Goal: Task Accomplishment & Management: Manage account settings

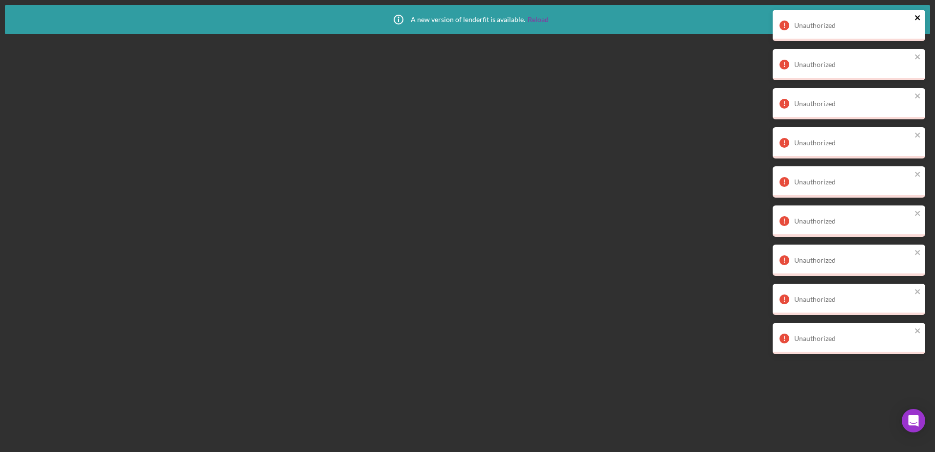
click at [915, 19] on icon "close" at bounding box center [918, 18] width 7 height 8
click at [915, 19] on div "Unauthorized Unauthorized Unauthorized Unauthorized Unauthorized Unauthorized U…" at bounding box center [849, 186] width 157 height 356
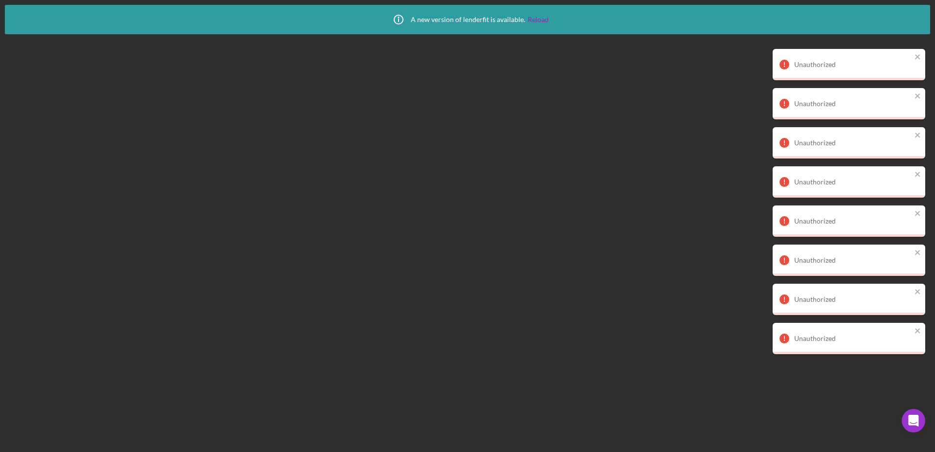
click at [915, 19] on div "Unauthorized Unauthorized Unauthorized Unauthorized Unauthorized Unauthorized U…" at bounding box center [849, 186] width 157 height 356
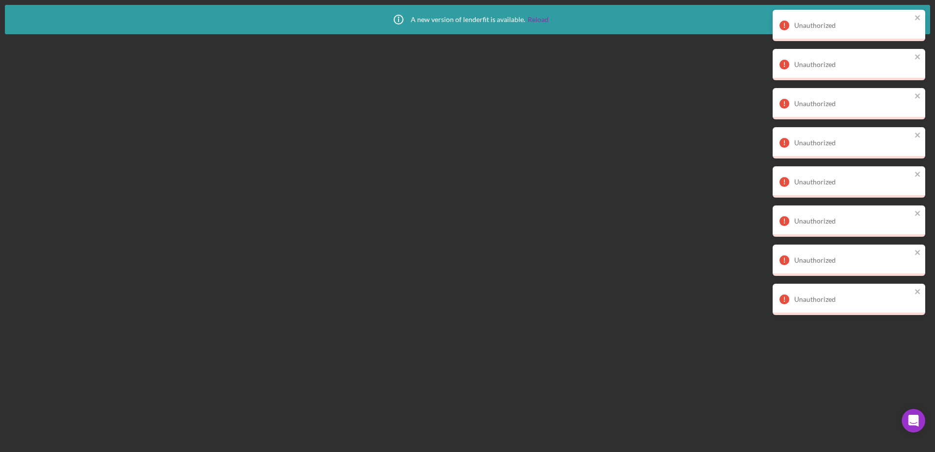
click at [915, 19] on div "Unauthorized Unauthorized Unauthorized Unauthorized Unauthorized Unauthorized U…" at bounding box center [849, 166] width 157 height 317
click at [915, 19] on icon "close" at bounding box center [918, 18] width 7 height 8
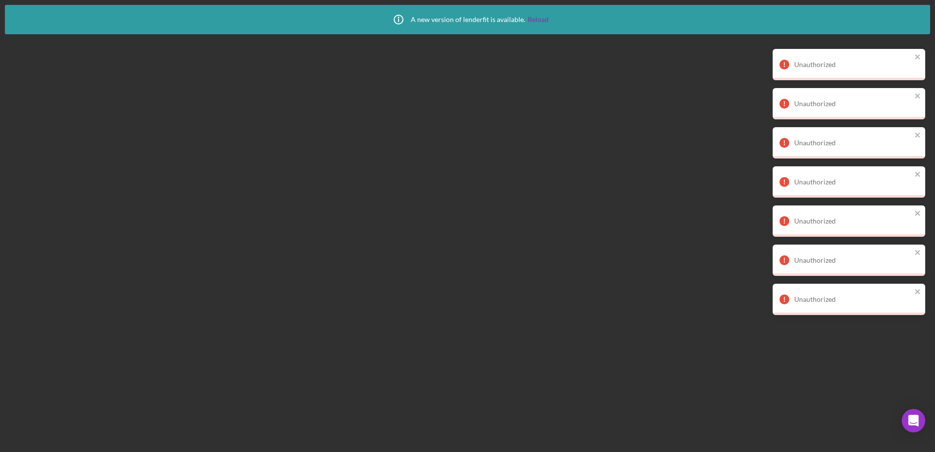
click at [915, 19] on div "Unauthorized Unauthorized Unauthorized Unauthorized Unauthorized Unauthorized U…" at bounding box center [849, 166] width 157 height 317
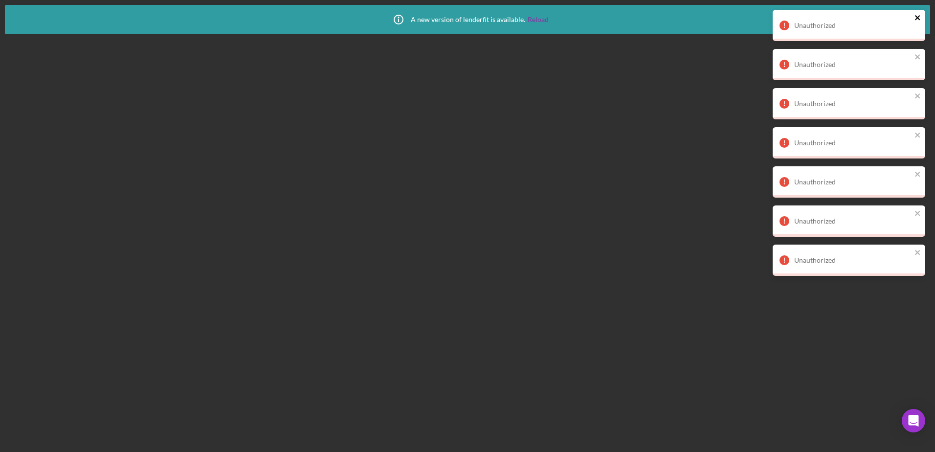
click at [915, 19] on icon "close" at bounding box center [918, 18] width 7 height 8
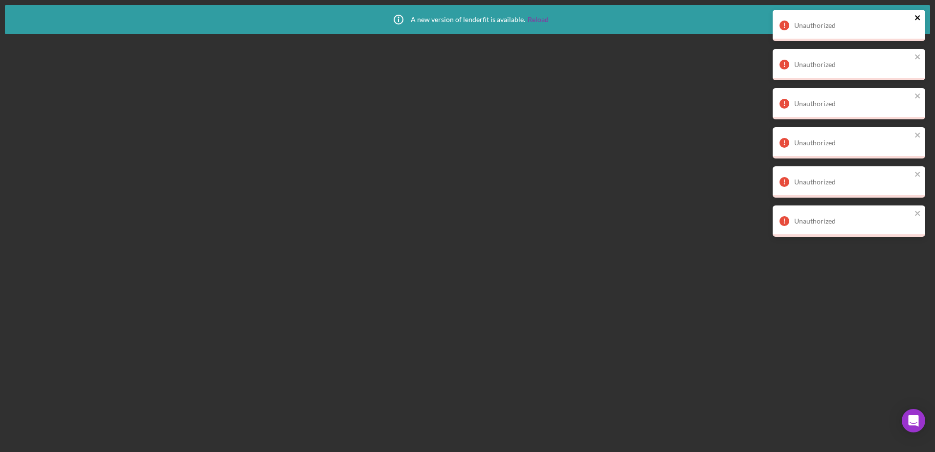
click at [915, 19] on icon "close" at bounding box center [918, 18] width 7 height 8
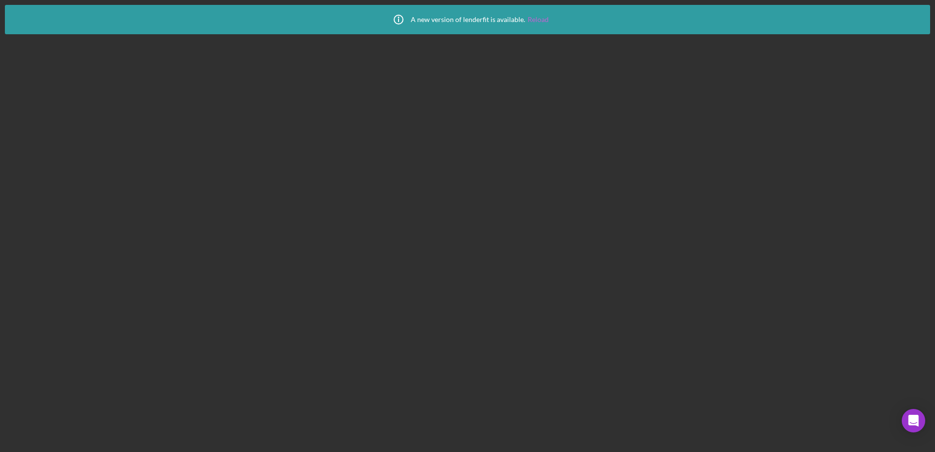
click at [536, 19] on link "Reload" at bounding box center [538, 20] width 21 height 8
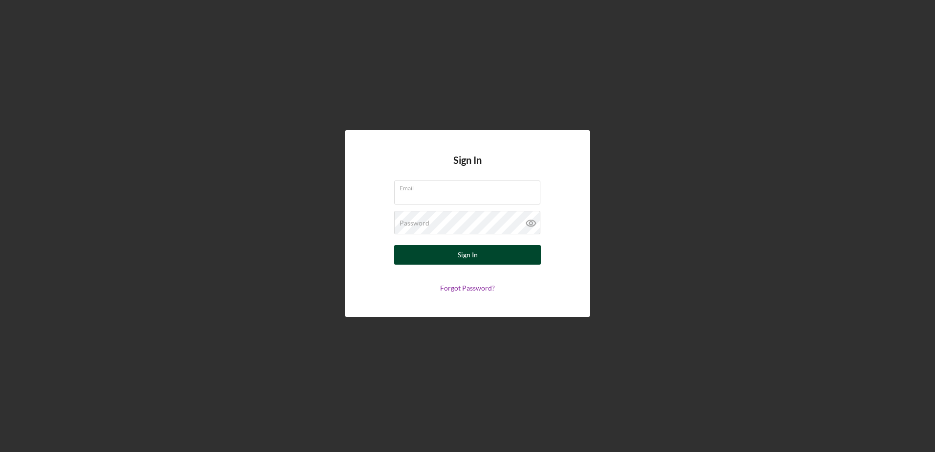
type input "[EMAIL_ADDRESS][DOMAIN_NAME]"
click at [469, 251] on div "Sign In" at bounding box center [468, 255] width 20 height 20
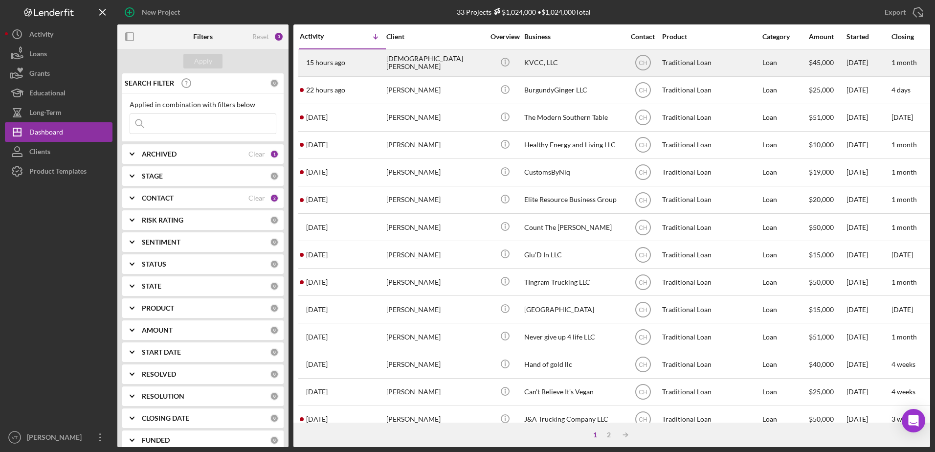
click at [418, 69] on div "[DEMOGRAPHIC_DATA][PERSON_NAME]" at bounding box center [435, 63] width 98 height 26
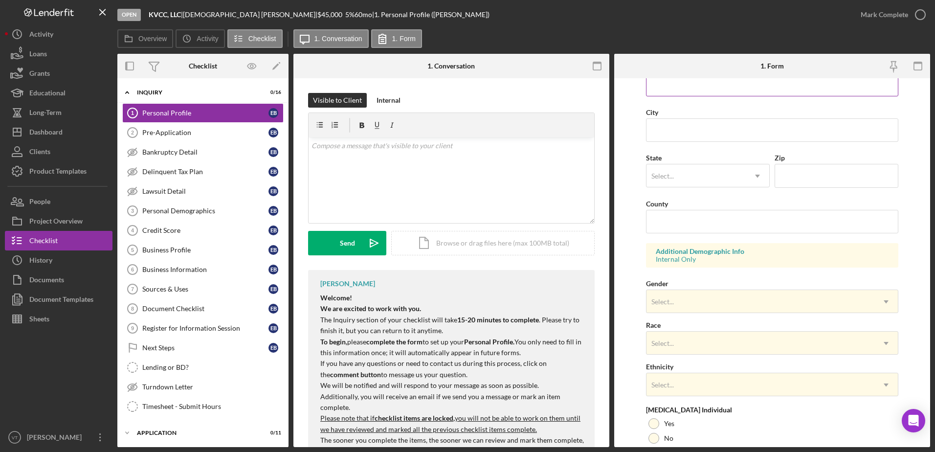
scroll to position [205, 0]
click at [67, 138] on button "Icon/Dashboard Dashboard" at bounding box center [59, 132] width 108 height 20
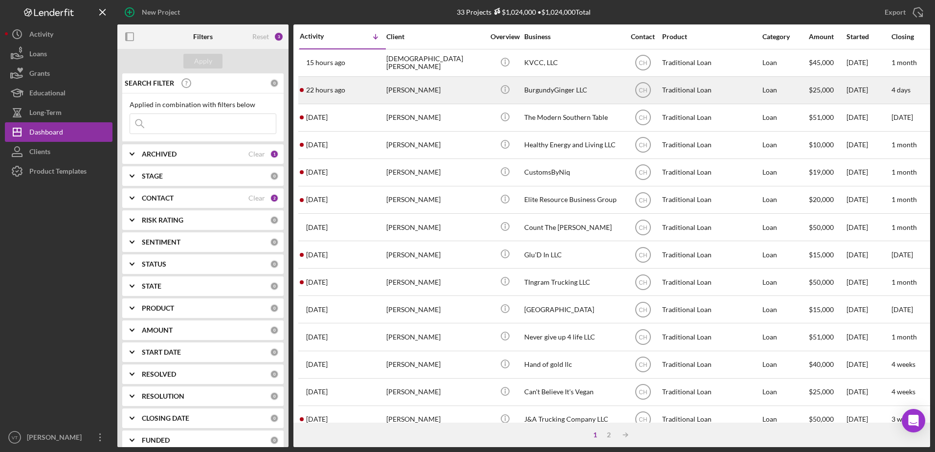
click at [408, 88] on div "[PERSON_NAME]" at bounding box center [435, 90] width 98 height 26
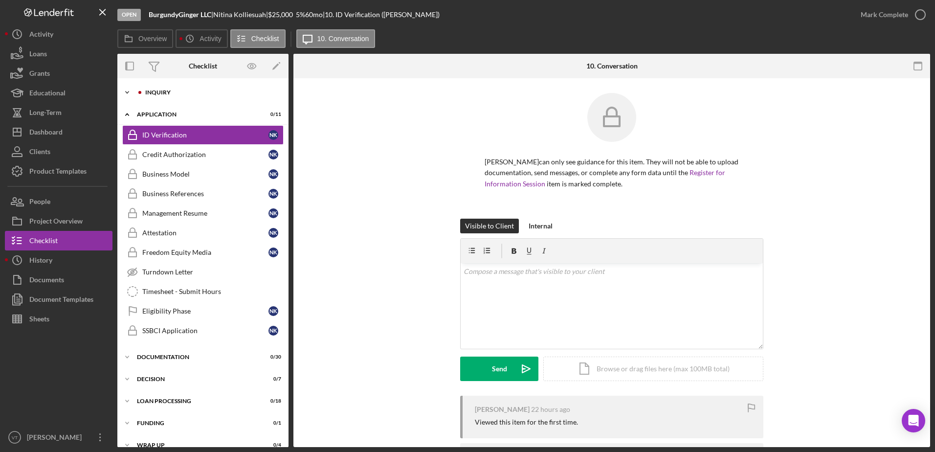
click at [181, 87] on div "Icon/Expander Inquiry 4 / 16" at bounding box center [202, 93] width 171 height 20
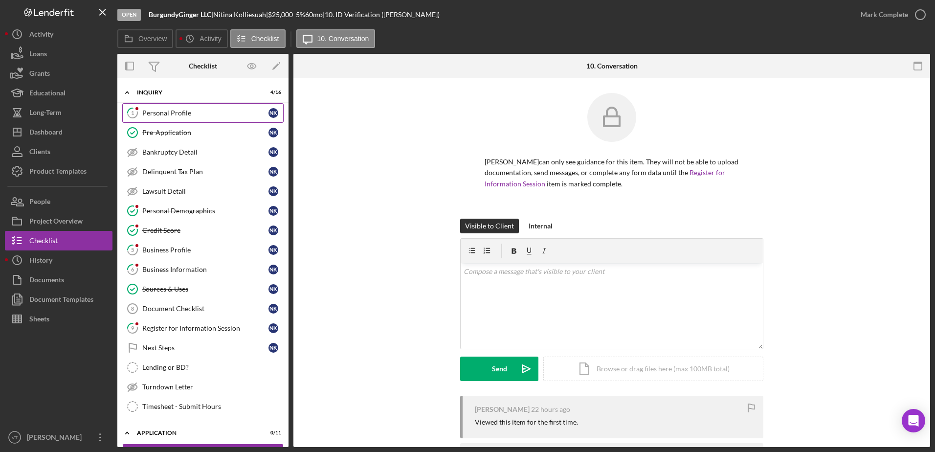
click at [189, 117] on link "1 Personal Profile N K" at bounding box center [202, 113] width 161 height 20
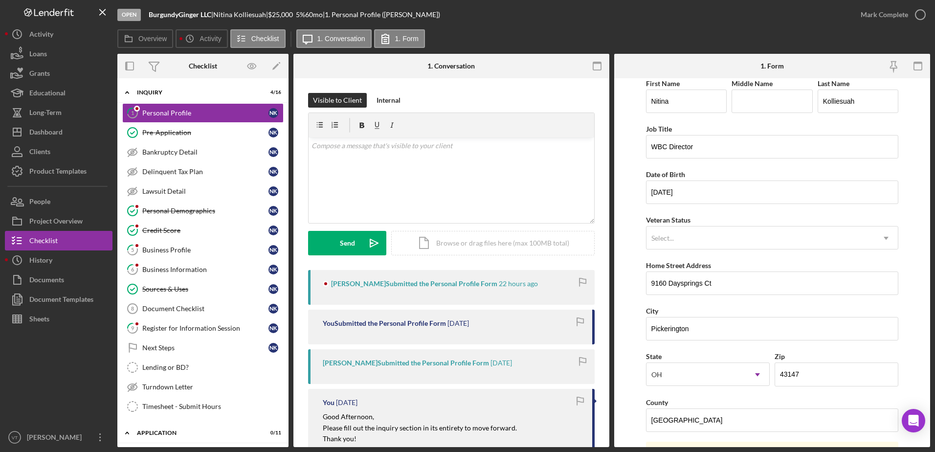
scroll to position [5, 0]
click at [495, 155] on div "v Color teal Color pink Remove color Add row above Add row below Add column bef…" at bounding box center [452, 180] width 286 height 86
click at [364, 242] on icon "Icon/icon-invite-send" at bounding box center [374, 243] width 24 height 24
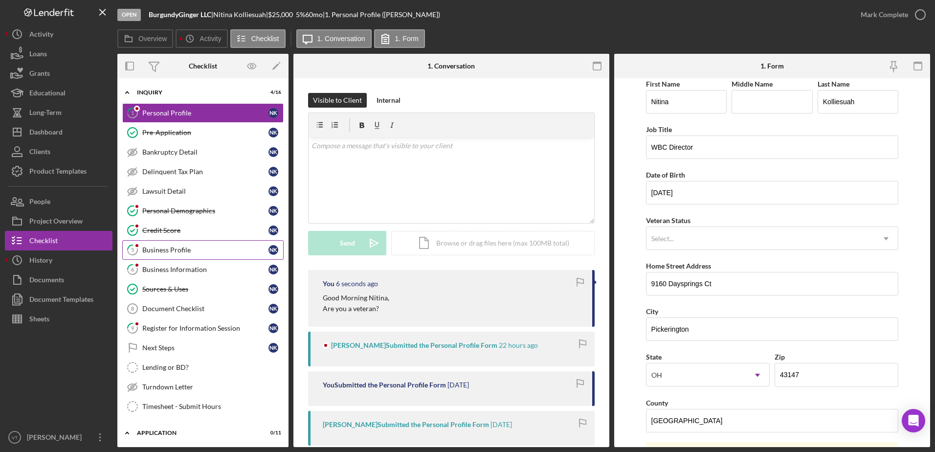
click at [226, 246] on div "Business Profile" at bounding box center [205, 250] width 126 height 8
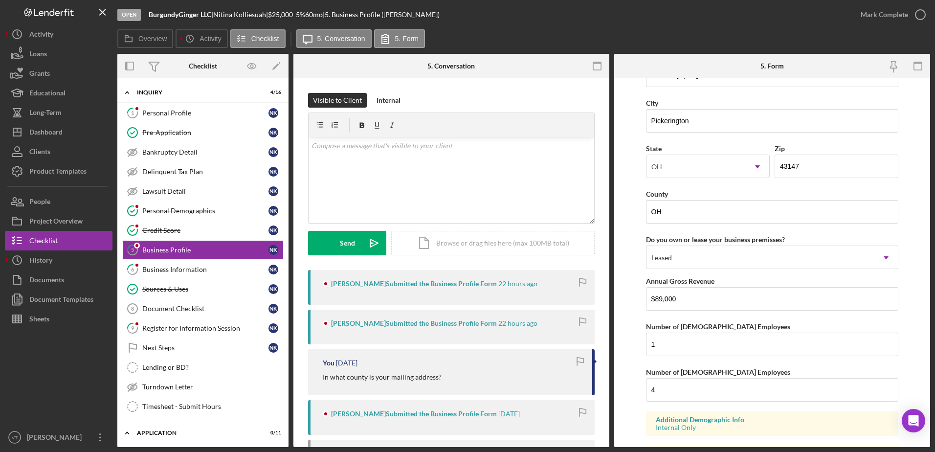
scroll to position [845, 0]
click at [679, 212] on input "OH" at bounding box center [772, 211] width 253 height 23
type input "O"
click at [515, 208] on div "v Color teal Color pink Remove color Add row above Add row below Add column bef…" at bounding box center [452, 180] width 286 height 86
click at [363, 240] on icon "Icon/icon-invite-send" at bounding box center [374, 243] width 24 height 24
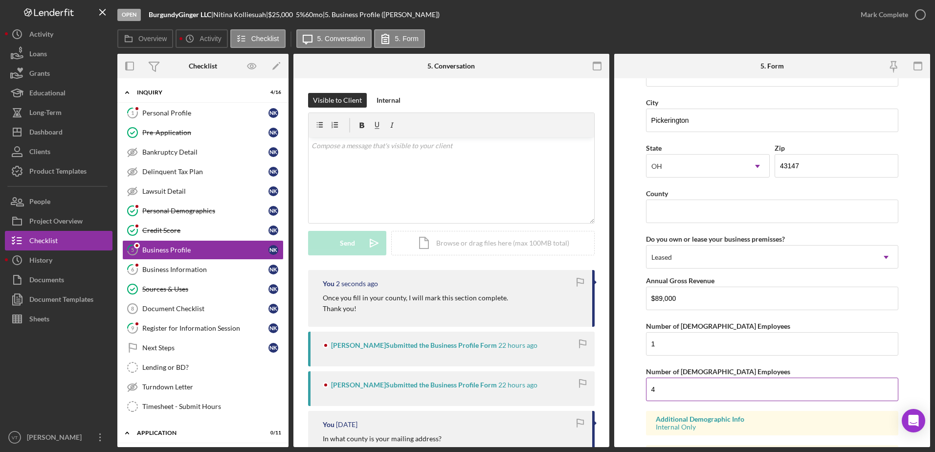
scroll to position [899, 0]
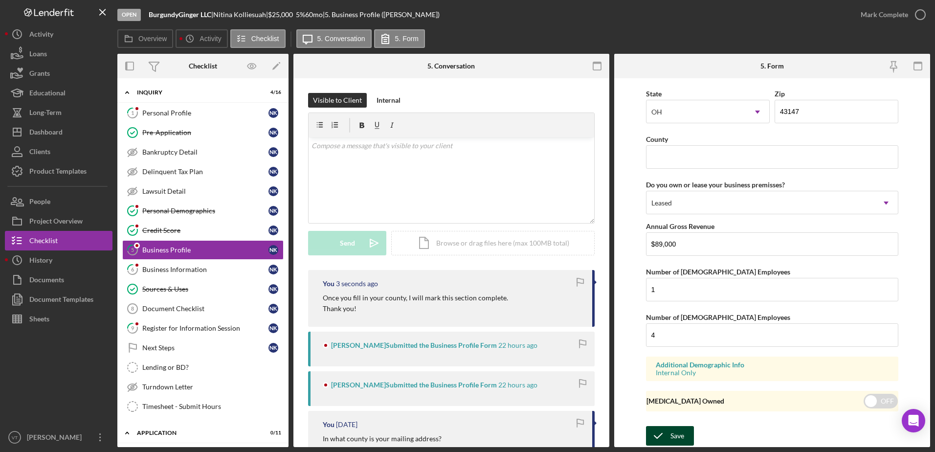
click at [679, 430] on div "Save" at bounding box center [678, 436] width 14 height 20
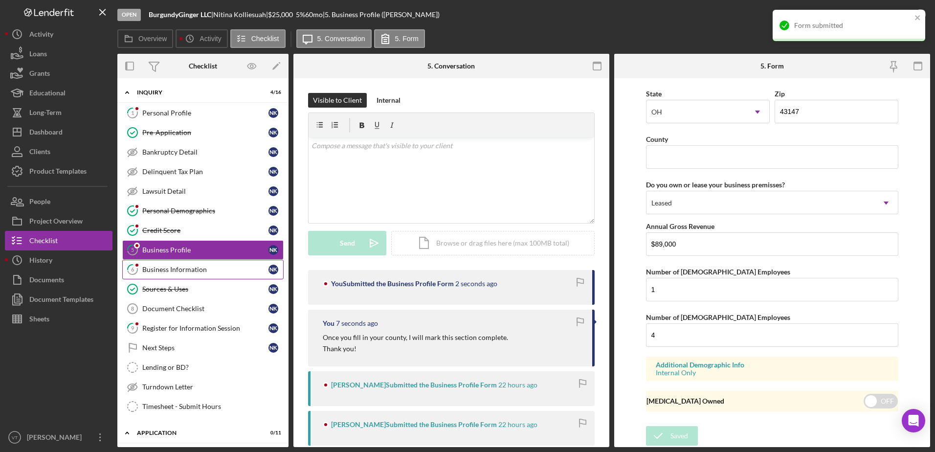
click at [226, 271] on div "Business Information" at bounding box center [205, 270] width 126 height 8
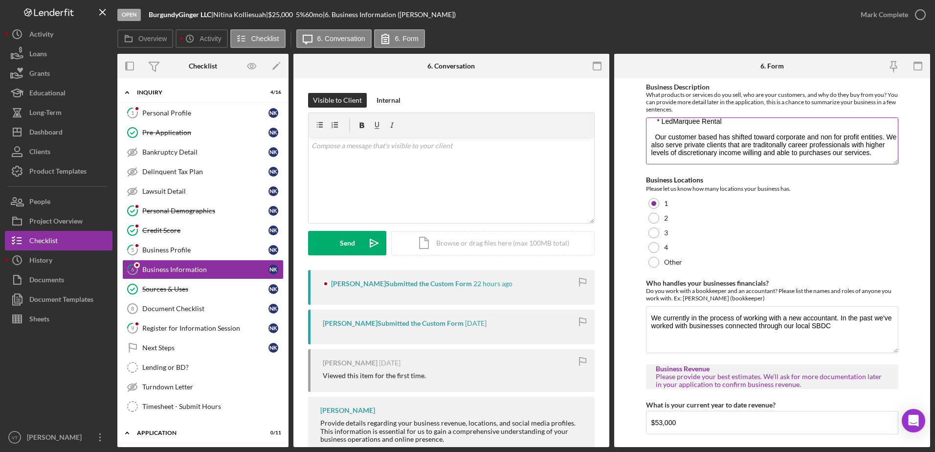
scroll to position [55, 0]
click at [653, 131] on textarea "BurgundyGinger LLC privides a robust and innovative event experiences that incl…" at bounding box center [772, 140] width 253 height 47
click at [656, 129] on textarea "BurgundyGinger LLC privides a robust and innovative event experiences that incl…" at bounding box center [772, 140] width 253 height 47
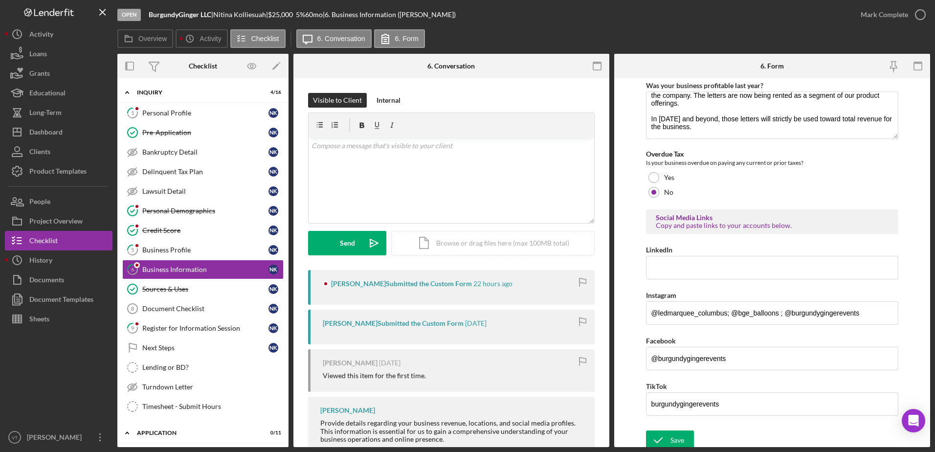
scroll to position [369, 0]
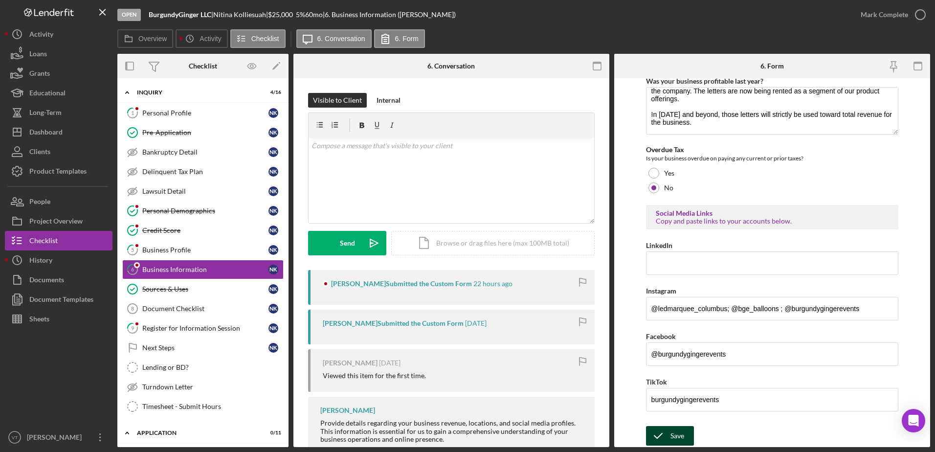
type textarea "BurgundyGinger LLC privides a robust and innovative event experiences that incl…"
click at [659, 430] on icon "submit" at bounding box center [658, 436] width 24 height 24
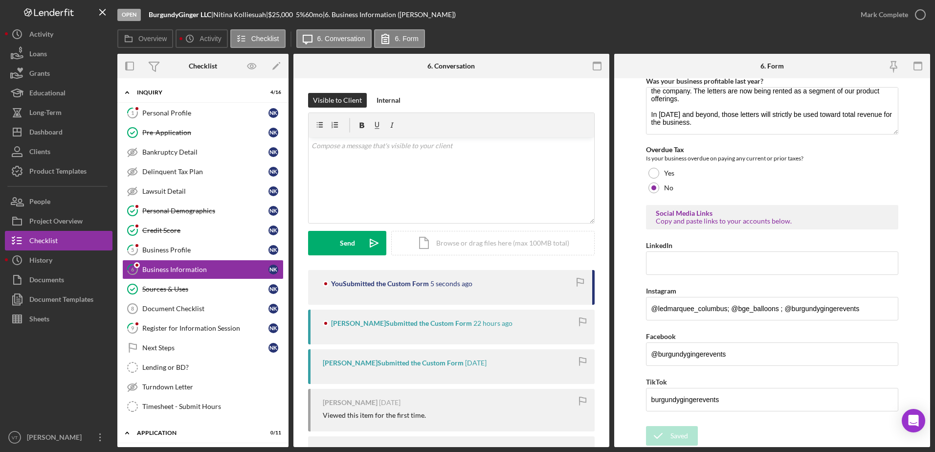
click at [0, 0] on icon "button" at bounding box center [0, 0] width 0 height 0
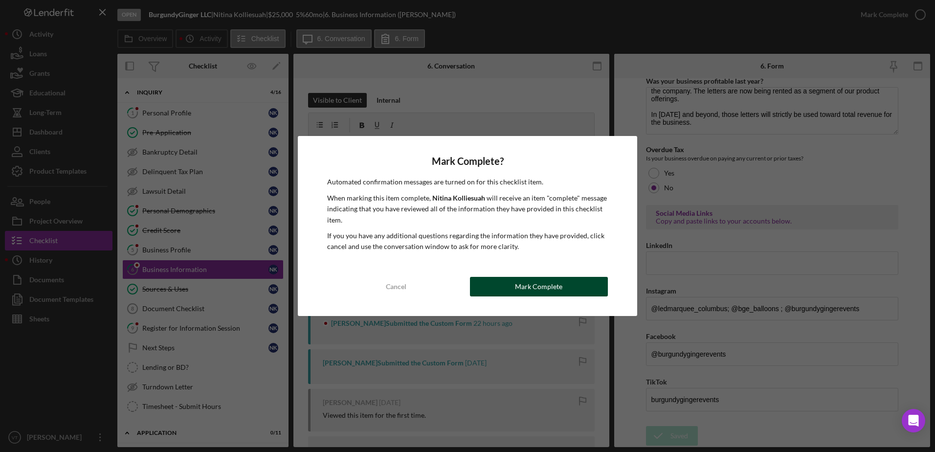
click at [580, 287] on button "Mark Complete" at bounding box center [539, 287] width 138 height 20
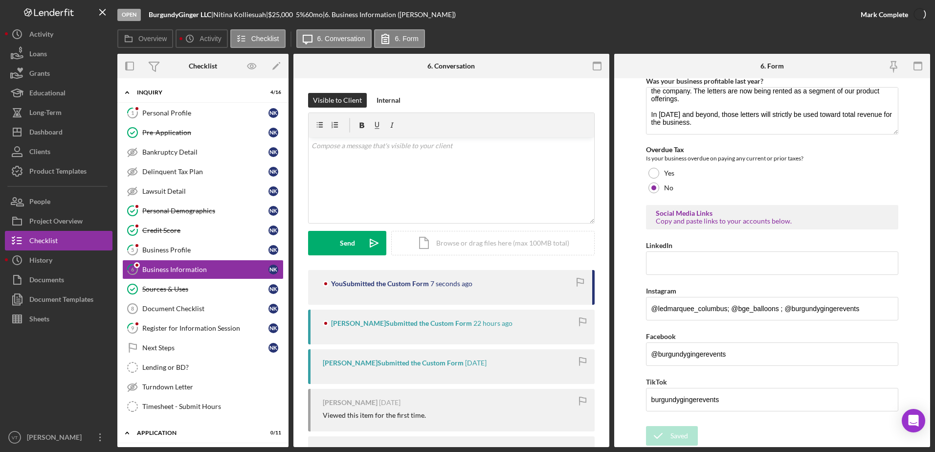
scroll to position [408, 0]
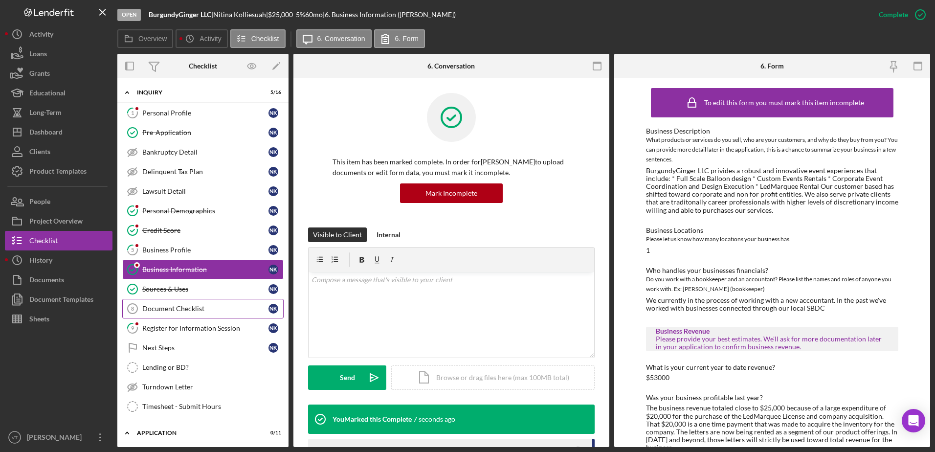
click at [230, 308] on div "Document Checklist" at bounding box center [205, 309] width 126 height 8
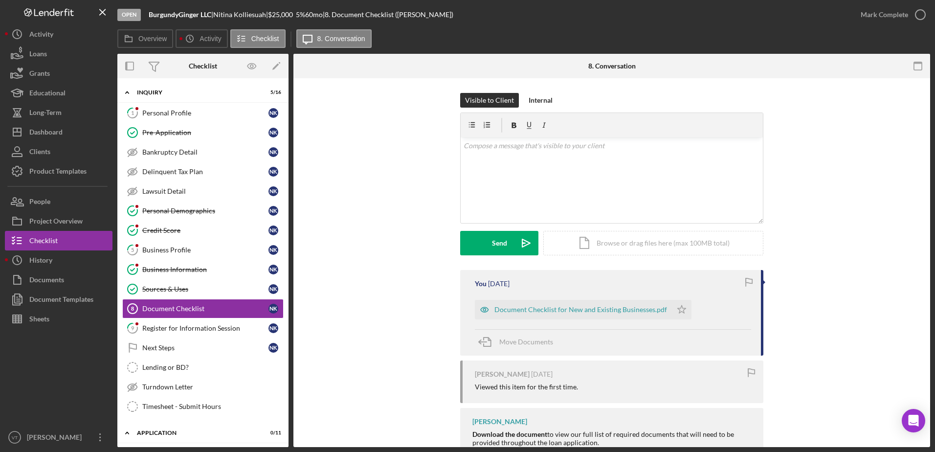
scroll to position [63, 0]
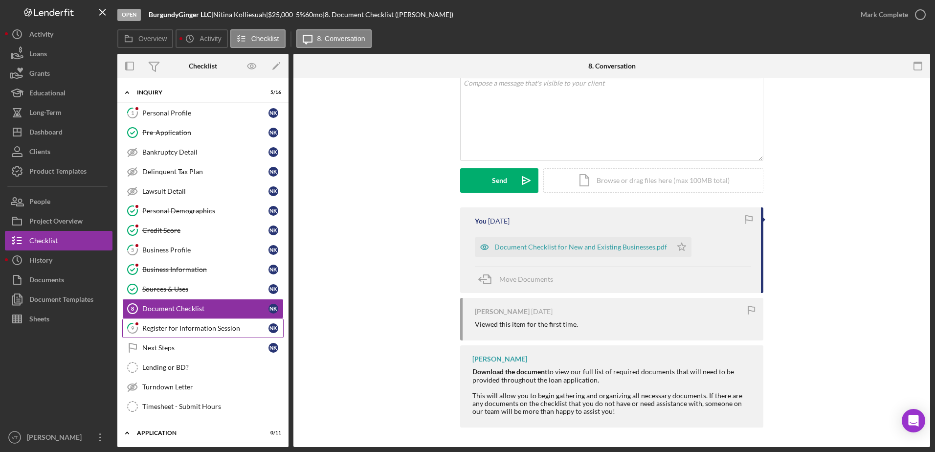
click at [231, 328] on div "Register for Information Session" at bounding box center [205, 328] width 126 height 8
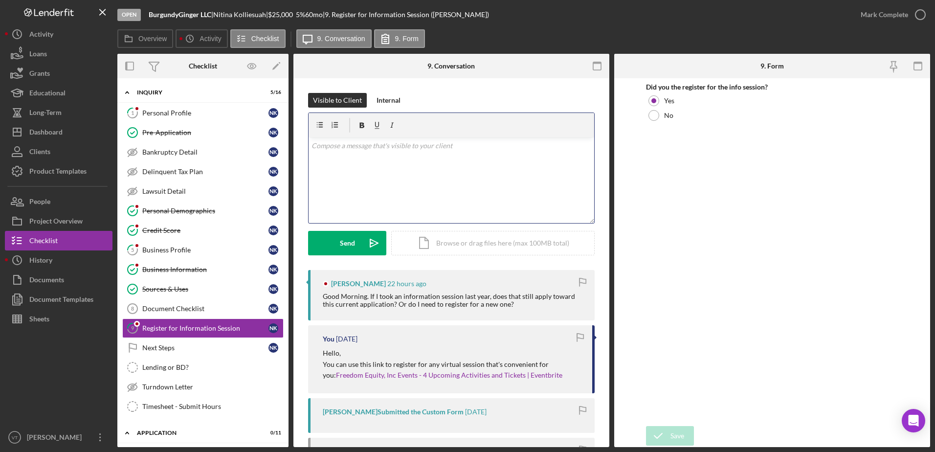
click at [449, 183] on div "v Color teal Color pink Remove color Add row above Add row below Add column bef…" at bounding box center [452, 180] width 286 height 86
drag, startPoint x: 460, startPoint y: 148, endPoint x: 294, endPoint y: 140, distance: 165.5
click at [294, 140] on div "Visible to Client Internal v Color teal Color pink Remove color Add row above A…" at bounding box center [451, 386] width 316 height 617
click at [295, 143] on div "Visible to Client Internal v Color teal Color pink Remove color Add row above A…" at bounding box center [451, 386] width 316 height 617
click at [344, 142] on p "I" at bounding box center [452, 145] width 280 height 11
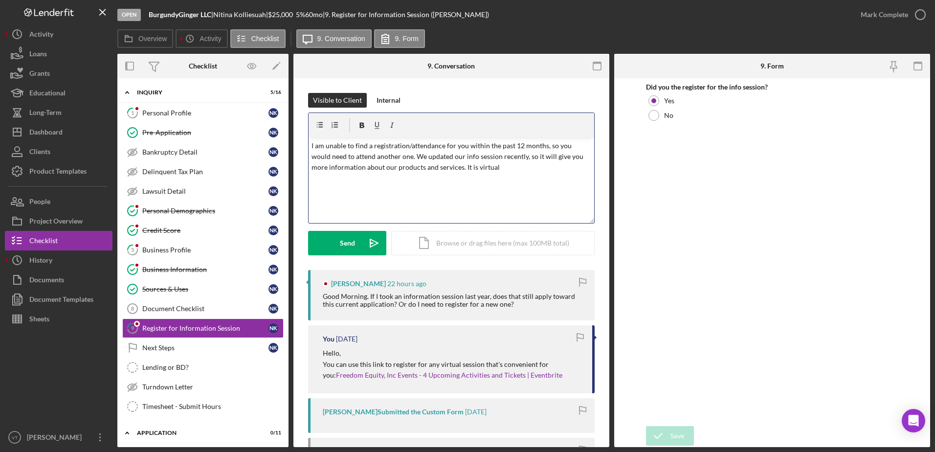
click at [341, 142] on p "I am unable to find a registration/attendance for you within the past 12 months…" at bounding box center [452, 156] width 280 height 33
click at [507, 160] on p "I am unable to find a registration/attendance for you within the past 12 months…" at bounding box center [452, 156] width 280 height 33
click at [506, 163] on p "I am unable to find a registration/attendance for you within the past 12 months…" at bounding box center [452, 156] width 280 height 33
click at [355, 240] on button "Send Icon/icon-invite-send" at bounding box center [347, 243] width 78 height 24
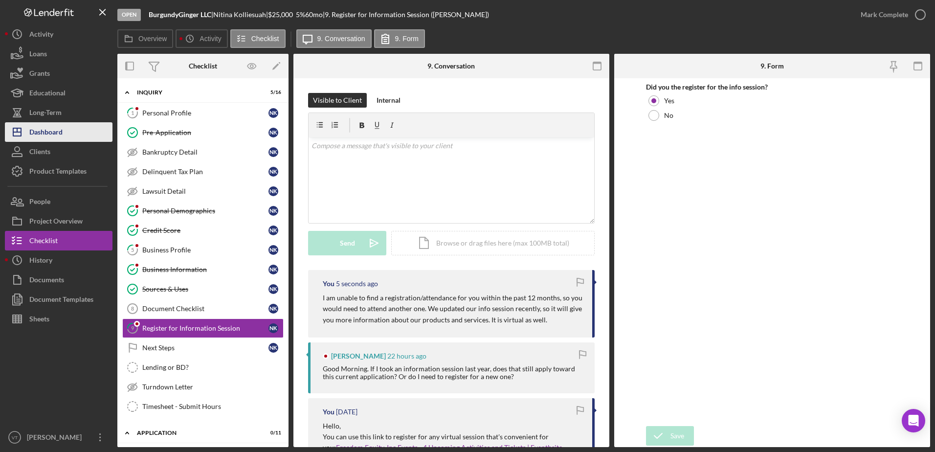
click at [59, 134] on div "Dashboard" at bounding box center [45, 133] width 33 height 22
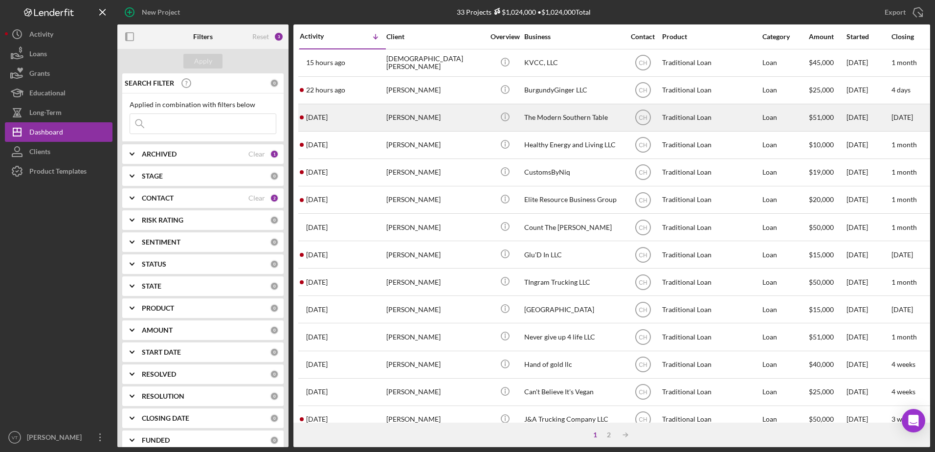
click at [428, 118] on div "[PERSON_NAME]" at bounding box center [435, 118] width 98 height 26
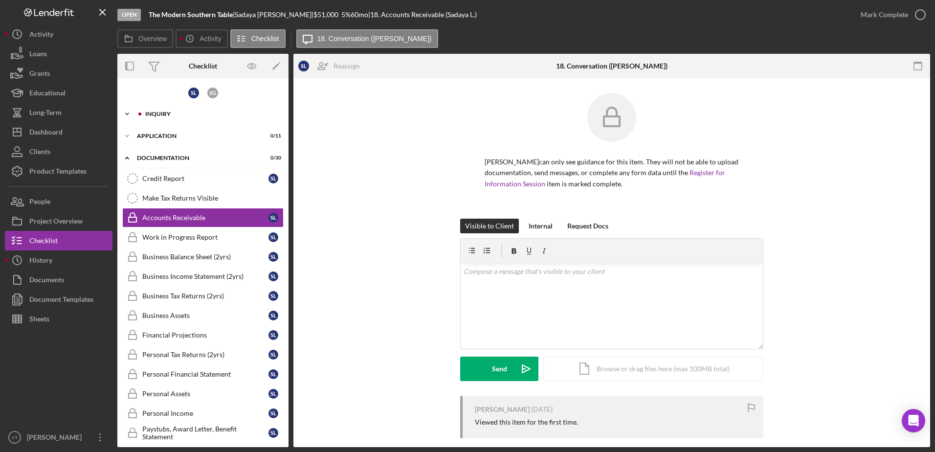
click at [192, 114] on div "Inquiry" at bounding box center [210, 114] width 131 height 6
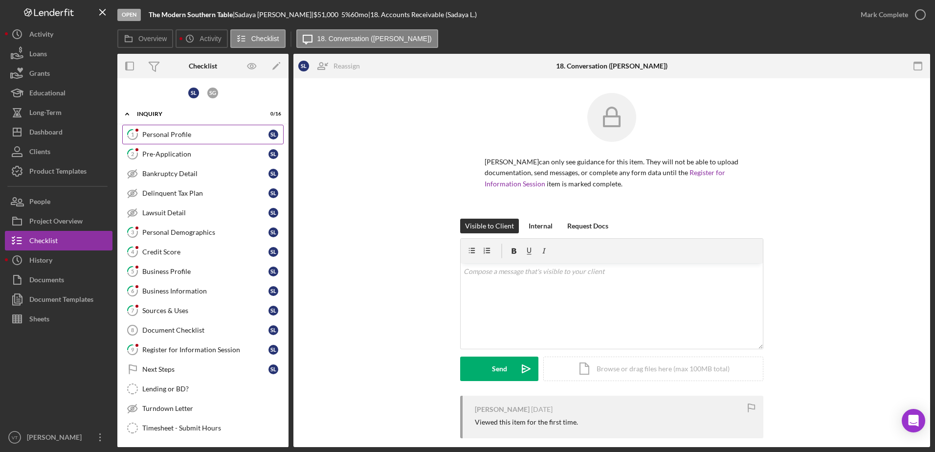
click at [184, 131] on div "Personal Profile" at bounding box center [205, 135] width 126 height 8
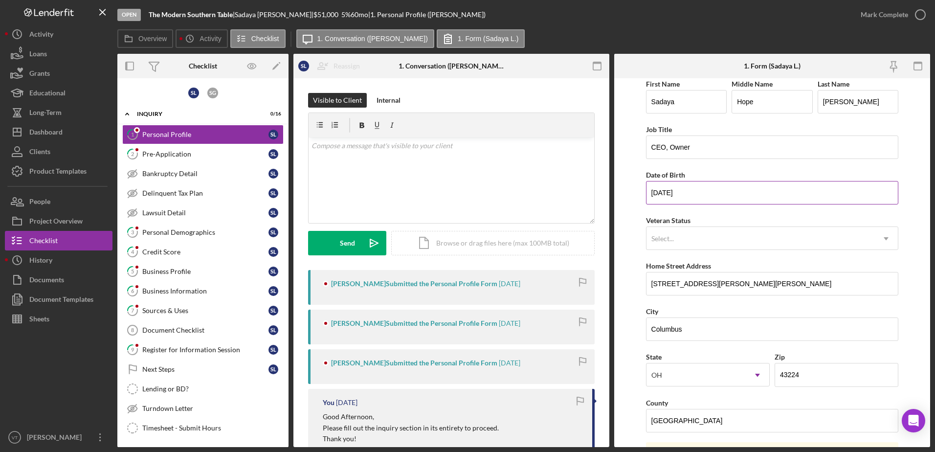
scroll to position [4, 0]
click at [468, 152] on div "v Color teal Color pink Remove color Add row above Add row below Add column bef…" at bounding box center [452, 180] width 286 height 86
click at [343, 235] on div "Send" at bounding box center [347, 243] width 15 height 24
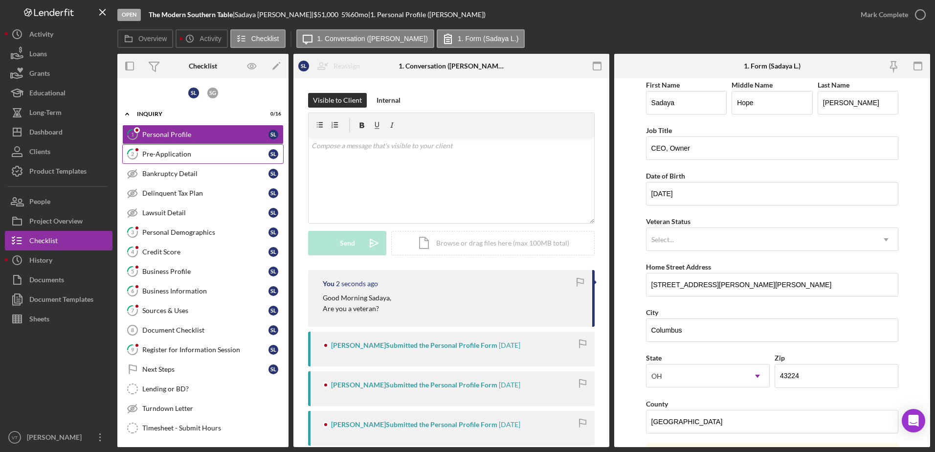
click at [248, 145] on link "2 Pre-Application S L" at bounding box center [202, 154] width 161 height 20
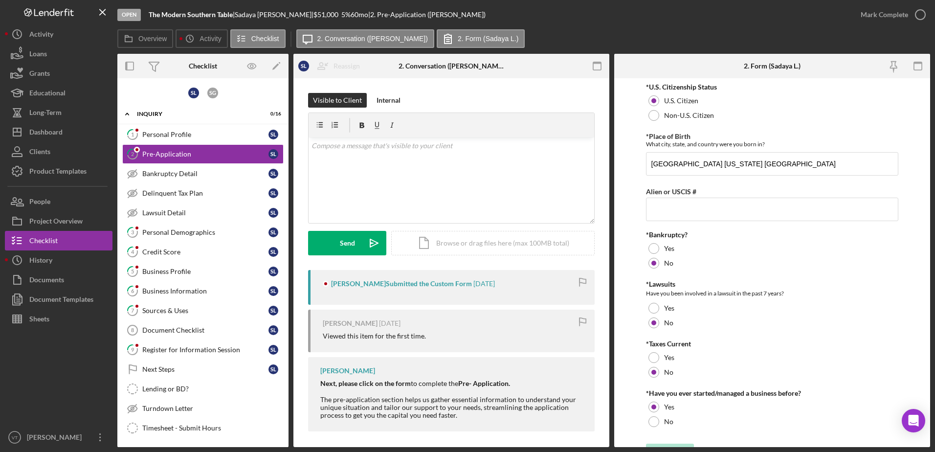
scroll to position [18, 0]
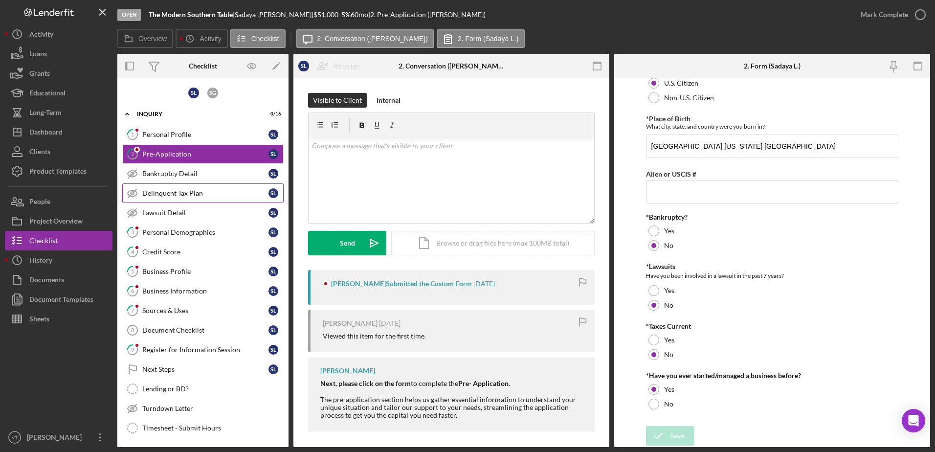
click at [210, 193] on div "Delinquent Tax Plan" at bounding box center [205, 193] width 126 height 8
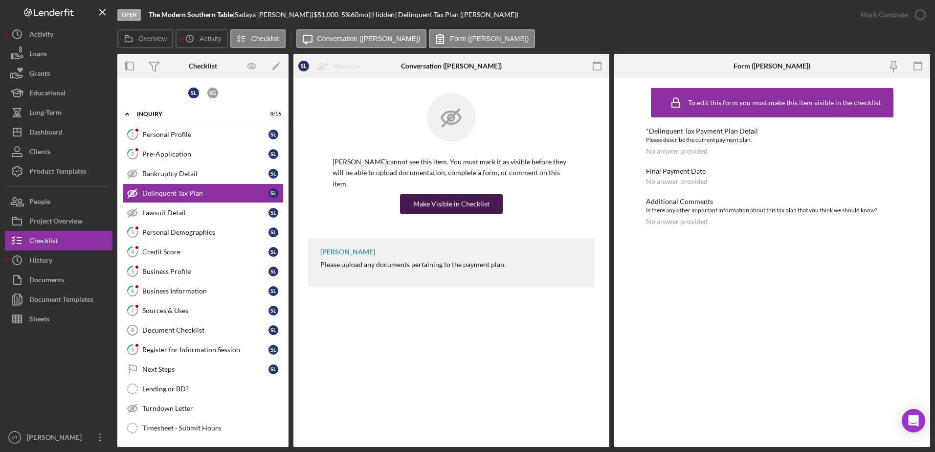
click at [405, 194] on button "Make Visible in Checklist" at bounding box center [451, 204] width 103 height 20
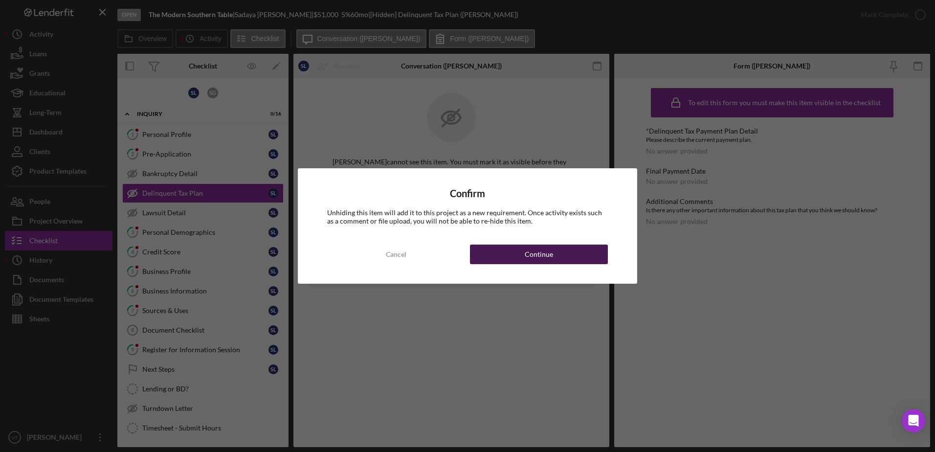
click at [494, 250] on button "Continue" at bounding box center [539, 255] width 138 height 20
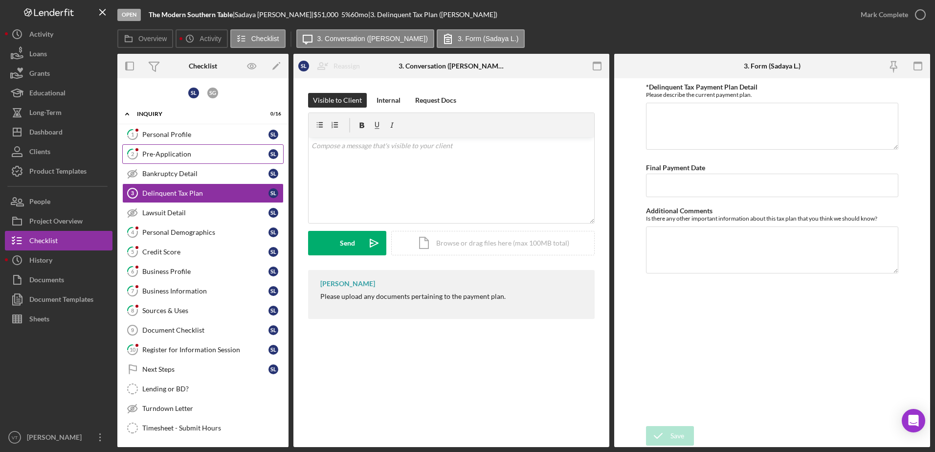
click at [212, 161] on link "2 Pre-Application S L" at bounding box center [202, 154] width 161 height 20
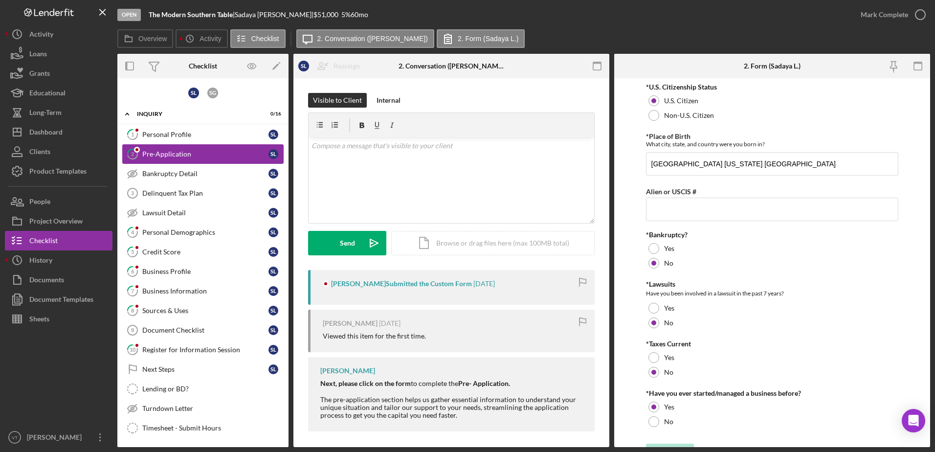
click at [212, 161] on link "2 Pre-Application S L" at bounding box center [202, 154] width 161 height 20
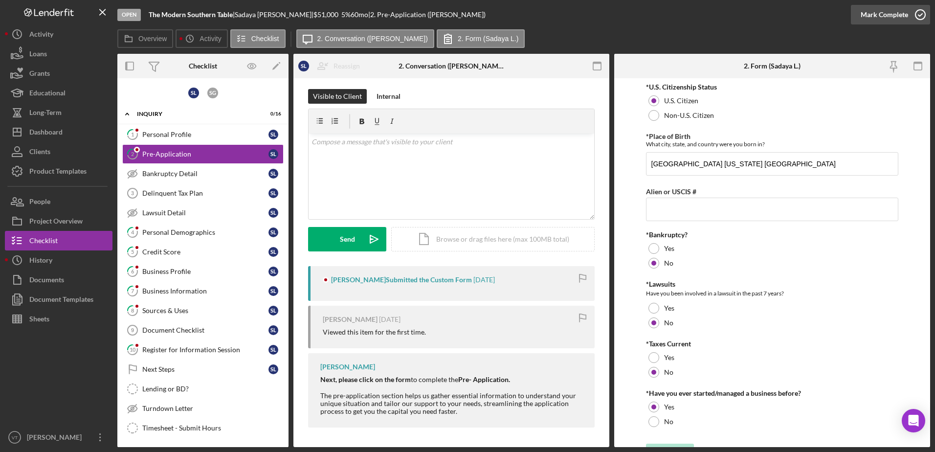
click at [923, 16] on icon "button" at bounding box center [920, 14] width 24 height 24
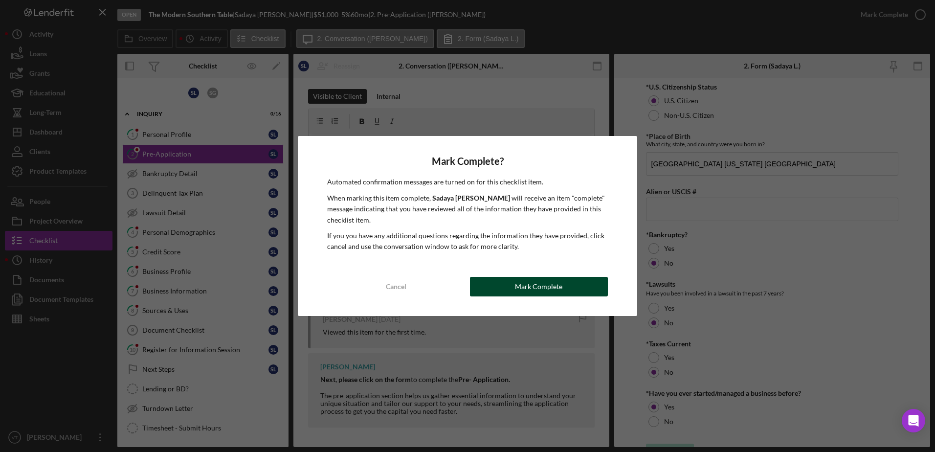
click at [584, 282] on button "Mark Complete" at bounding box center [539, 287] width 138 height 20
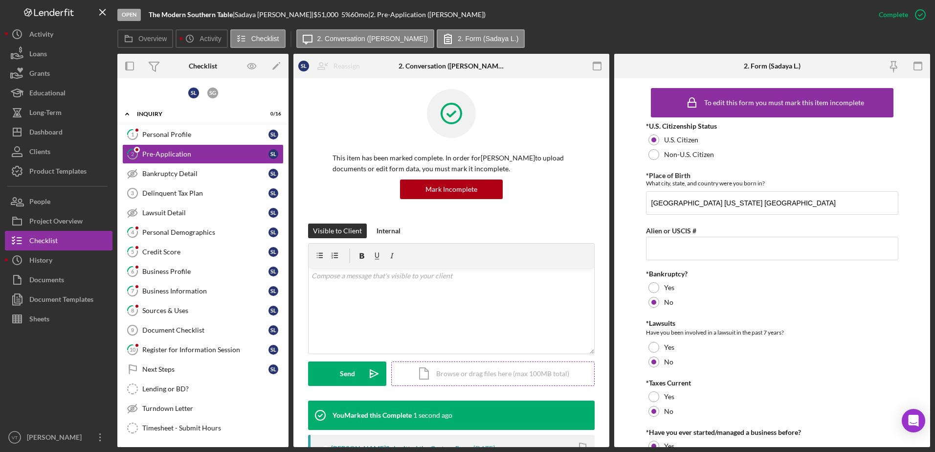
scroll to position [138, 0]
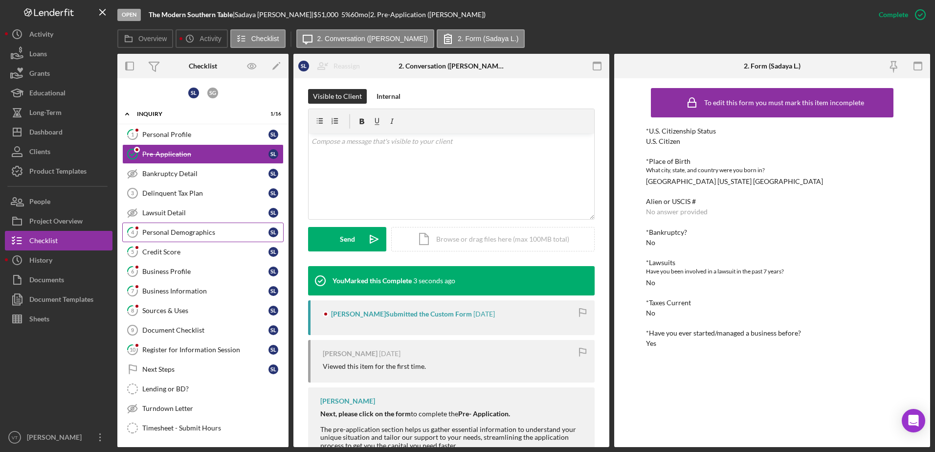
click at [204, 224] on link "4 Personal Demographics S L" at bounding box center [202, 233] width 161 height 20
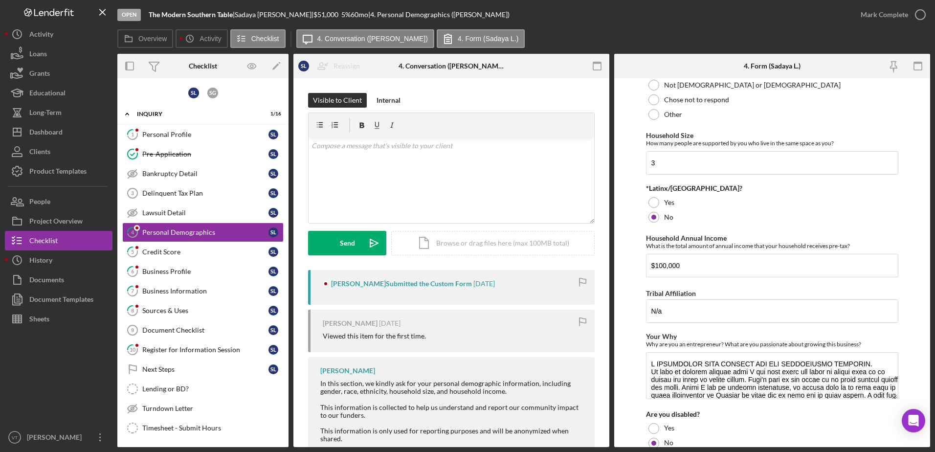
scroll to position [379, 0]
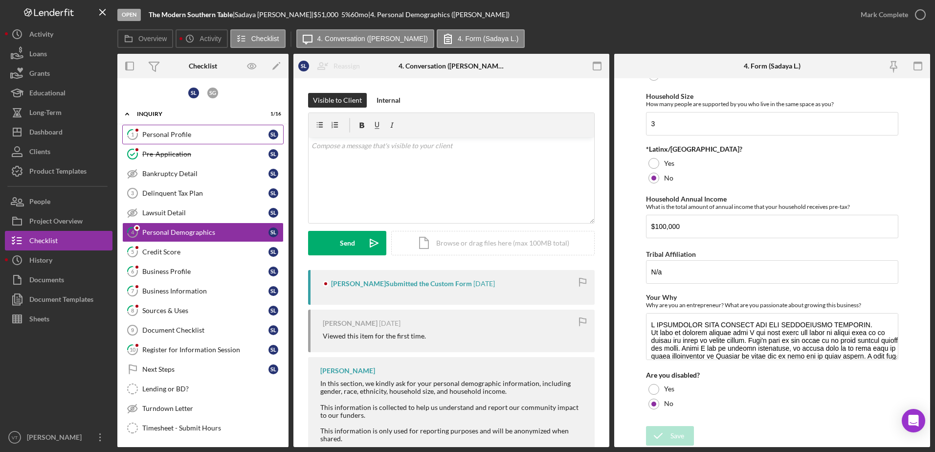
click at [211, 126] on link "1 Personal Profile S L" at bounding box center [202, 135] width 161 height 20
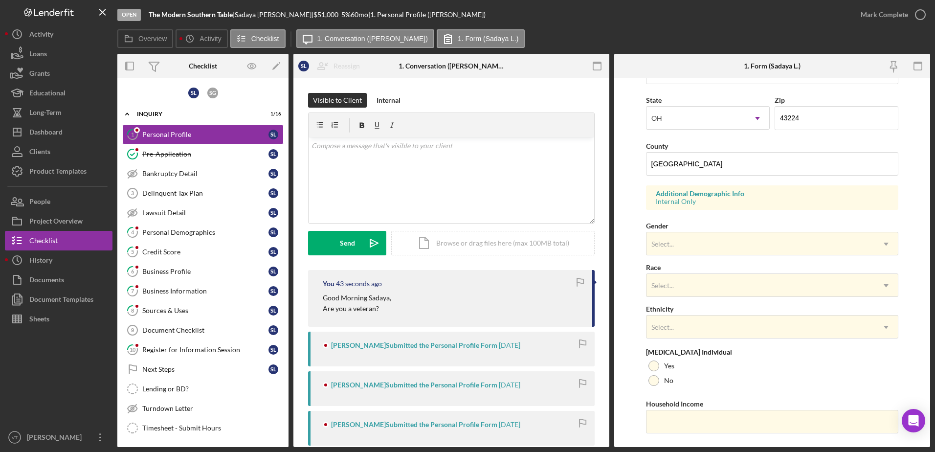
scroll to position [263, 0]
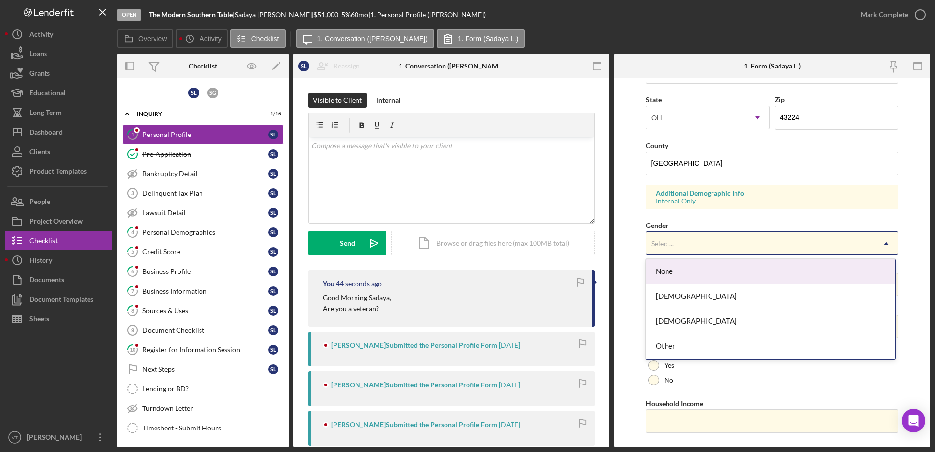
click at [684, 245] on div "Select..." at bounding box center [761, 243] width 228 height 22
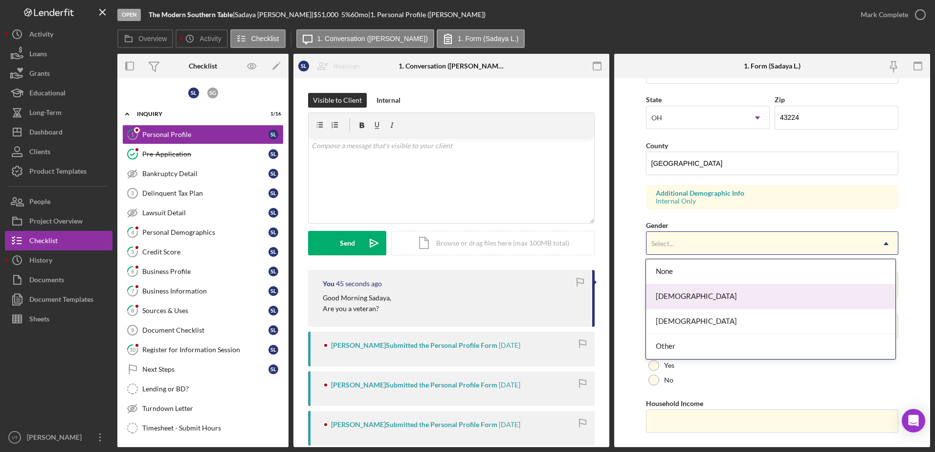
click at [687, 300] on div "[DEMOGRAPHIC_DATA]" at bounding box center [770, 296] width 249 height 25
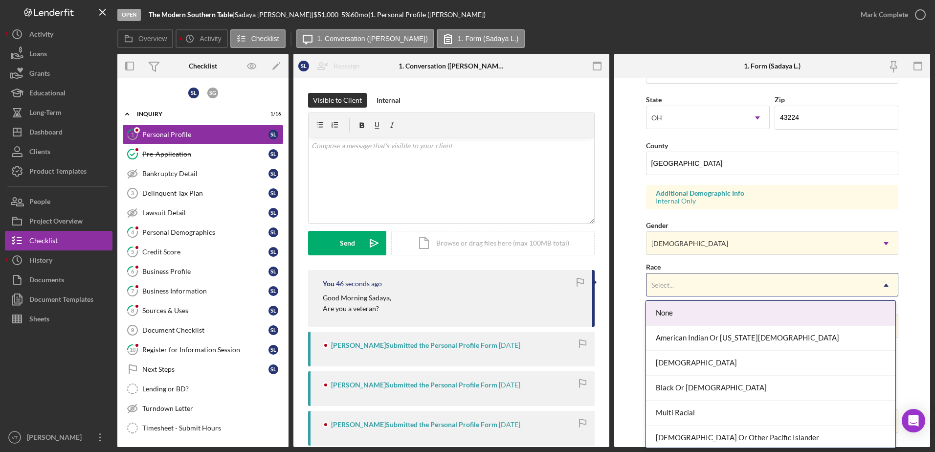
click at [682, 286] on div "Select..." at bounding box center [761, 285] width 228 height 22
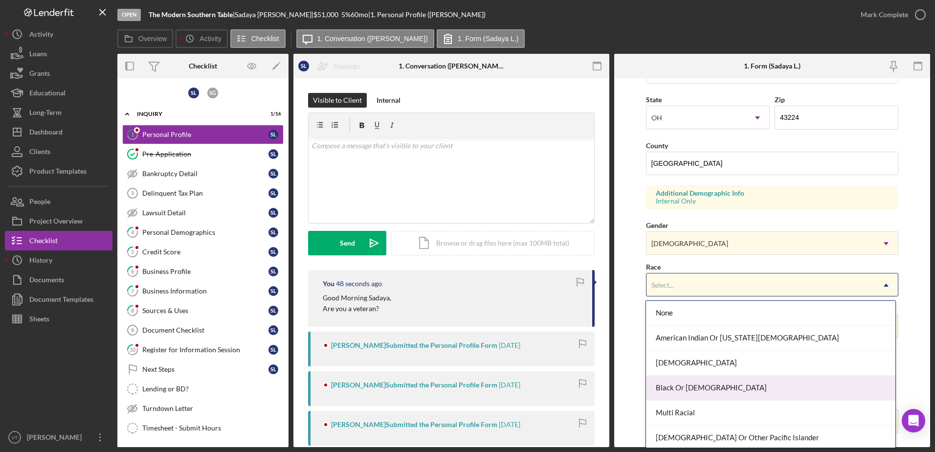
click at [685, 387] on div "Black Or [DEMOGRAPHIC_DATA]" at bounding box center [770, 388] width 249 height 25
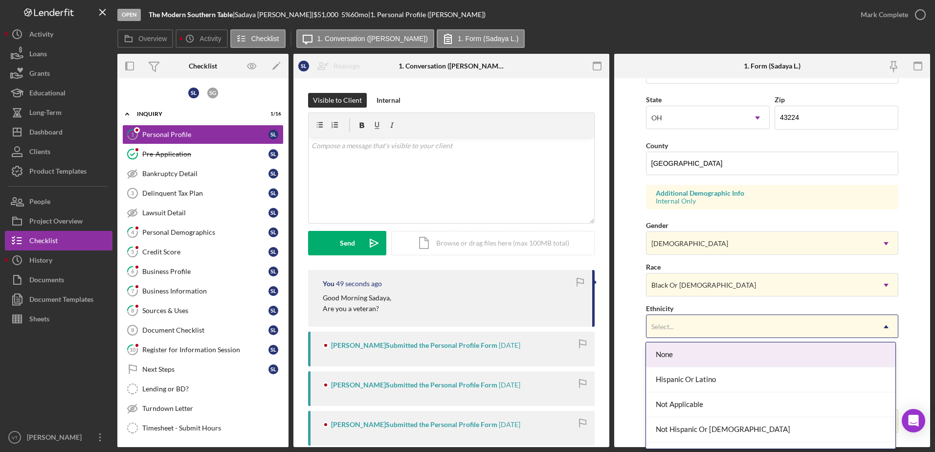
click at [685, 334] on div "Select..." at bounding box center [761, 326] width 228 height 22
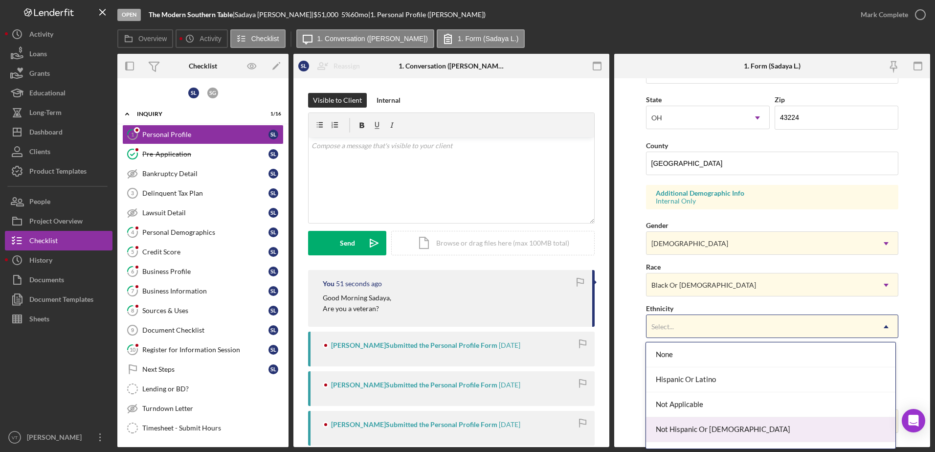
click at [687, 435] on div "Not Hispanic Or [DEMOGRAPHIC_DATA]" at bounding box center [770, 429] width 249 height 25
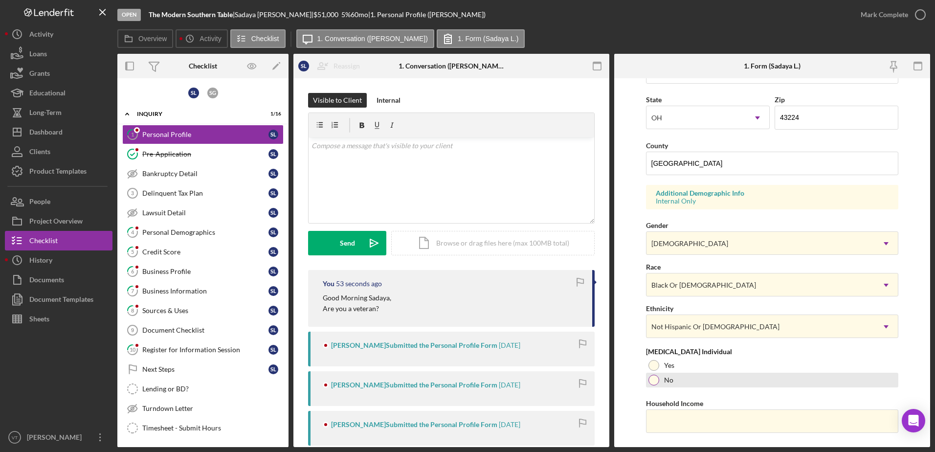
click at [659, 376] on div "No" at bounding box center [772, 380] width 253 height 15
click at [666, 417] on input "Household Income" at bounding box center [772, 420] width 253 height 23
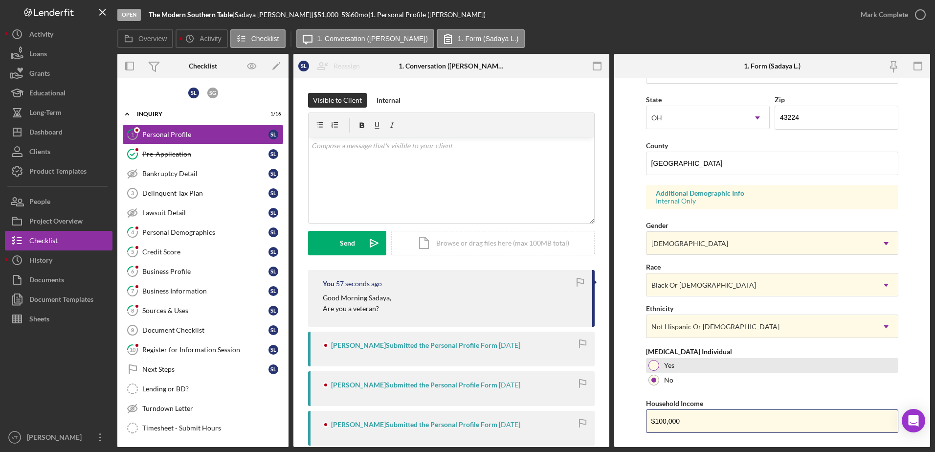
type input "$100,000"
click at [729, 371] on div "Yes" at bounding box center [772, 365] width 253 height 15
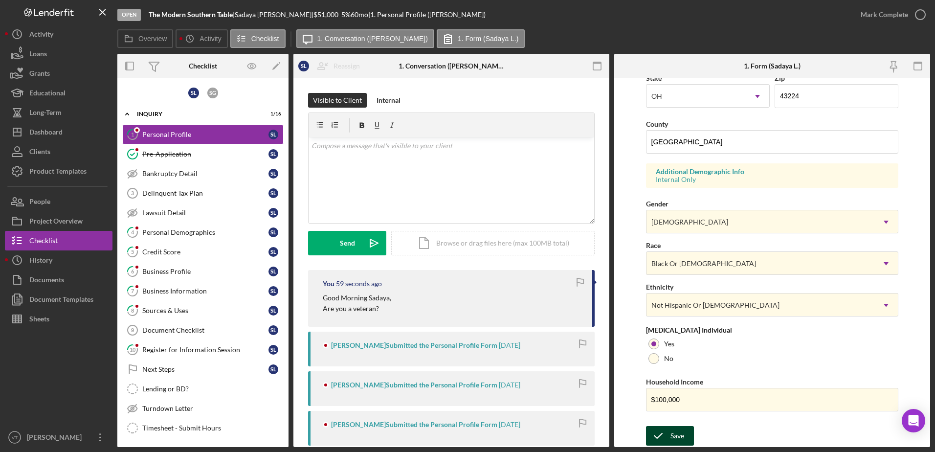
click at [667, 440] on icon "submit" at bounding box center [658, 436] width 24 height 24
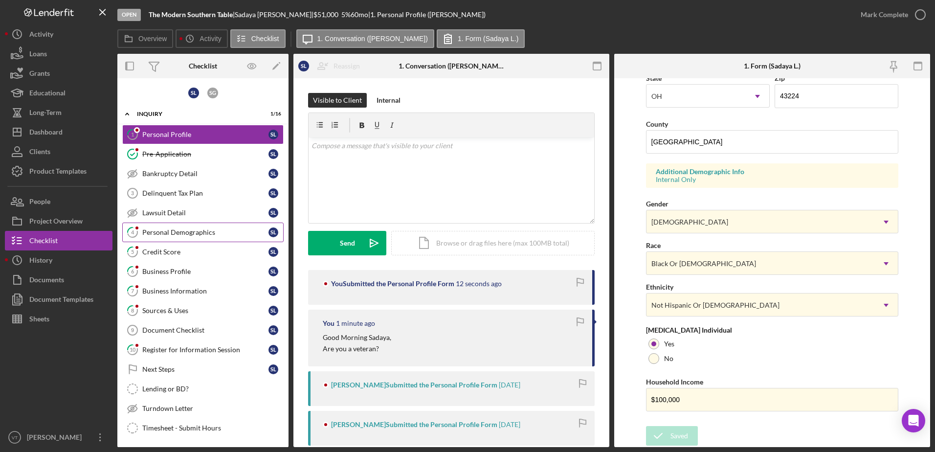
click at [239, 235] on div "Personal Demographics" at bounding box center [205, 232] width 126 height 8
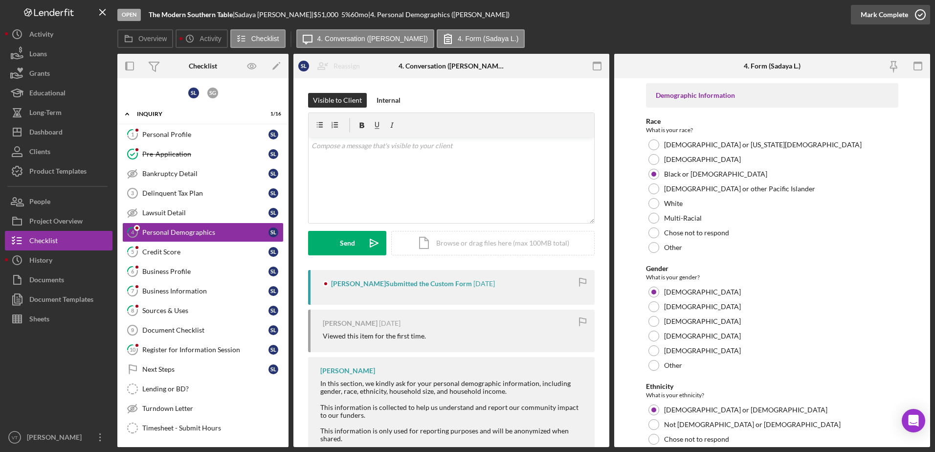
click at [920, 17] on icon "button" at bounding box center [920, 14] width 24 height 24
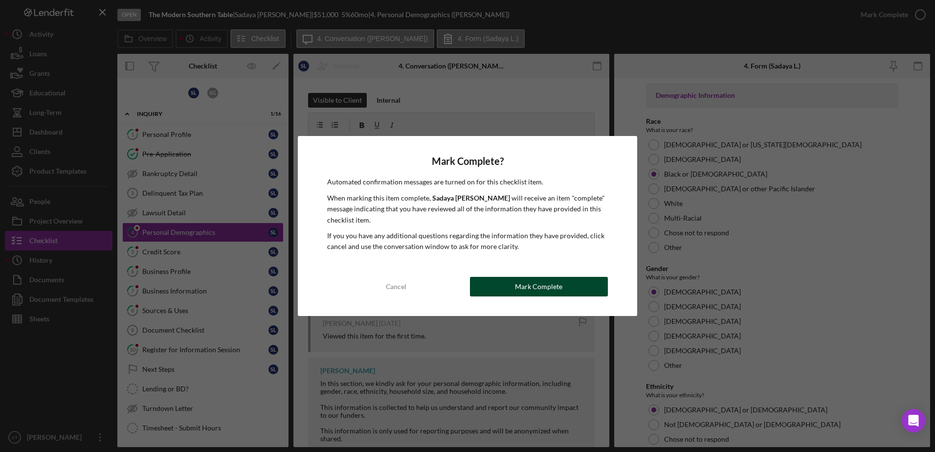
click at [567, 281] on button "Mark Complete" at bounding box center [539, 287] width 138 height 20
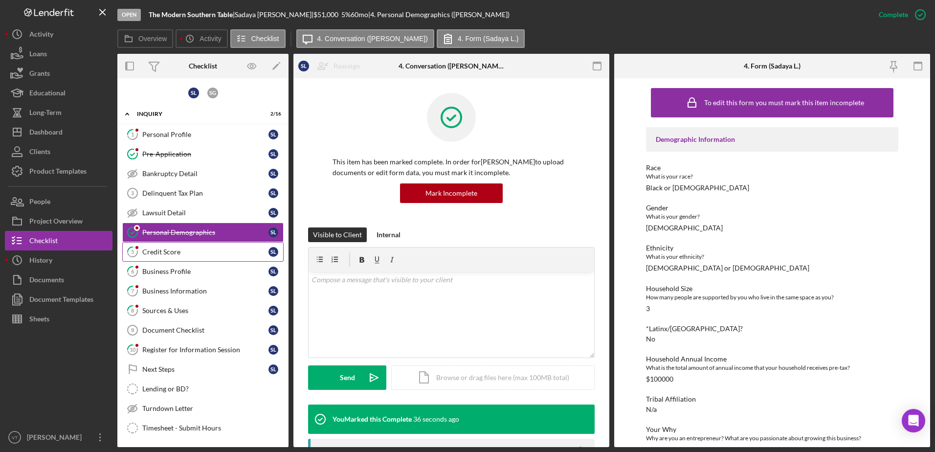
click at [235, 251] on div "Credit Score" at bounding box center [205, 252] width 126 height 8
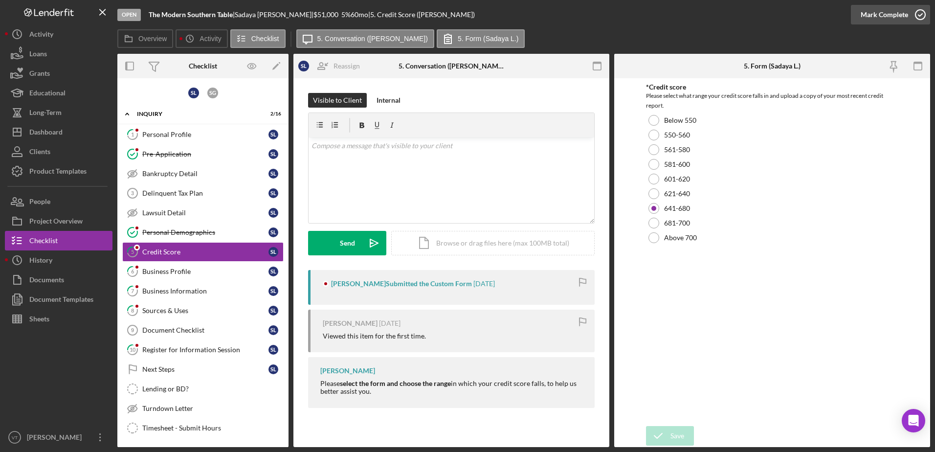
click at [918, 16] on icon "button" at bounding box center [920, 14] width 24 height 24
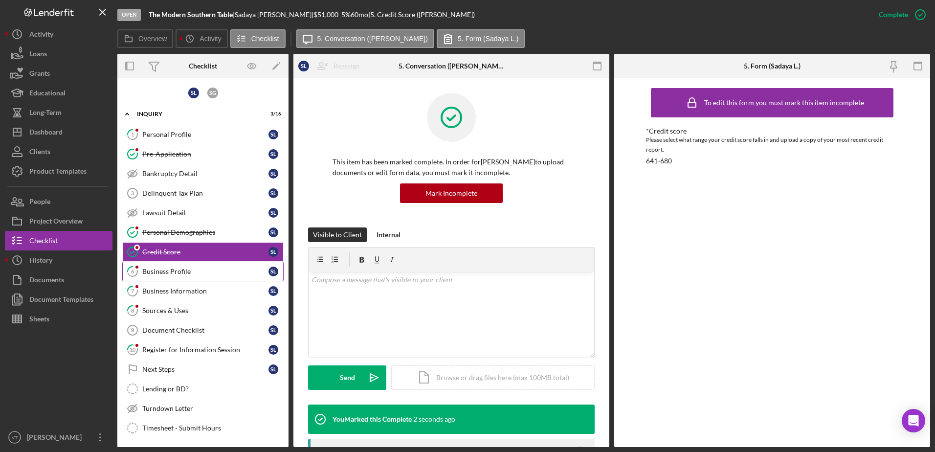
click at [218, 274] on div "Business Profile" at bounding box center [205, 272] width 126 height 8
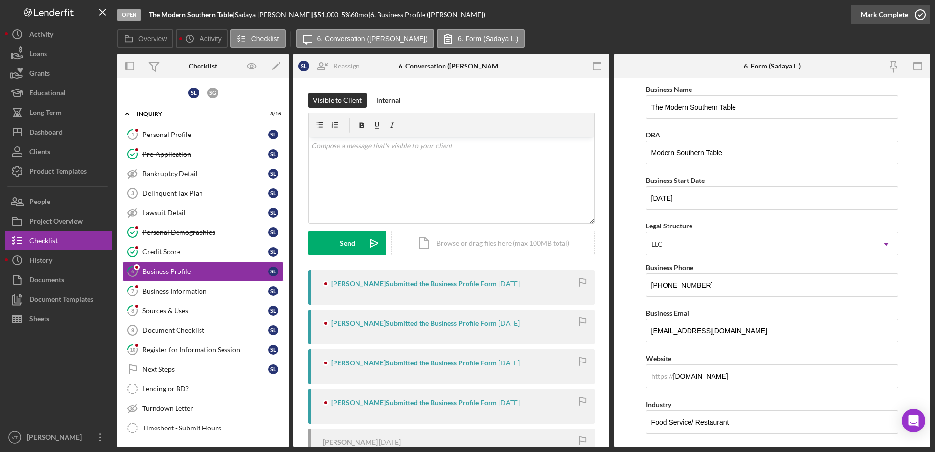
click at [919, 22] on icon "button" at bounding box center [920, 14] width 24 height 24
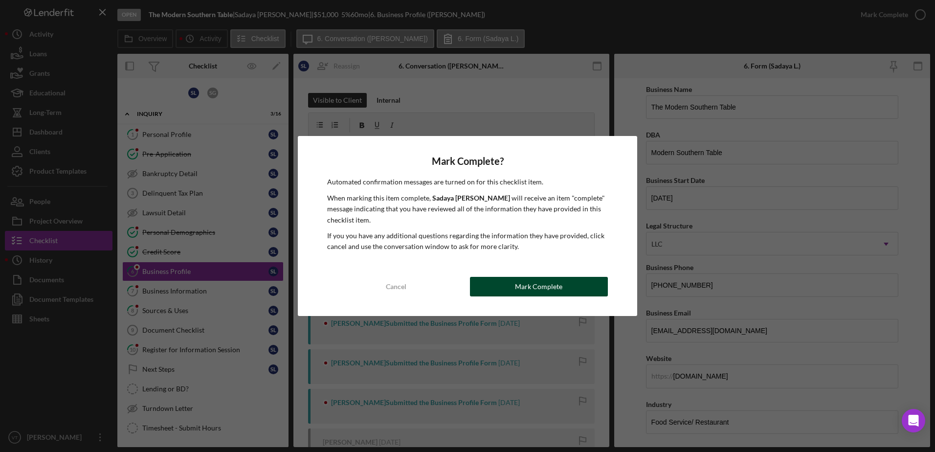
click at [549, 283] on div "Mark Complete" at bounding box center [538, 287] width 47 height 20
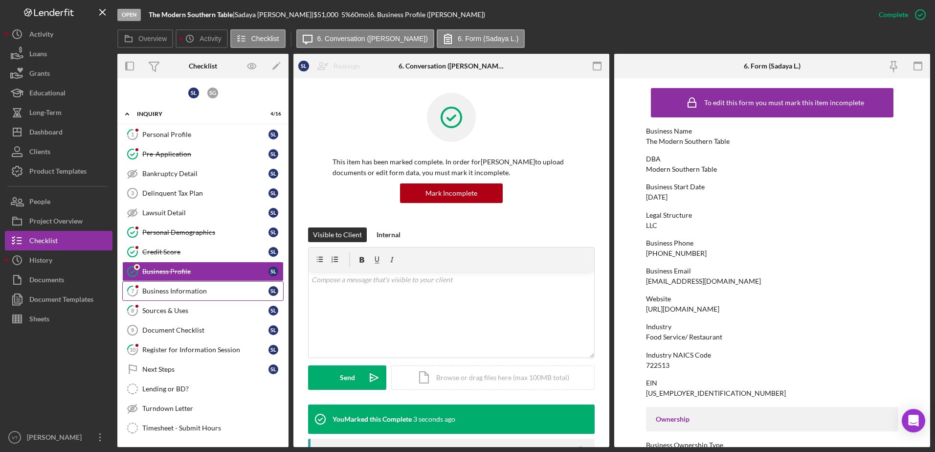
click at [181, 292] on div "Business Information" at bounding box center [205, 291] width 126 height 8
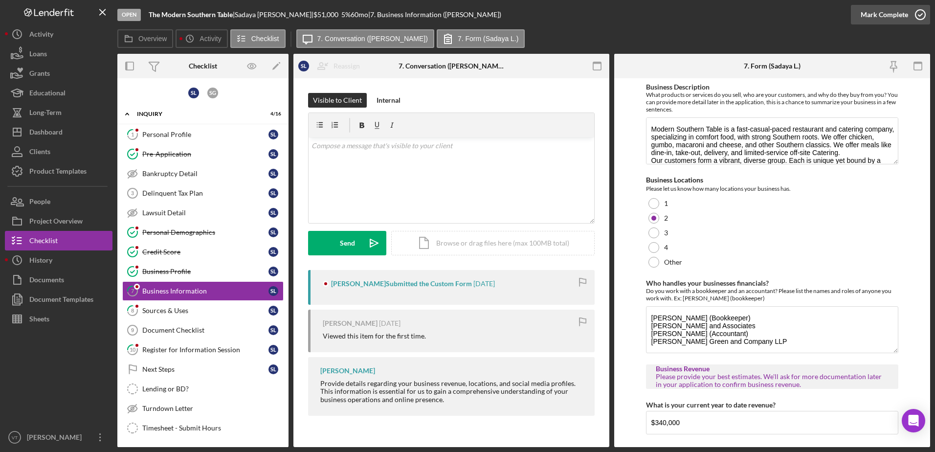
click at [922, 12] on icon "button" at bounding box center [920, 14] width 24 height 24
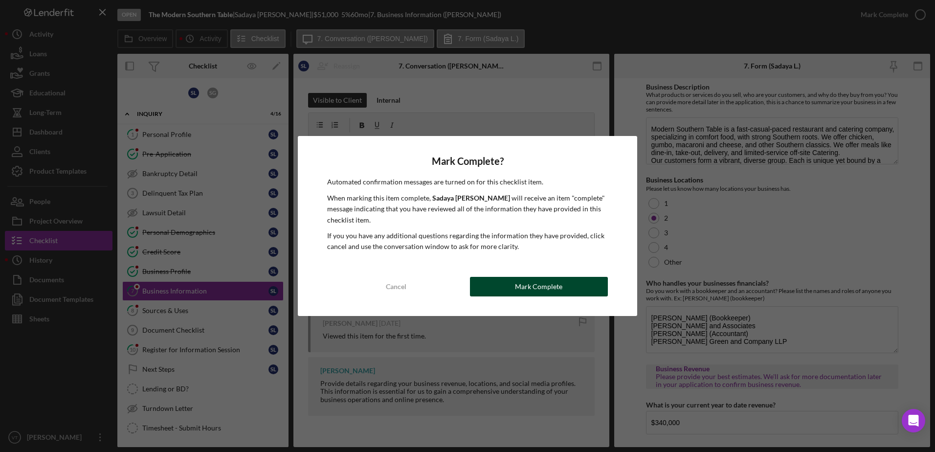
click at [580, 282] on button "Mark Complete" at bounding box center [539, 287] width 138 height 20
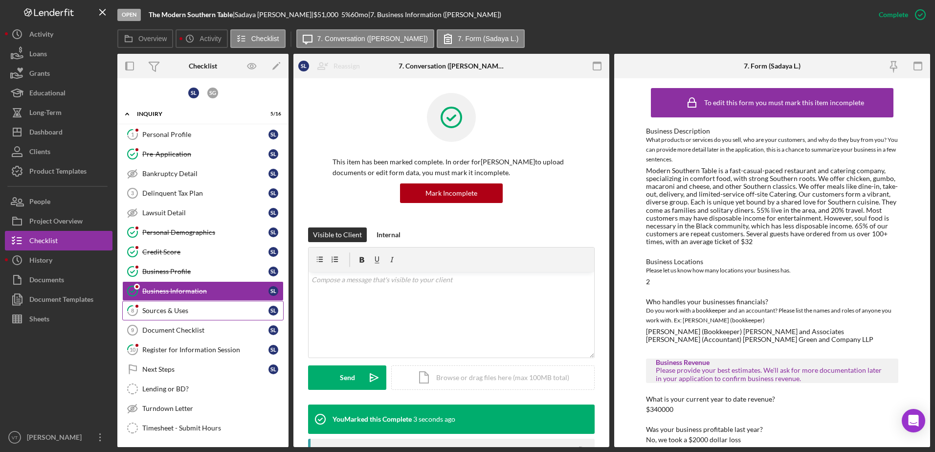
click at [192, 309] on div "Sources & Uses" at bounding box center [205, 311] width 126 height 8
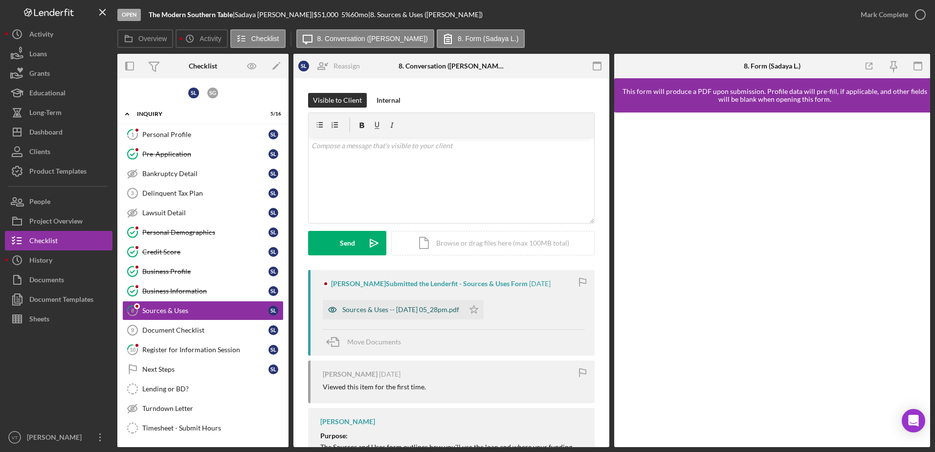
click at [381, 309] on div "Sources & Uses -- [DATE] 05_28pm.pdf" at bounding box center [400, 310] width 117 height 8
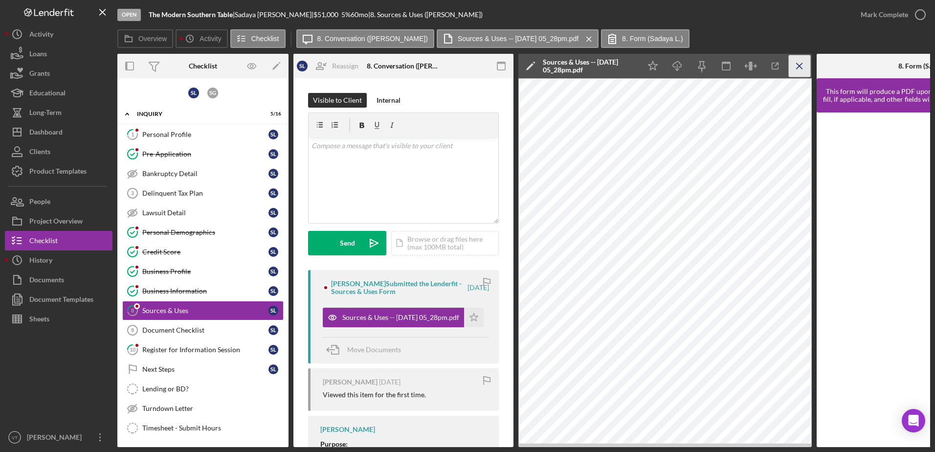
click at [800, 61] on icon "Icon/Menu Close" at bounding box center [800, 66] width 22 height 22
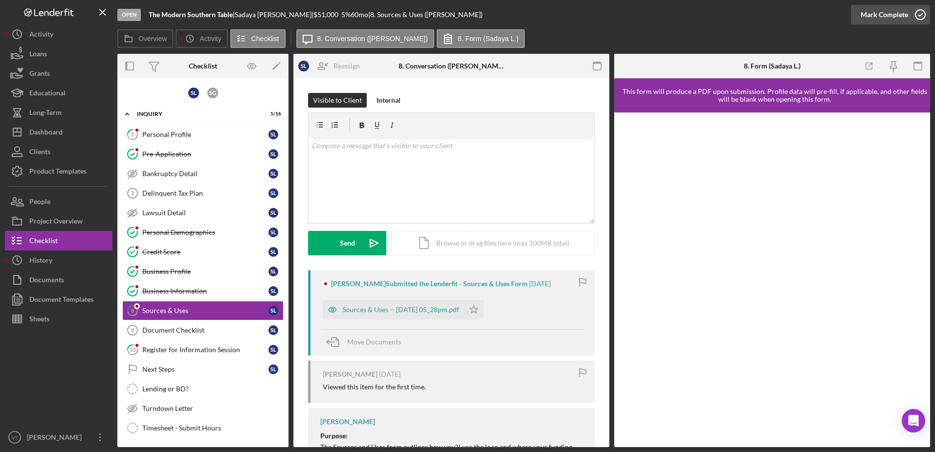
click at [925, 13] on icon "button" at bounding box center [920, 14] width 24 height 24
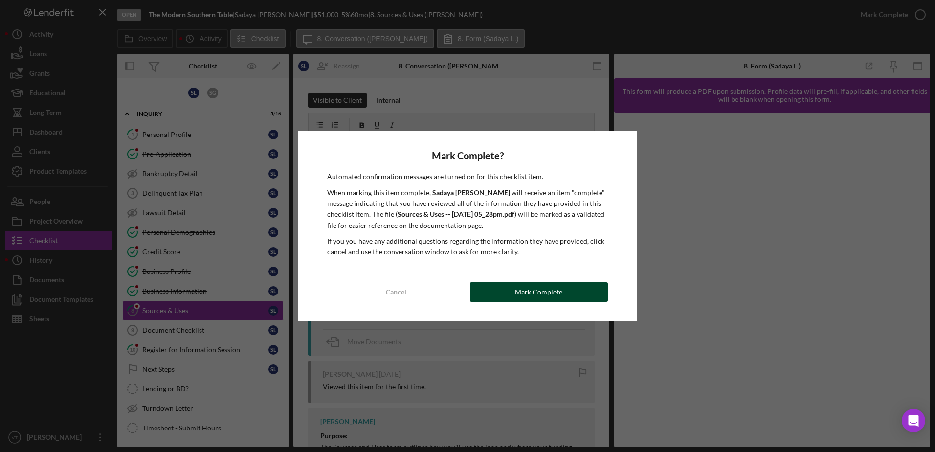
click at [570, 289] on button "Mark Complete" at bounding box center [539, 292] width 138 height 20
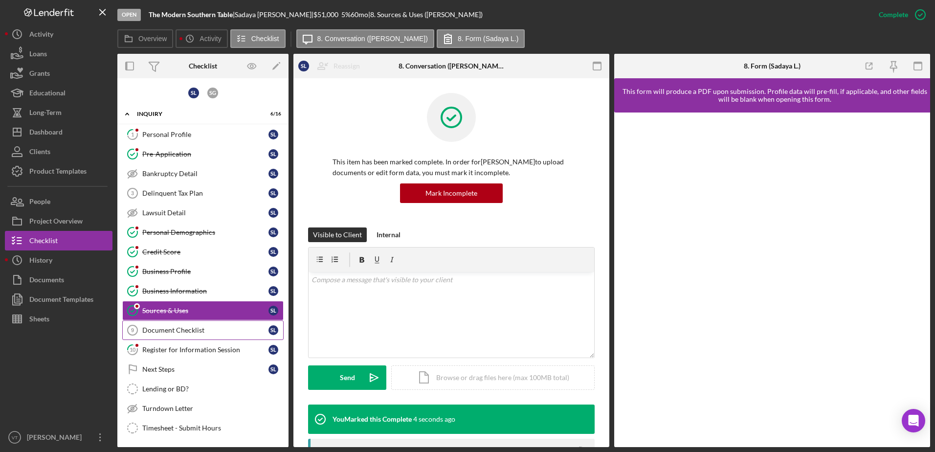
click at [224, 336] on link "Document Checklist 9 Document Checklist S L" at bounding box center [202, 330] width 161 height 20
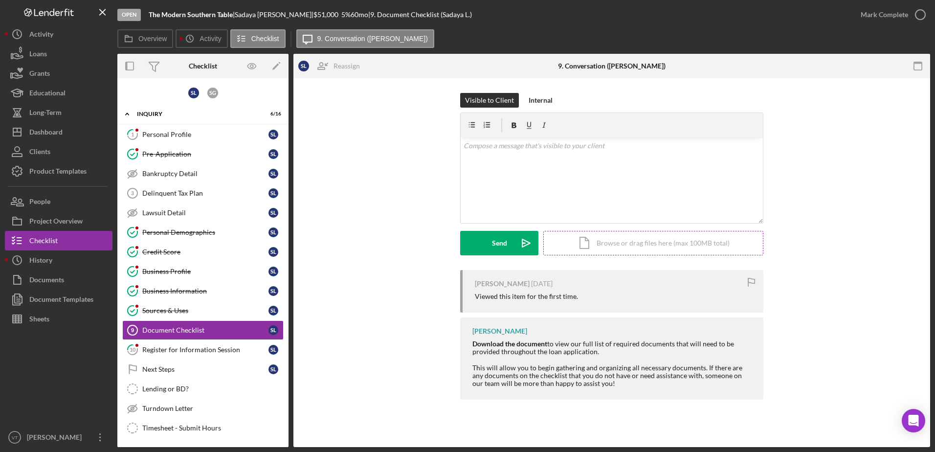
click at [587, 254] on div "Icon/Document Browse or drag files here (max 100MB total) Tap to choose files o…" at bounding box center [653, 243] width 220 height 24
click at [508, 162] on div "v Color teal Color pink Remove color Add row above Add row below Add column bef…" at bounding box center [612, 161] width 302 height 48
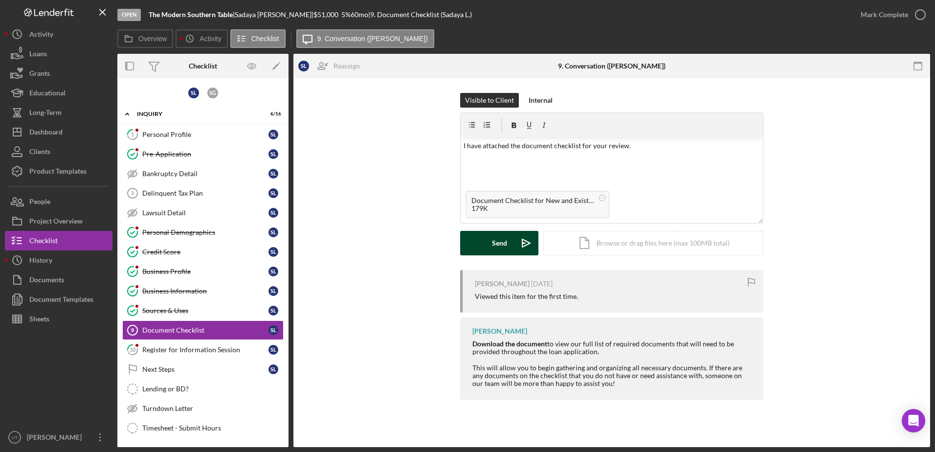
click at [493, 242] on div "Send" at bounding box center [499, 243] width 15 height 24
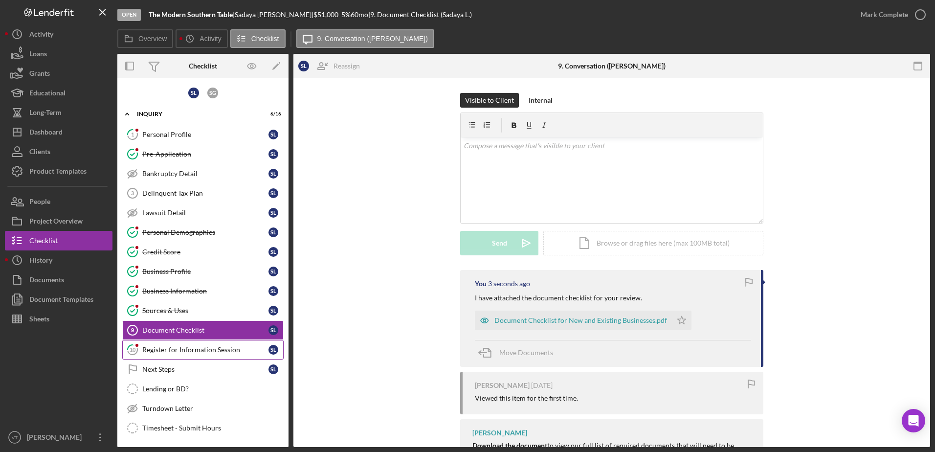
click at [218, 343] on link "10 Register for Information Session S L" at bounding box center [202, 350] width 161 height 20
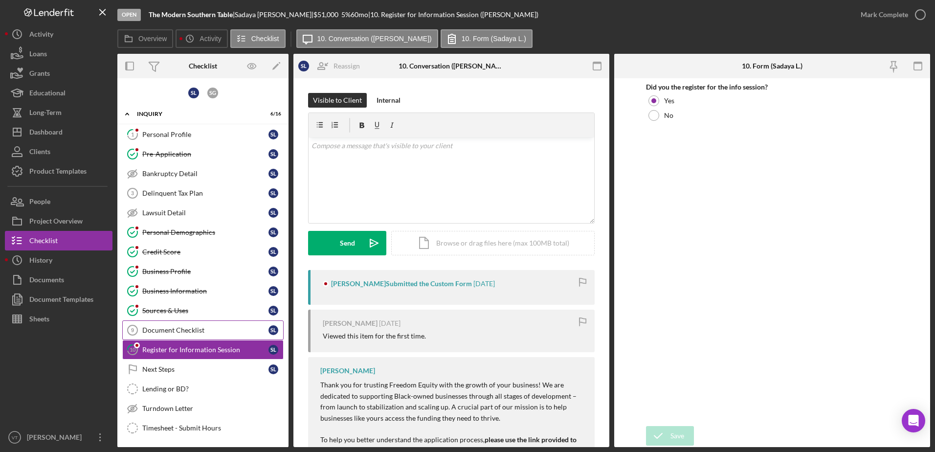
click at [231, 329] on div "Document Checklist" at bounding box center [205, 330] width 126 height 8
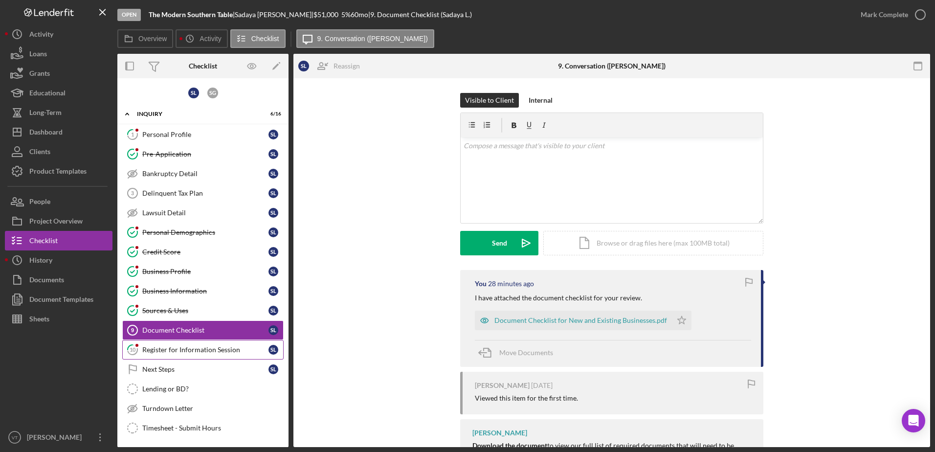
click at [223, 350] on div "Register for Information Session" at bounding box center [205, 350] width 126 height 8
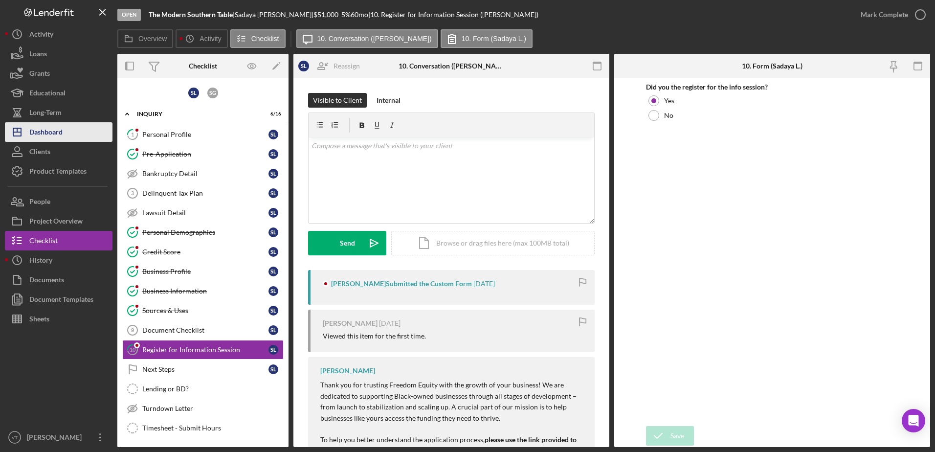
click at [68, 130] on button "Icon/Dashboard Dashboard" at bounding box center [59, 132] width 108 height 20
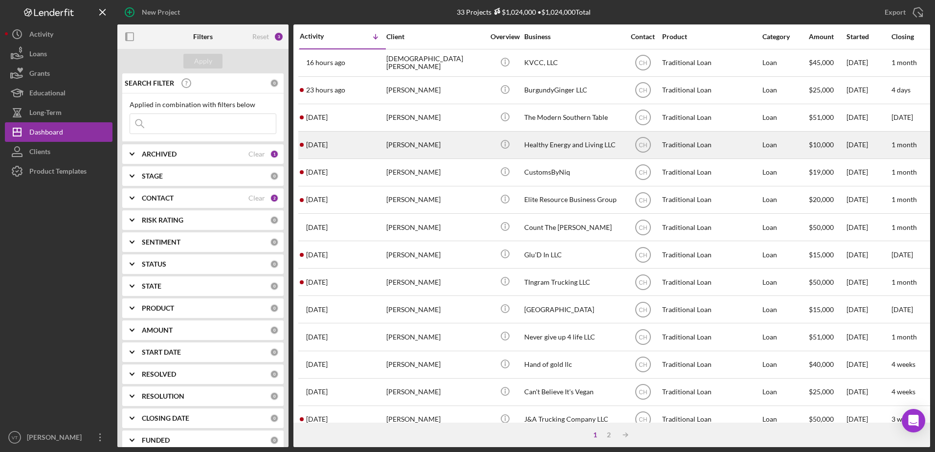
click at [385, 153] on td "[DATE] [PERSON_NAME]" at bounding box center [342, 144] width 87 height 27
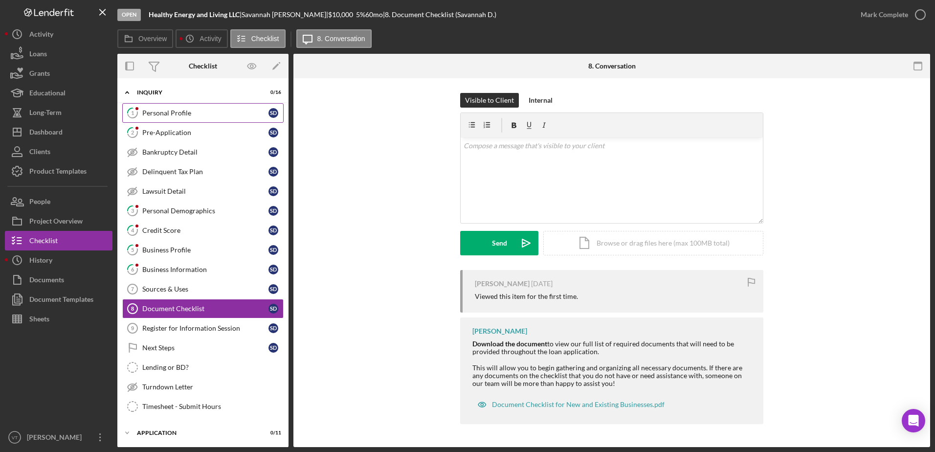
click at [221, 119] on link "1 Personal Profile S D" at bounding box center [202, 113] width 161 height 20
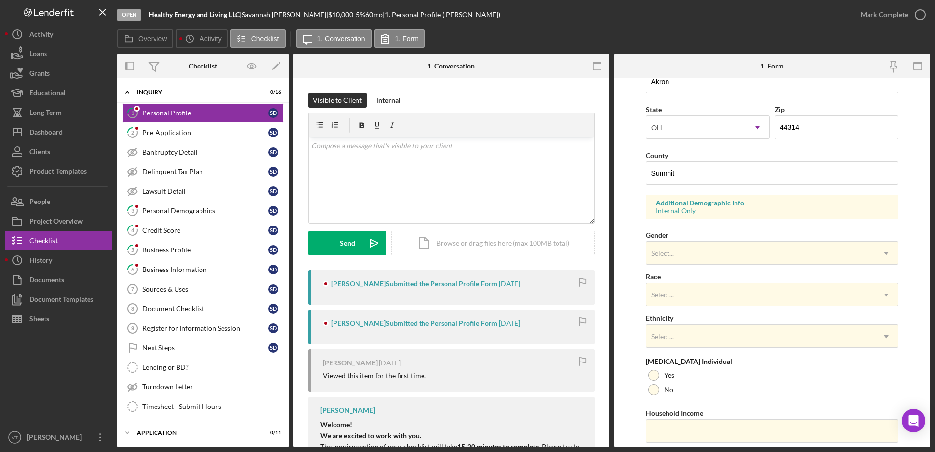
scroll to position [284, 0]
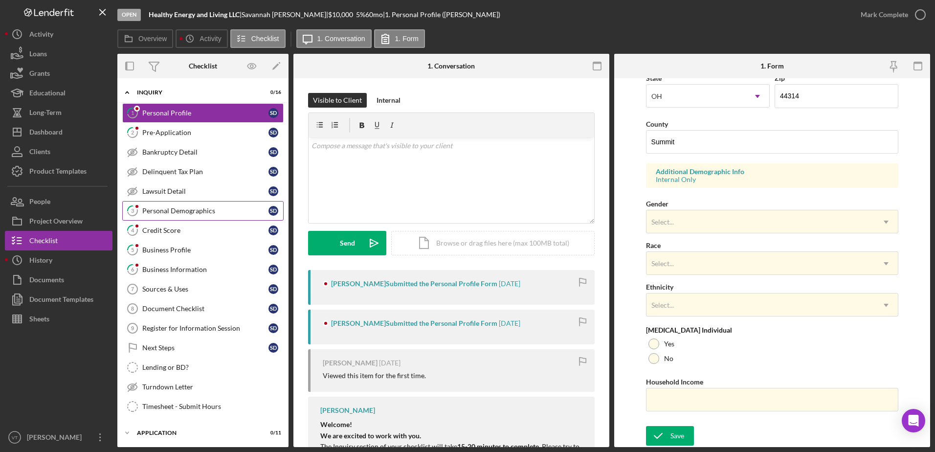
click at [209, 208] on div "Personal Demographics" at bounding box center [205, 211] width 126 height 8
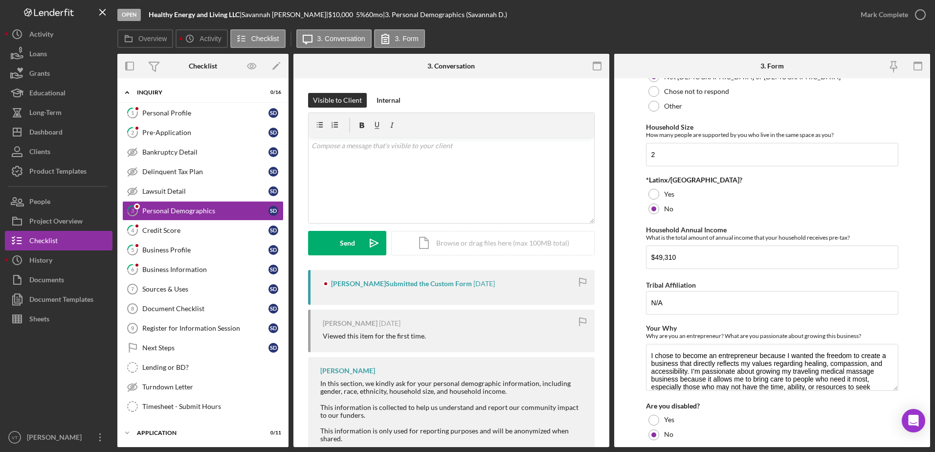
scroll to position [348, 0]
click at [214, 120] on link "1 Personal Profile S D" at bounding box center [202, 113] width 161 height 20
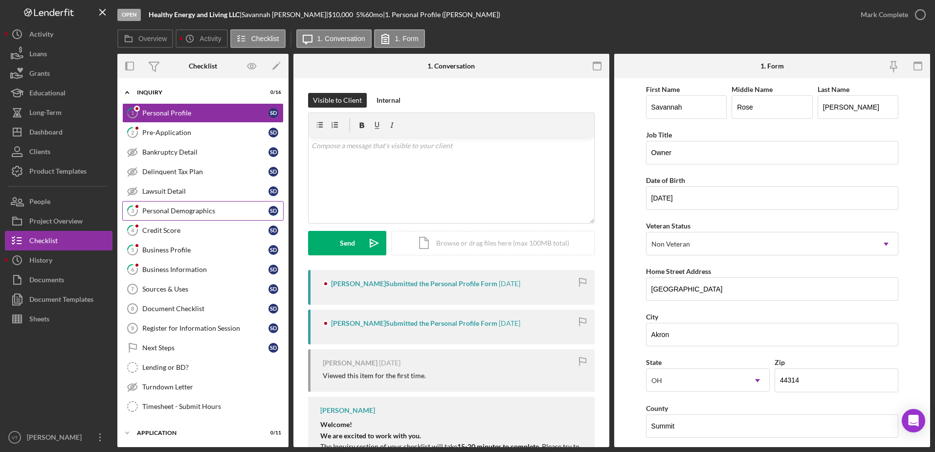
click at [192, 215] on link "3 Personal Demographics S D" at bounding box center [202, 211] width 161 height 20
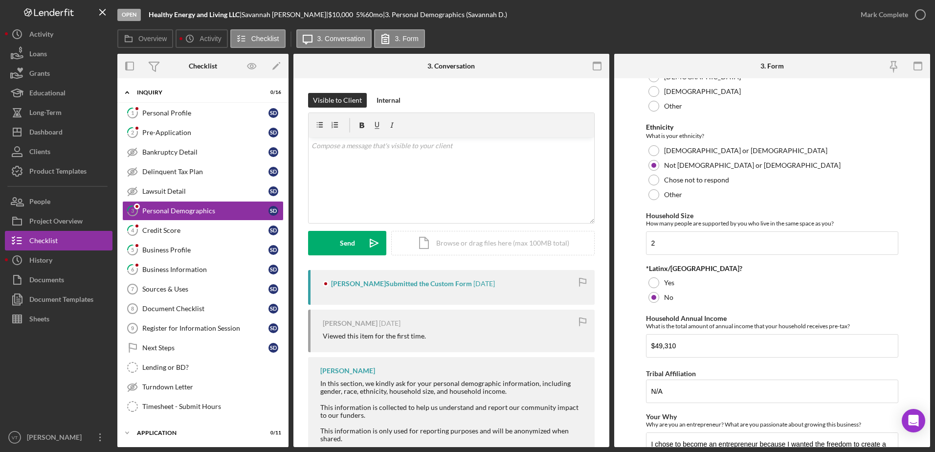
scroll to position [267, 0]
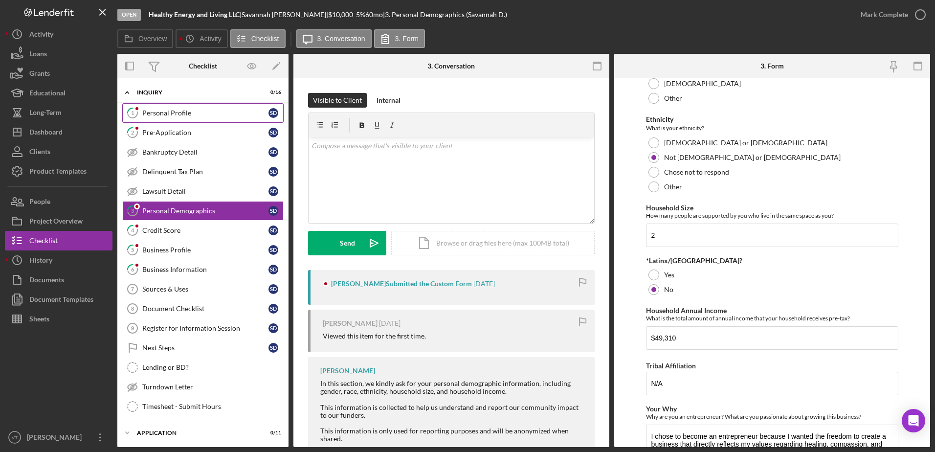
click at [176, 121] on link "1 Personal Profile S D" at bounding box center [202, 113] width 161 height 20
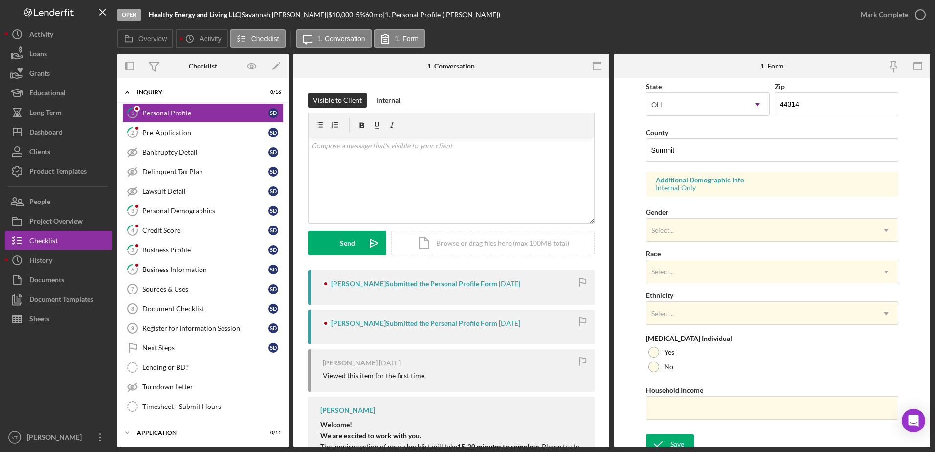
scroll to position [284, 0]
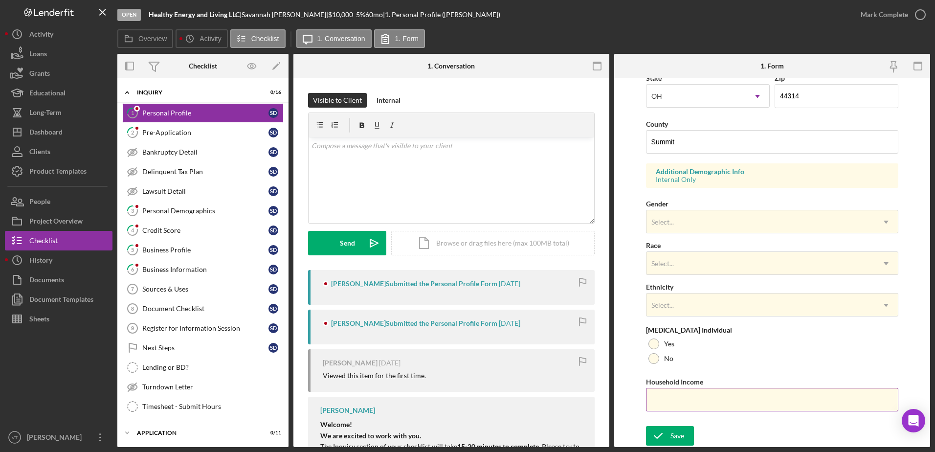
click at [672, 401] on input "Household Income" at bounding box center [772, 399] width 253 height 23
type input "$49,310"
click at [653, 354] on div at bounding box center [654, 358] width 11 height 11
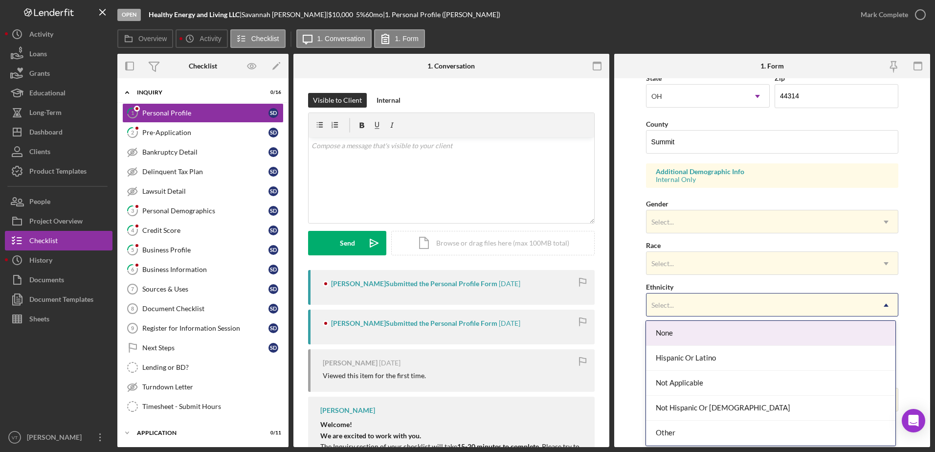
click at [664, 303] on div "Select..." at bounding box center [662, 305] width 22 height 8
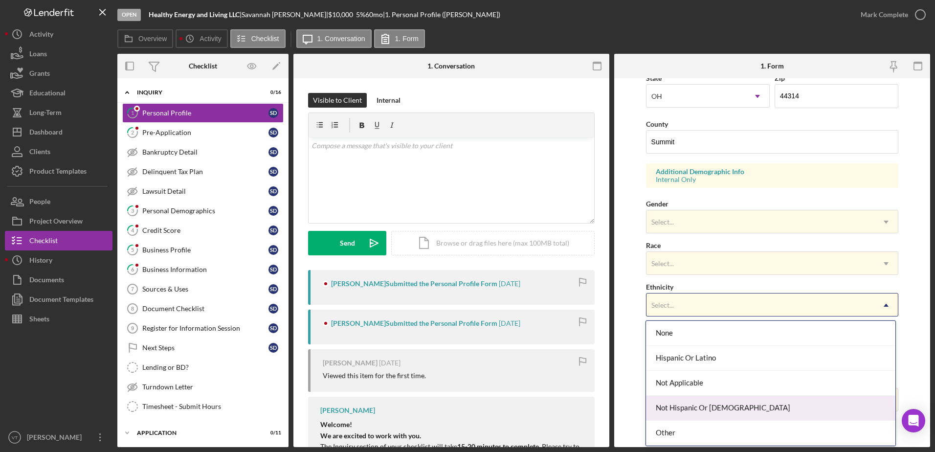
click at [663, 403] on div "Not Hispanic Or [DEMOGRAPHIC_DATA]" at bounding box center [770, 408] width 249 height 25
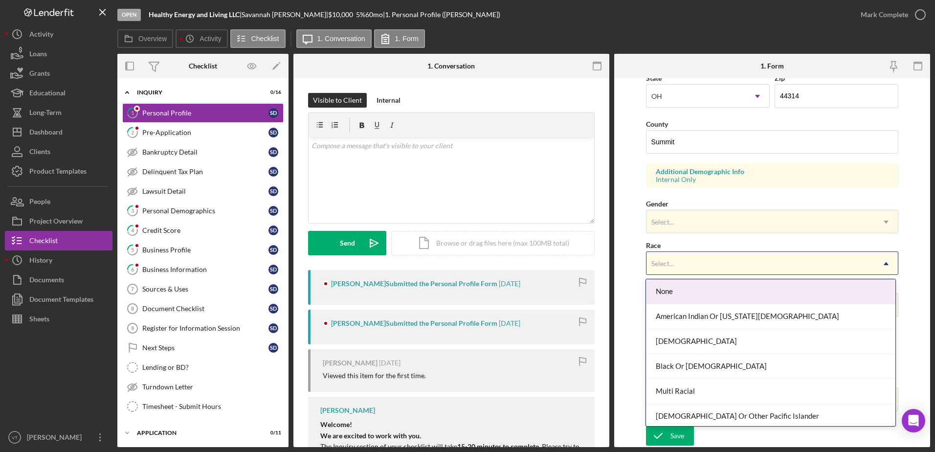
click at [671, 264] on div "Select..." at bounding box center [662, 264] width 22 height 8
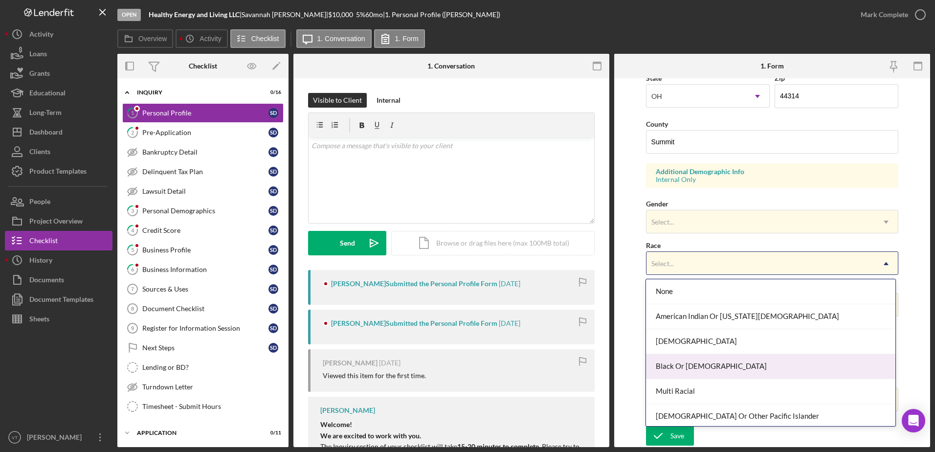
click at [669, 365] on div "Black Or [DEMOGRAPHIC_DATA]" at bounding box center [770, 366] width 249 height 25
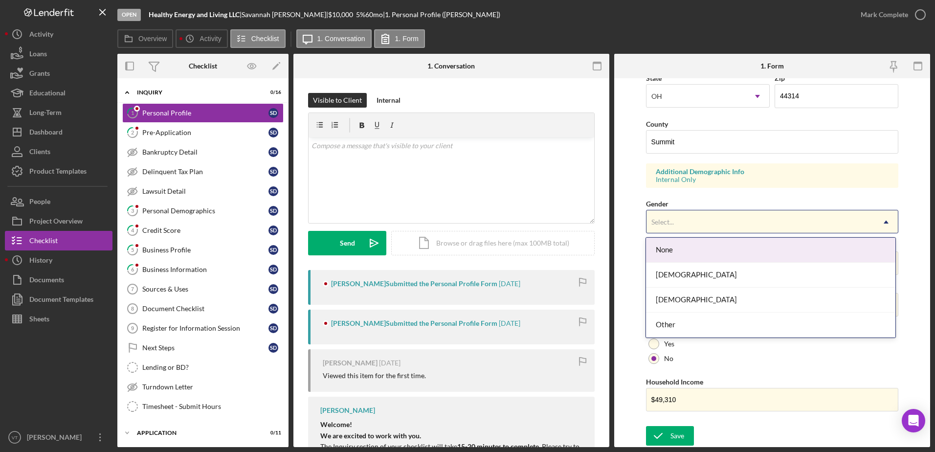
click at [671, 222] on div "Select..." at bounding box center [662, 222] width 22 height 8
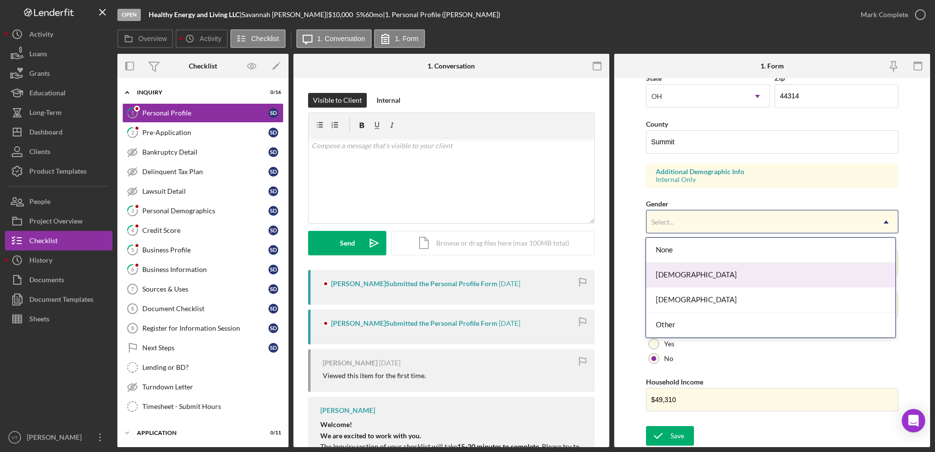
click at [665, 280] on div "[DEMOGRAPHIC_DATA]" at bounding box center [770, 275] width 249 height 25
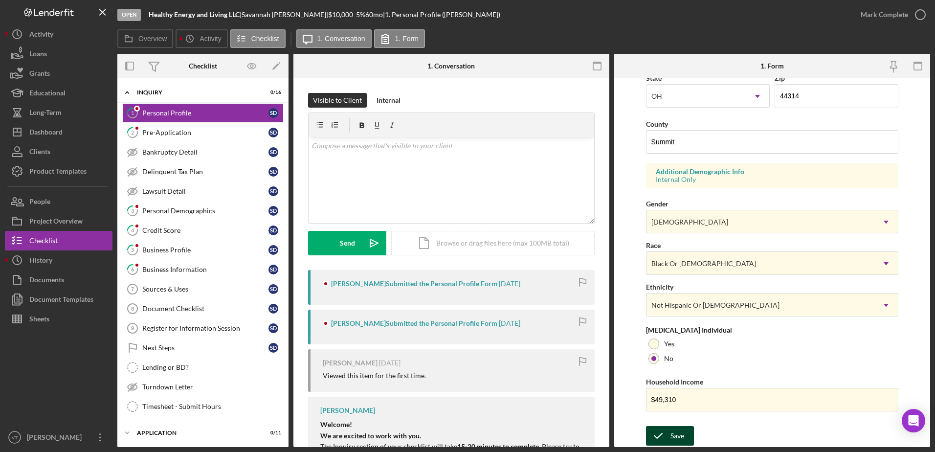
click at [668, 438] on icon "submit" at bounding box center [658, 436] width 24 height 24
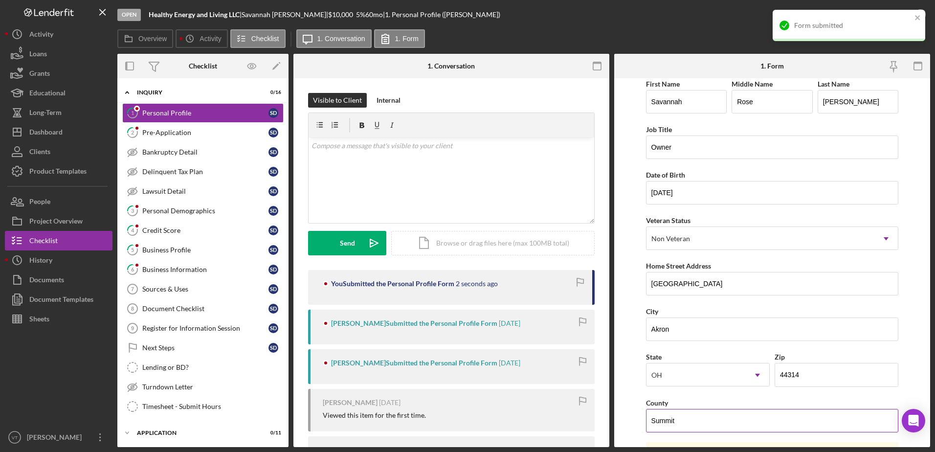
scroll to position [0, 0]
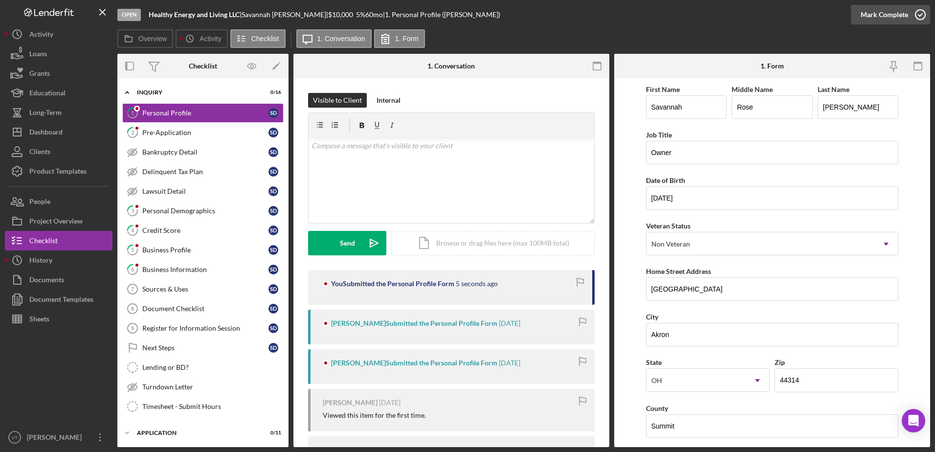
click at [917, 11] on circle "button" at bounding box center [921, 15] width 10 height 10
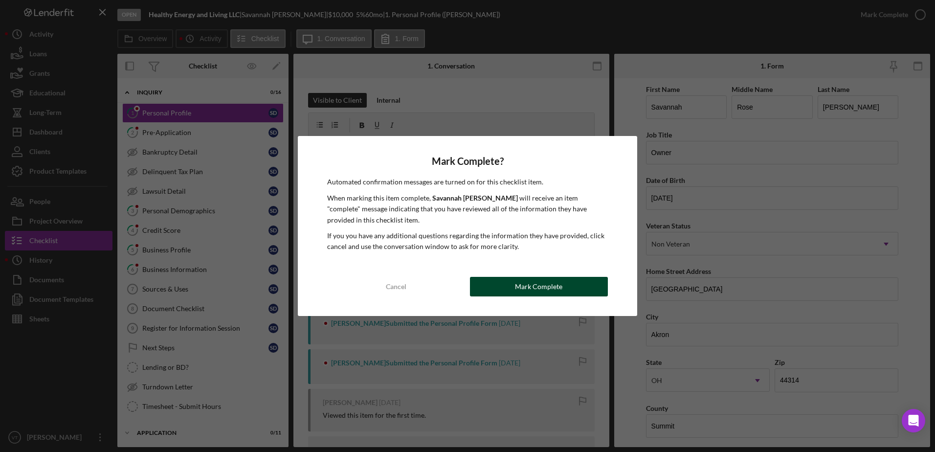
click at [548, 288] on div "Mark Complete" at bounding box center [538, 287] width 47 height 20
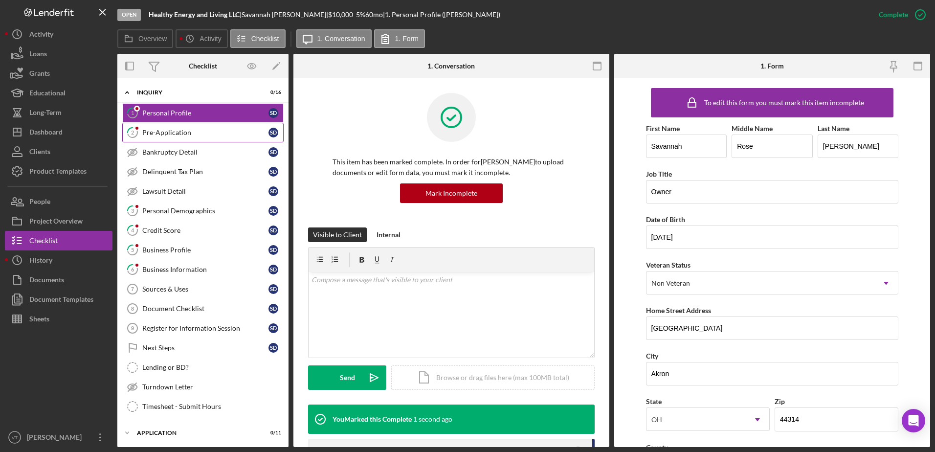
click at [235, 136] on div "Pre-Application" at bounding box center [205, 133] width 126 height 8
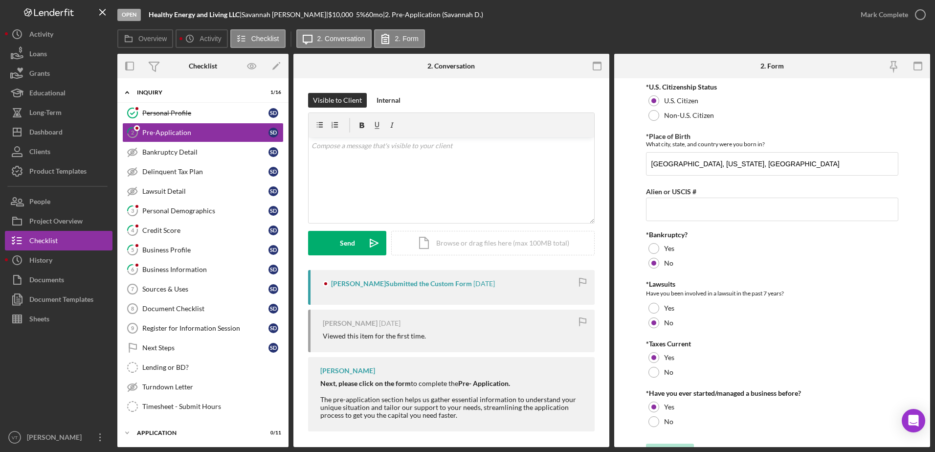
scroll to position [18, 0]
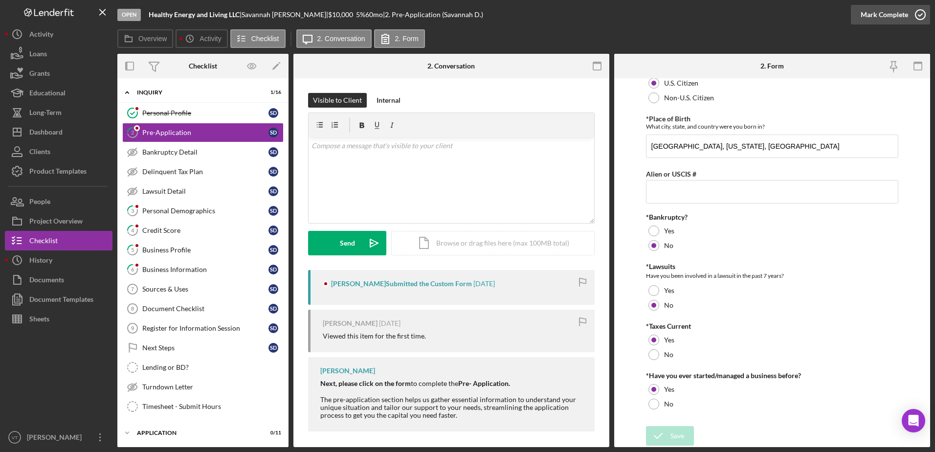
click at [918, 19] on icon "button" at bounding box center [920, 14] width 24 height 24
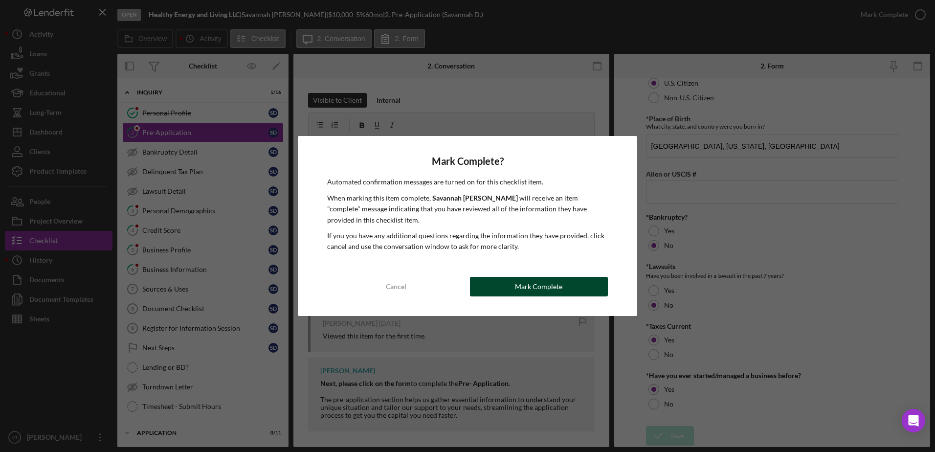
click at [553, 286] on div "Mark Complete" at bounding box center [538, 287] width 47 height 20
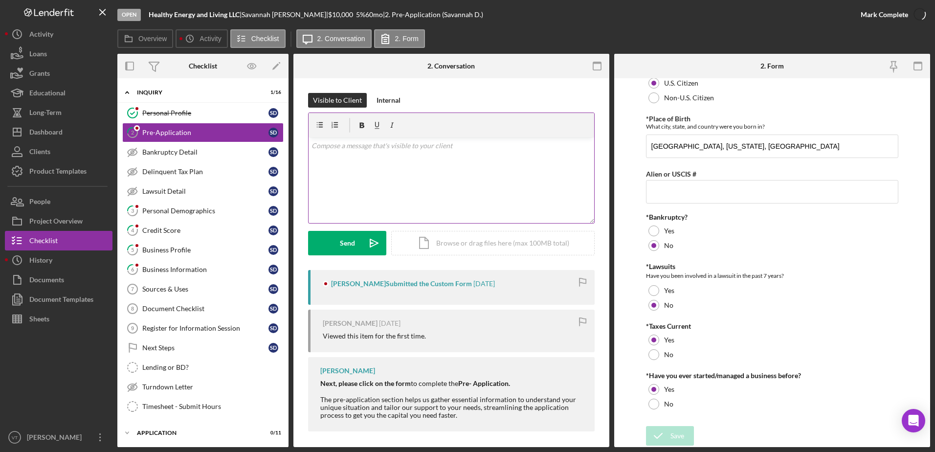
scroll to position [57, 0]
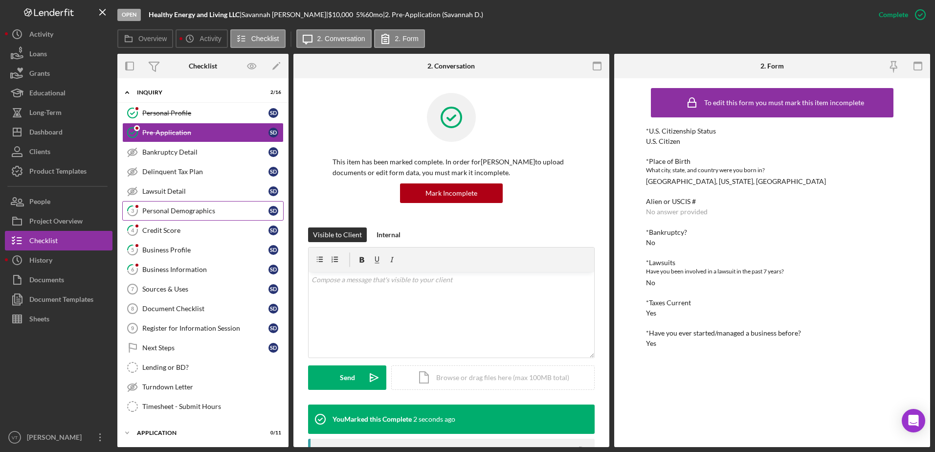
click at [193, 215] on div "Personal Demographics" at bounding box center [205, 211] width 126 height 8
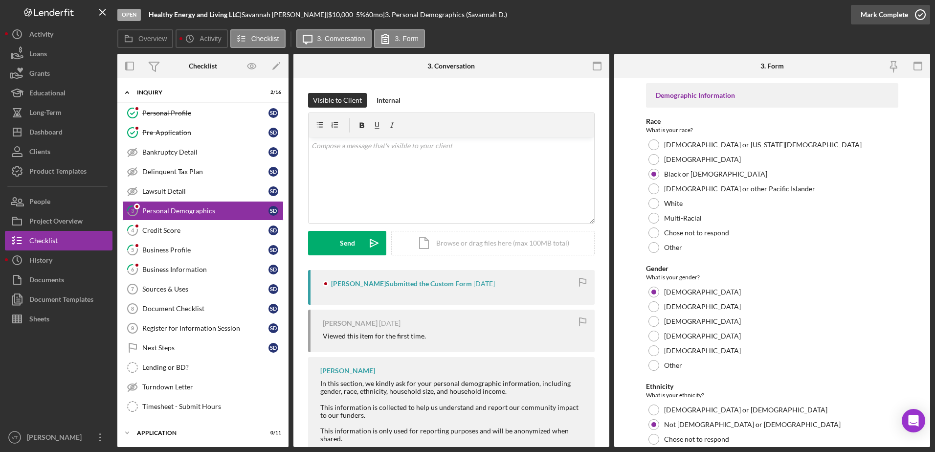
click at [922, 14] on icon "button" at bounding box center [920, 14] width 24 height 24
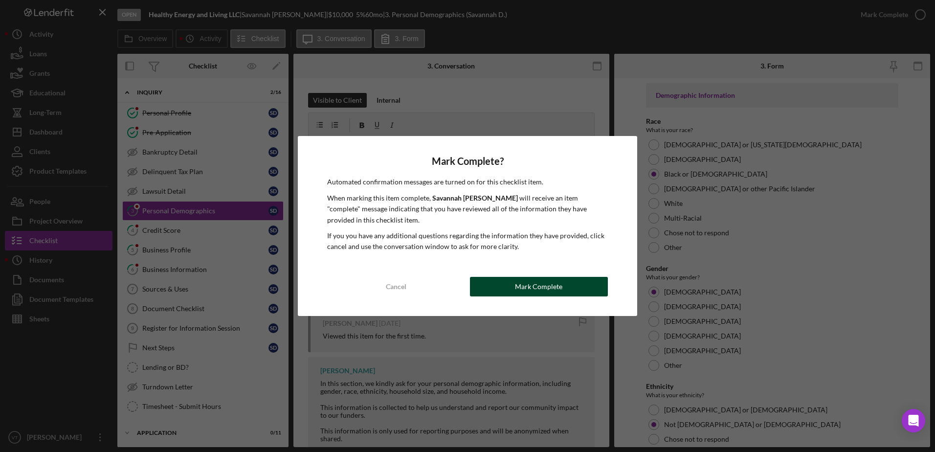
click at [571, 286] on button "Mark Complete" at bounding box center [539, 287] width 138 height 20
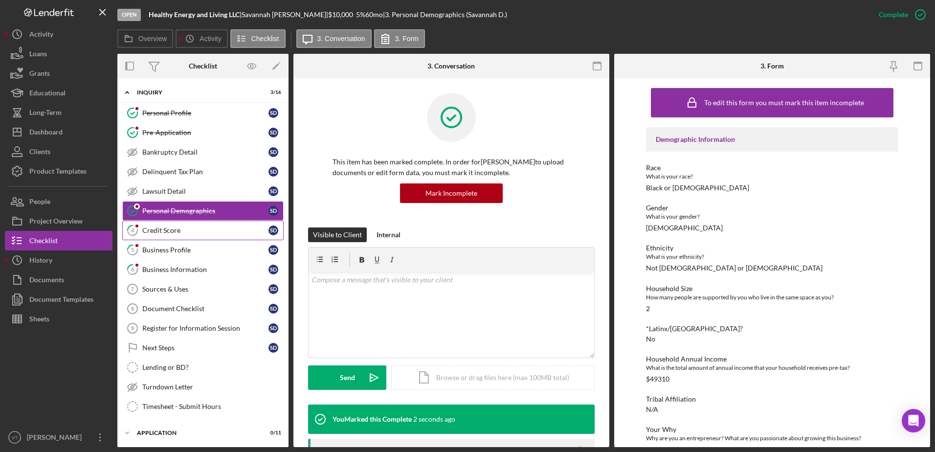
click at [236, 228] on div "Credit Score" at bounding box center [205, 230] width 126 height 8
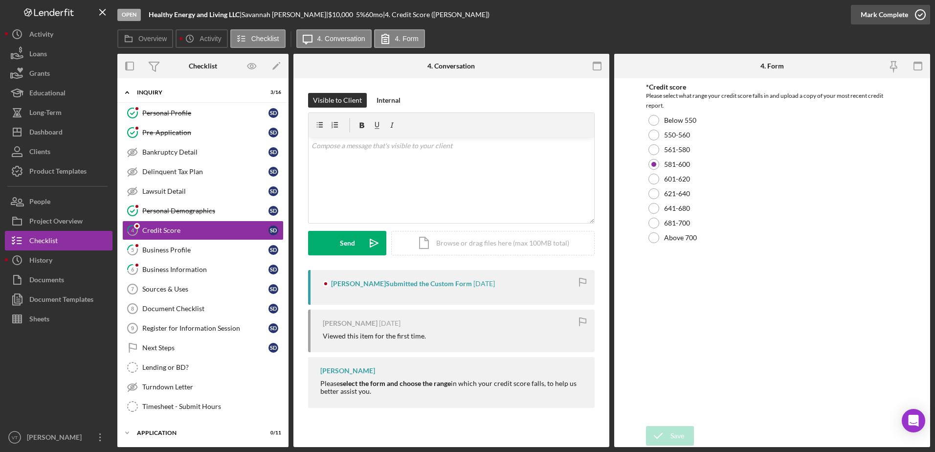
click at [919, 12] on icon "button" at bounding box center [920, 14] width 24 height 24
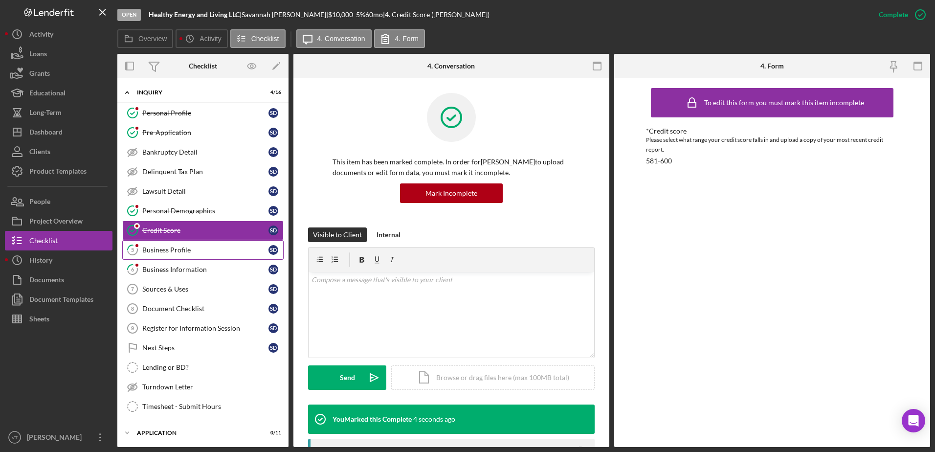
click at [229, 246] on div "Business Profile" at bounding box center [205, 250] width 126 height 8
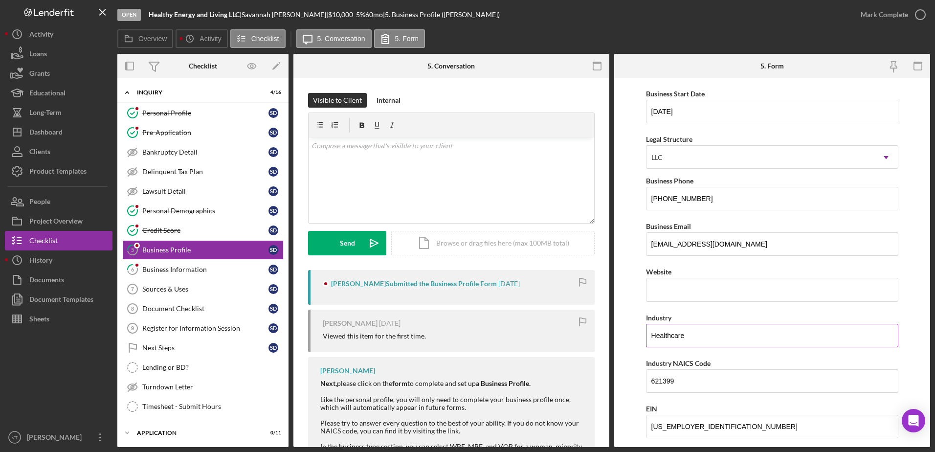
scroll to position [84, 0]
click at [924, 18] on icon "button" at bounding box center [920, 14] width 24 height 24
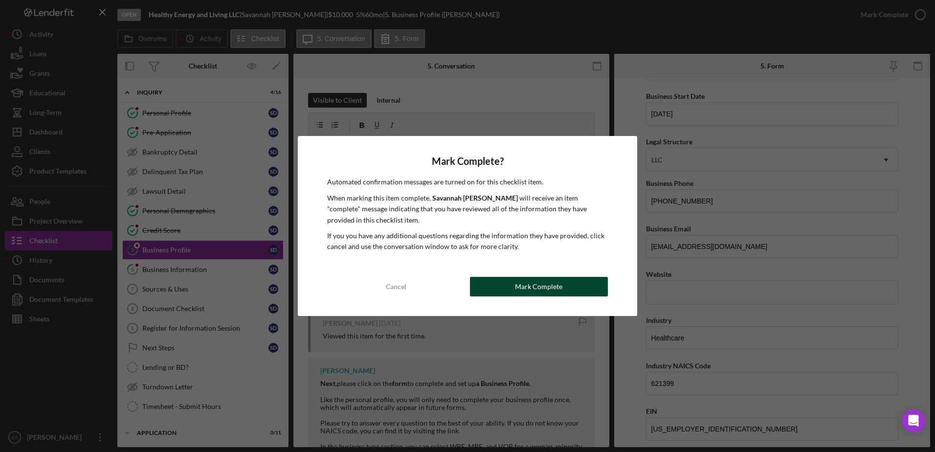
click at [586, 289] on button "Mark Complete" at bounding box center [539, 287] width 138 height 20
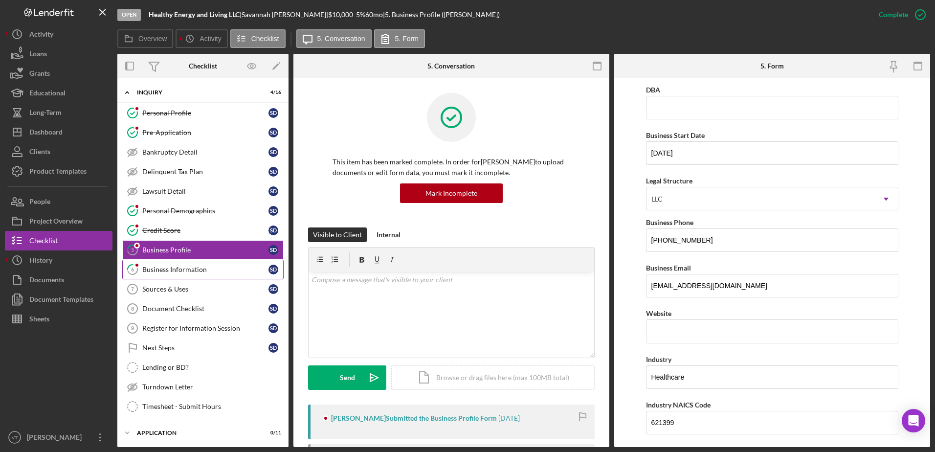
scroll to position [123, 0]
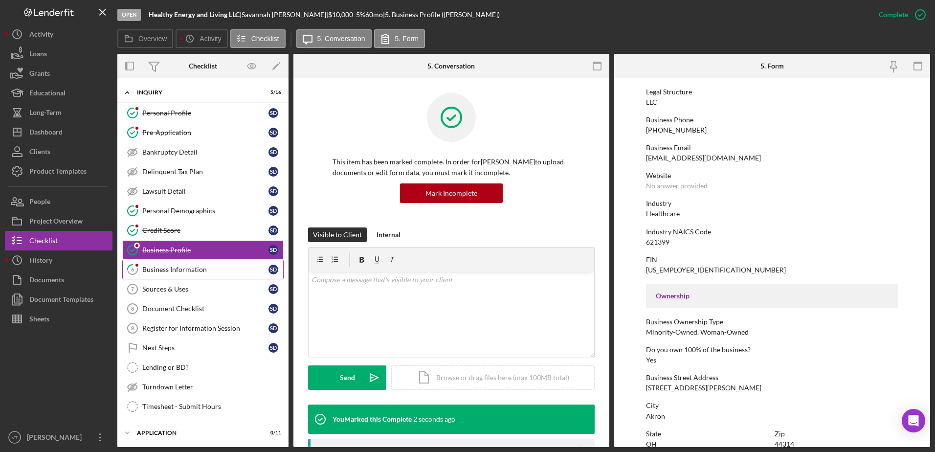
click at [223, 272] on div "Business Information" at bounding box center [205, 270] width 126 height 8
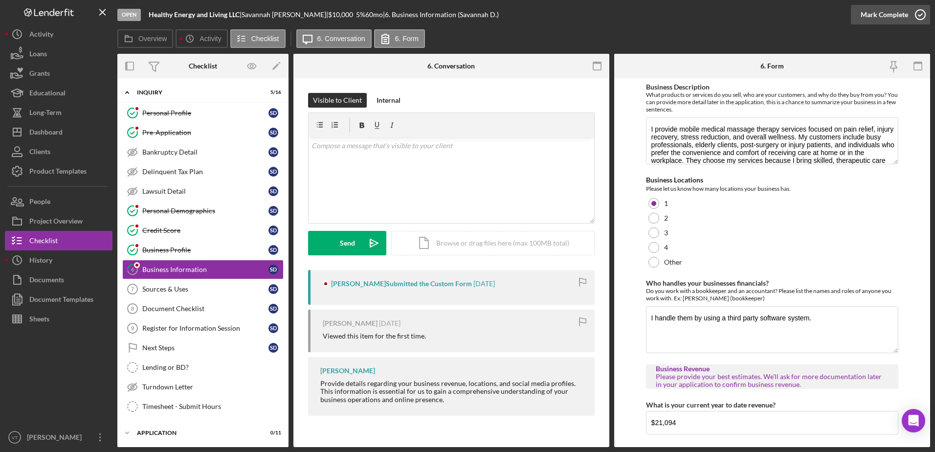
click at [920, 16] on icon "button" at bounding box center [920, 14] width 24 height 24
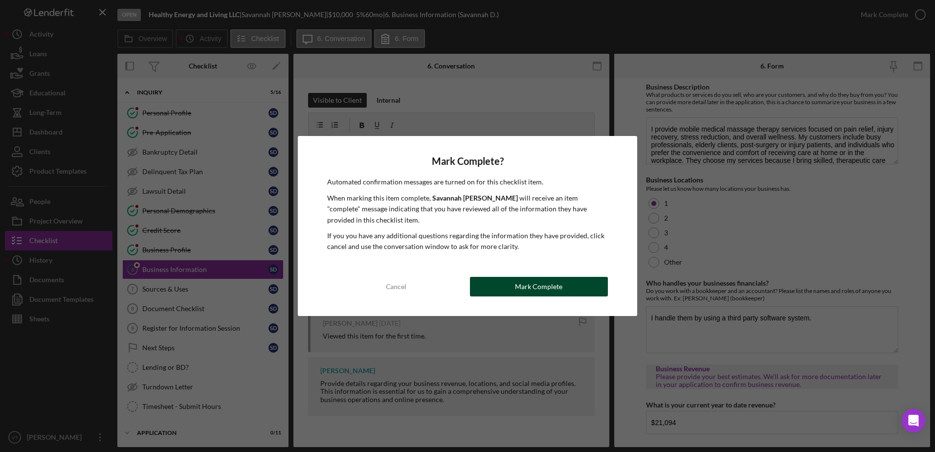
click at [550, 285] on div "Mark Complete" at bounding box center [538, 287] width 47 height 20
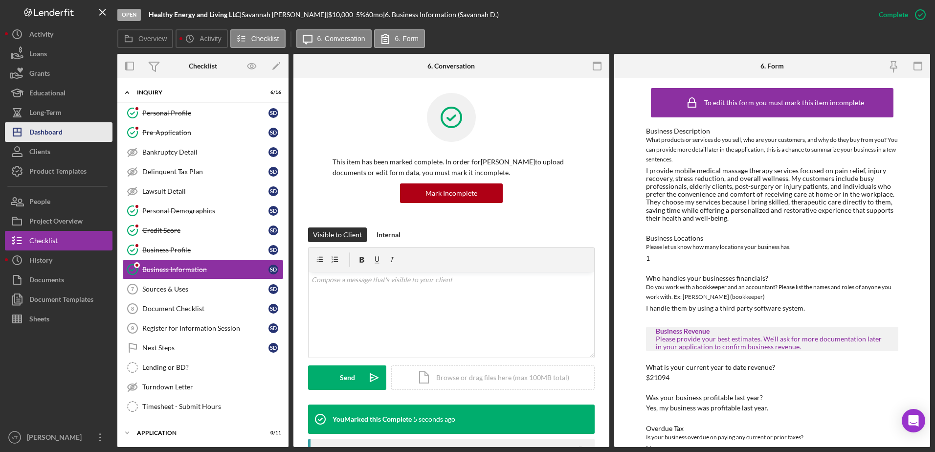
click at [68, 137] on button "Icon/Dashboard Dashboard" at bounding box center [59, 132] width 108 height 20
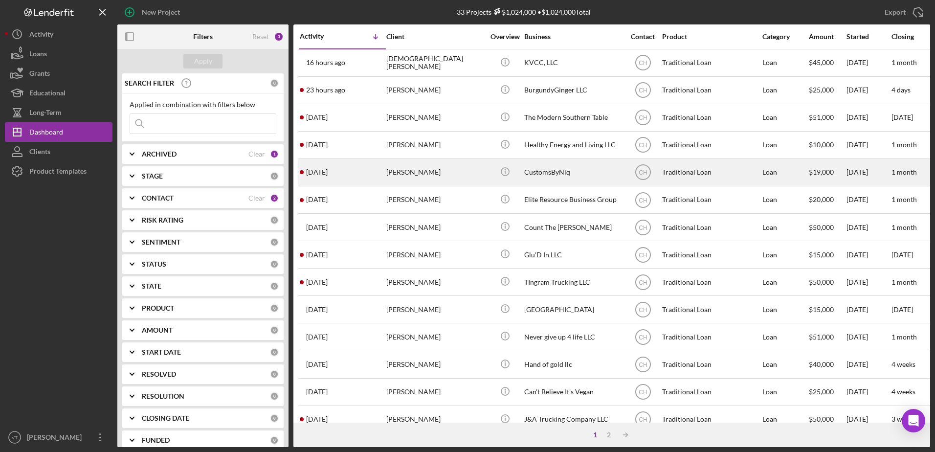
click at [447, 169] on div "[PERSON_NAME]" at bounding box center [435, 172] width 98 height 26
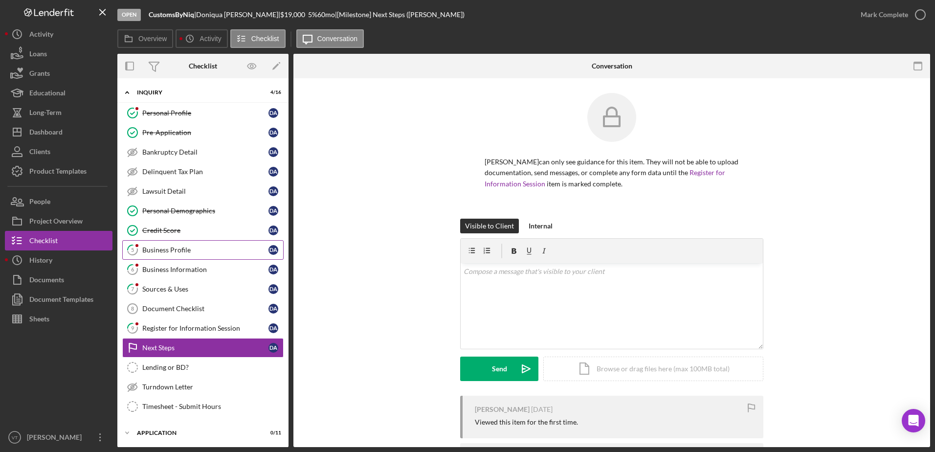
click at [191, 250] on div "Business Profile" at bounding box center [205, 250] width 126 height 8
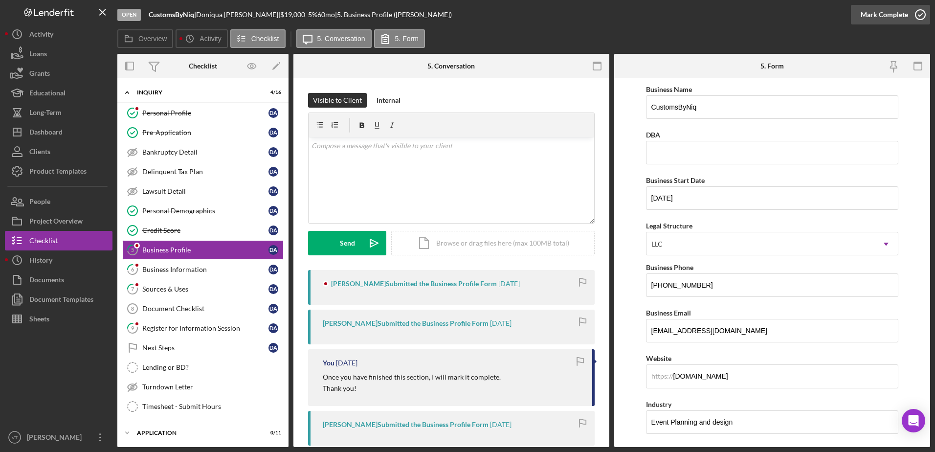
click at [918, 16] on icon "button" at bounding box center [920, 14] width 24 height 24
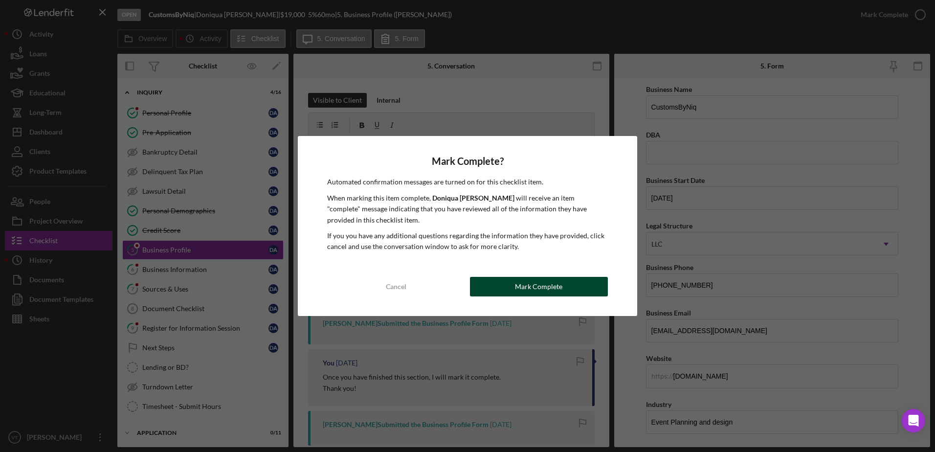
click at [519, 290] on div "Mark Complete" at bounding box center [538, 287] width 47 height 20
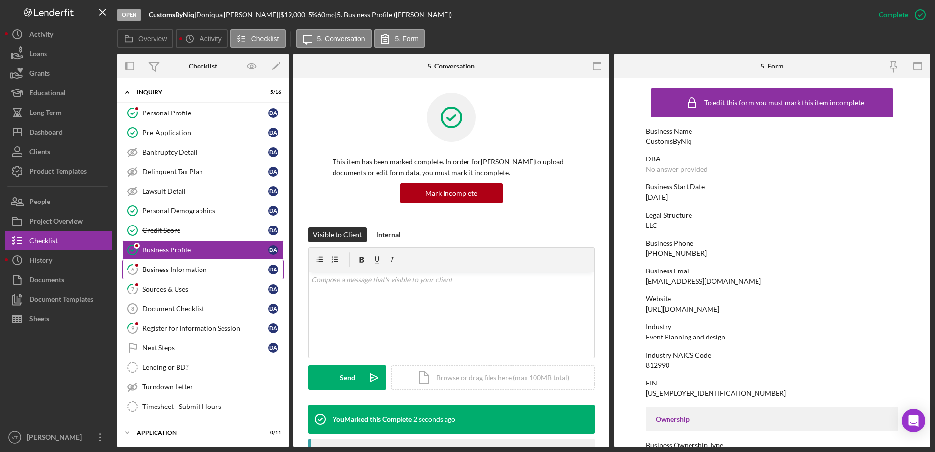
click at [250, 269] on div "Business Information" at bounding box center [205, 270] width 126 height 8
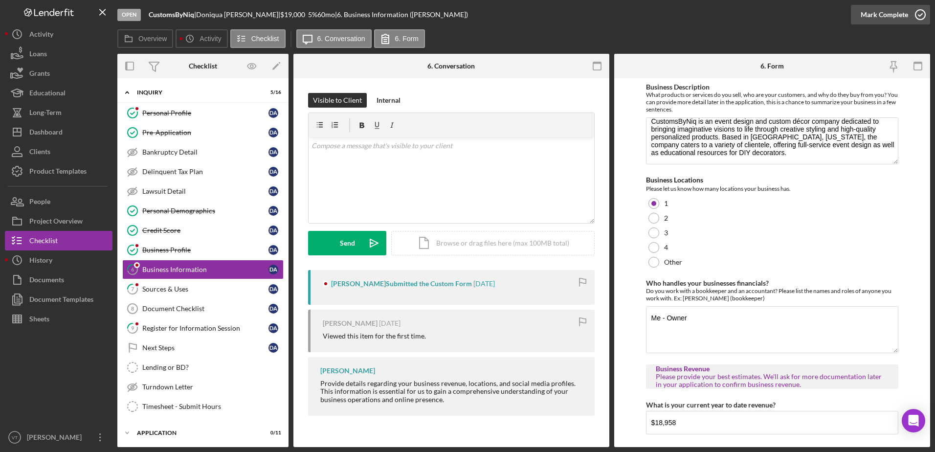
click at [918, 16] on icon "button" at bounding box center [920, 14] width 24 height 24
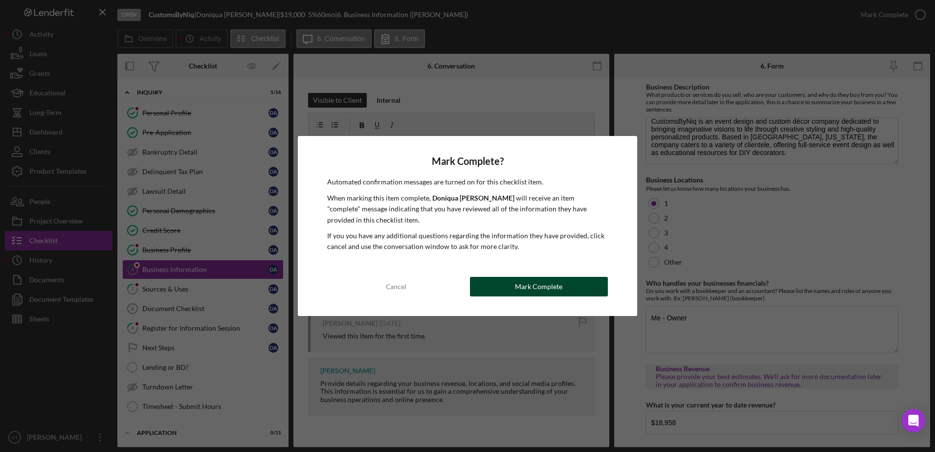
click at [590, 292] on button "Mark Complete" at bounding box center [539, 287] width 138 height 20
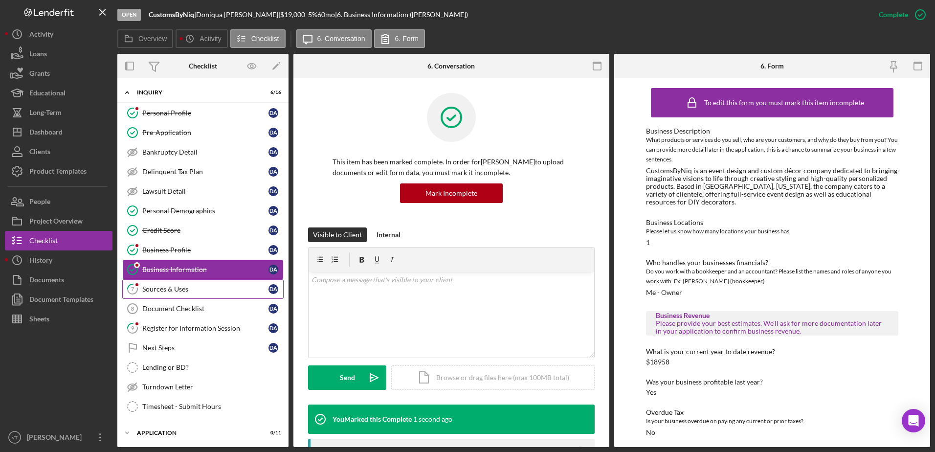
click at [218, 295] on link "7 Sources & Uses D A" at bounding box center [202, 289] width 161 height 20
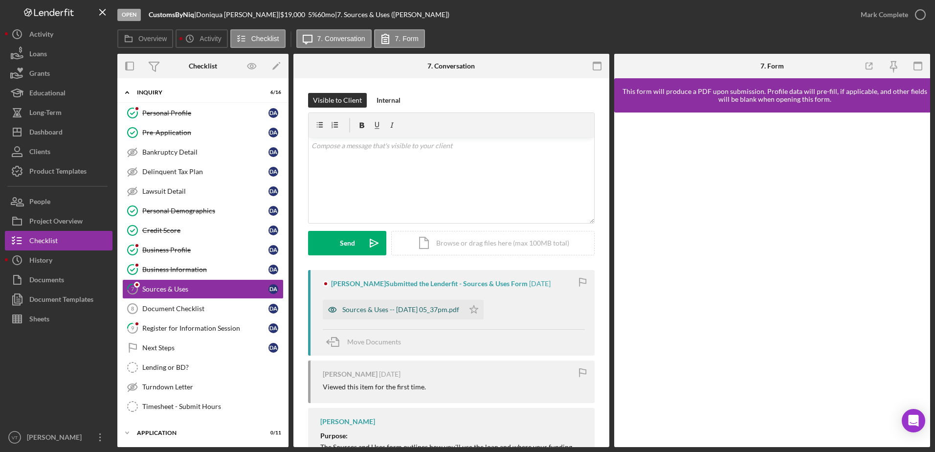
click at [412, 309] on div "Sources & Uses -- [DATE] 05_37pm.pdf" at bounding box center [400, 310] width 117 height 8
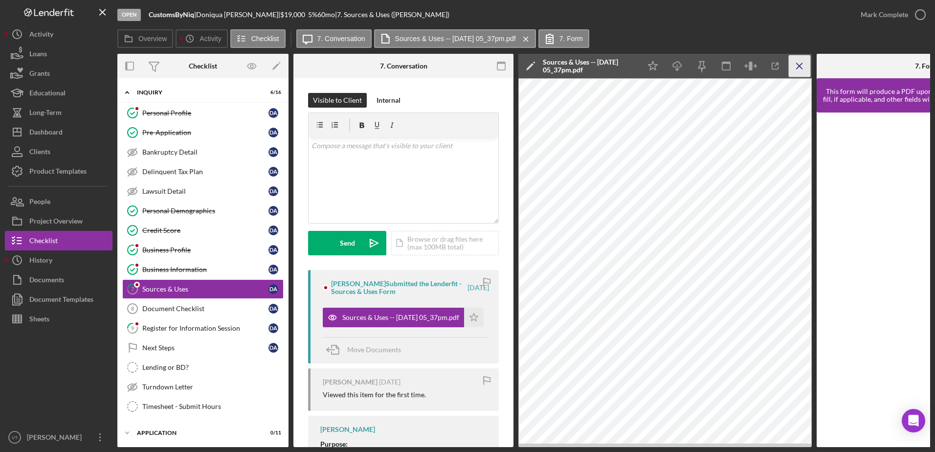
click at [795, 65] on icon "Icon/Menu Close" at bounding box center [800, 66] width 22 height 22
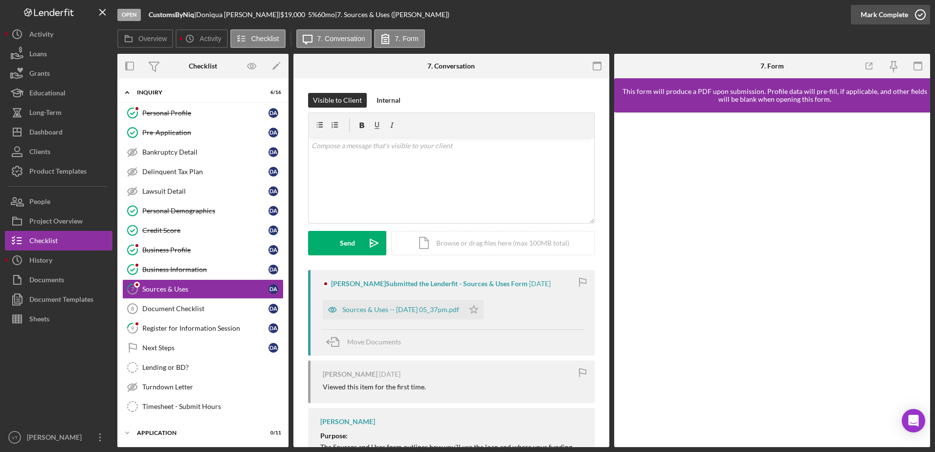
click at [923, 7] on icon "button" at bounding box center [920, 14] width 24 height 24
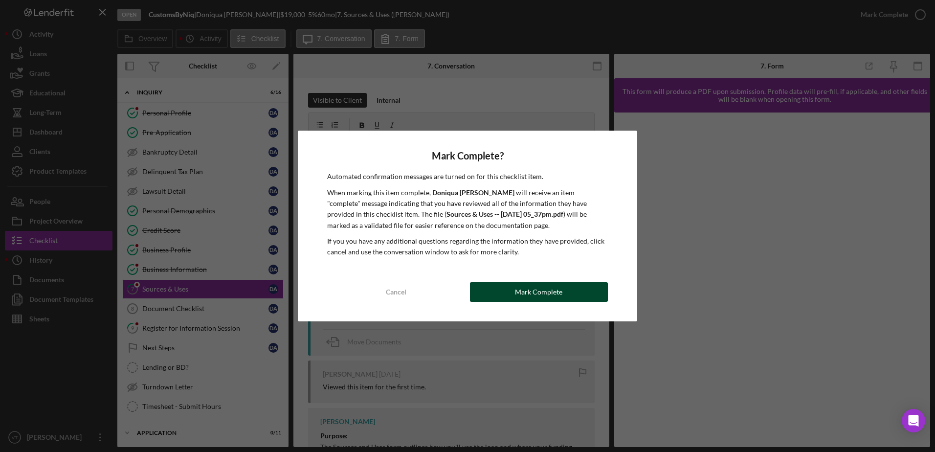
click at [541, 295] on div "Mark Complete" at bounding box center [538, 292] width 47 height 20
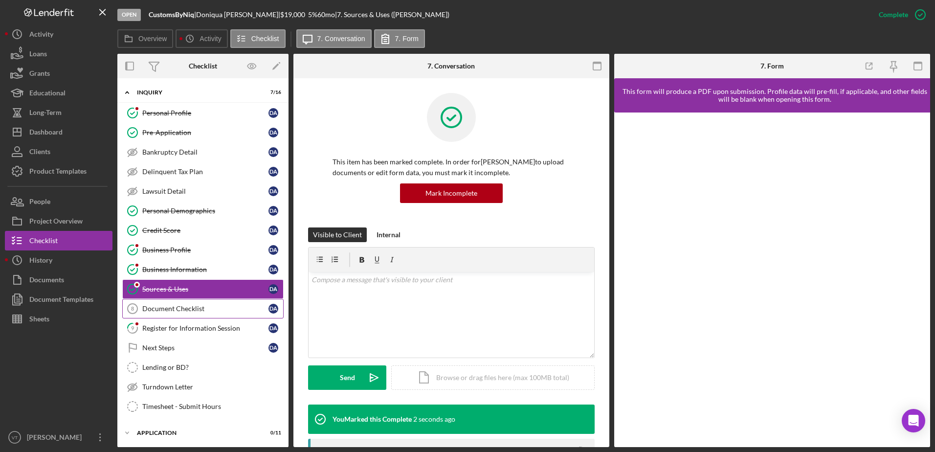
click at [218, 312] on div "Document Checklist" at bounding box center [205, 309] width 126 height 8
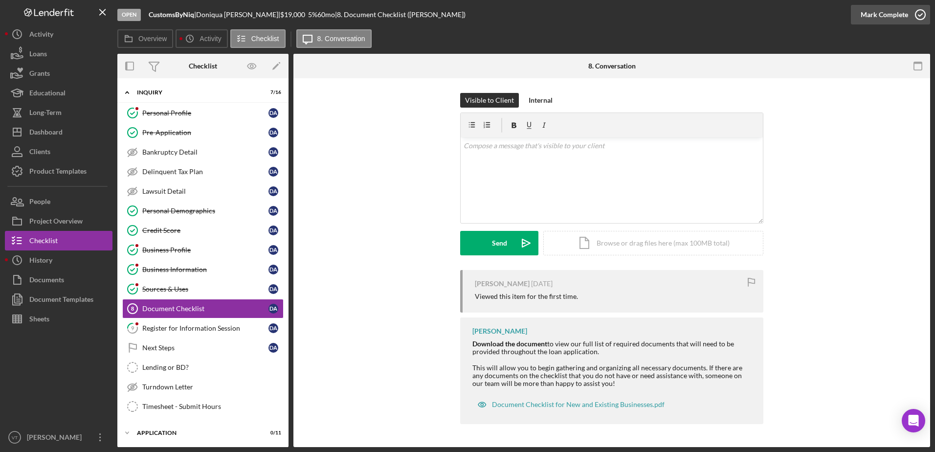
click at [919, 17] on icon "button" at bounding box center [920, 14] width 24 height 24
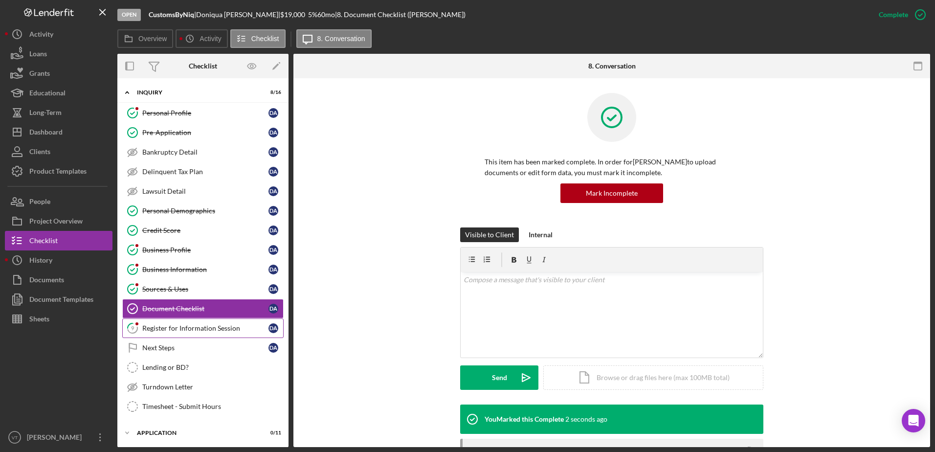
click at [230, 326] on div "Register for Information Session" at bounding box center [205, 328] width 126 height 8
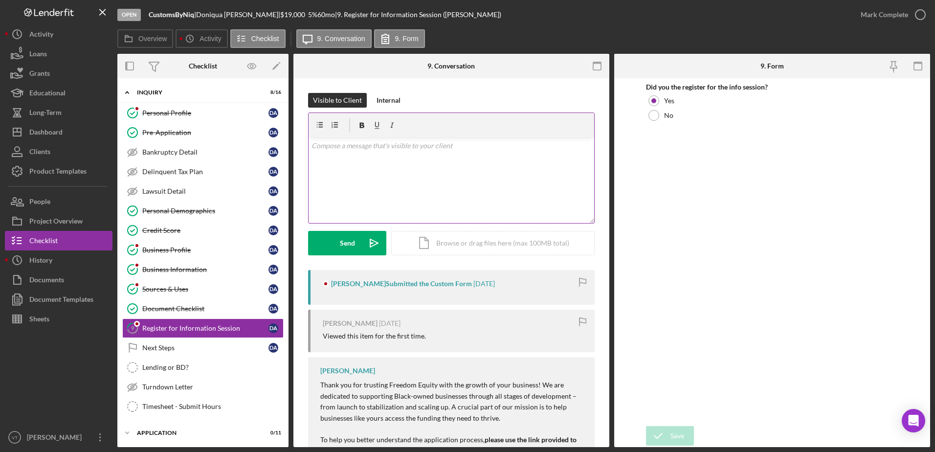
click at [342, 158] on div "v Color teal Color pink Remove color Add row above Add row below Add column bef…" at bounding box center [452, 180] width 286 height 86
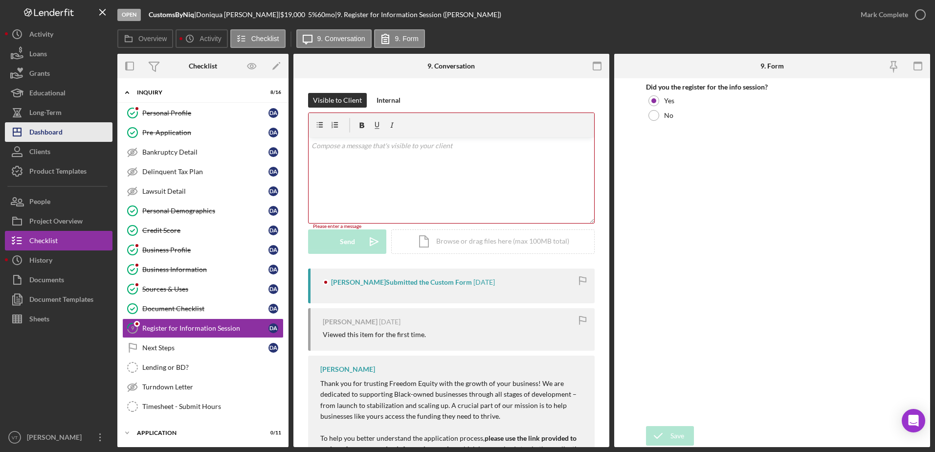
click at [57, 138] on div "Dashboard" at bounding box center [45, 133] width 33 height 22
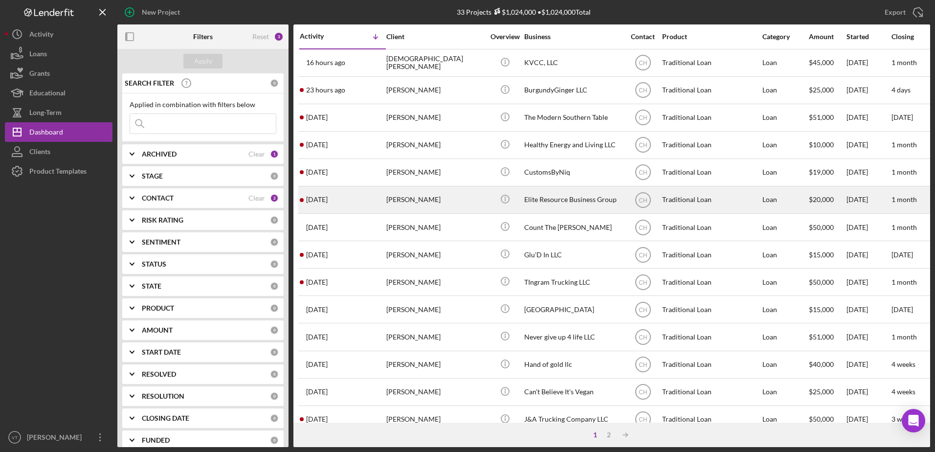
click at [398, 195] on div "[PERSON_NAME]" at bounding box center [435, 200] width 98 height 26
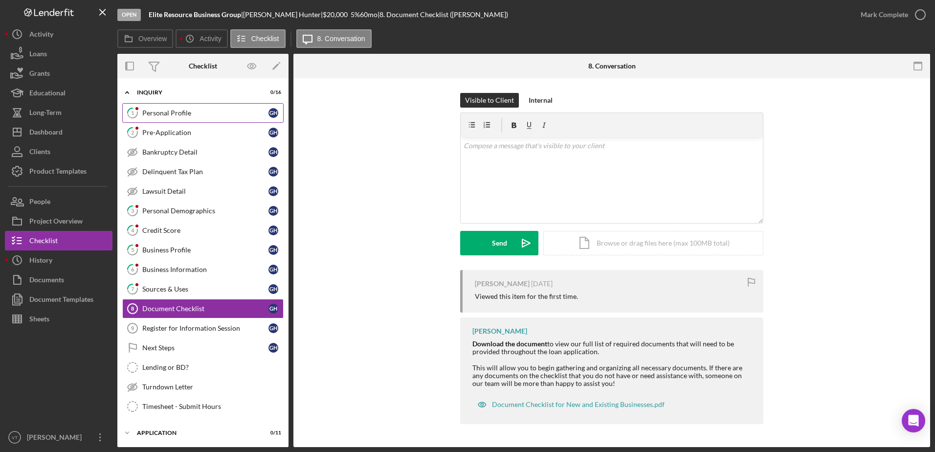
click at [233, 118] on link "1 Personal Profile G H" at bounding box center [202, 113] width 161 height 20
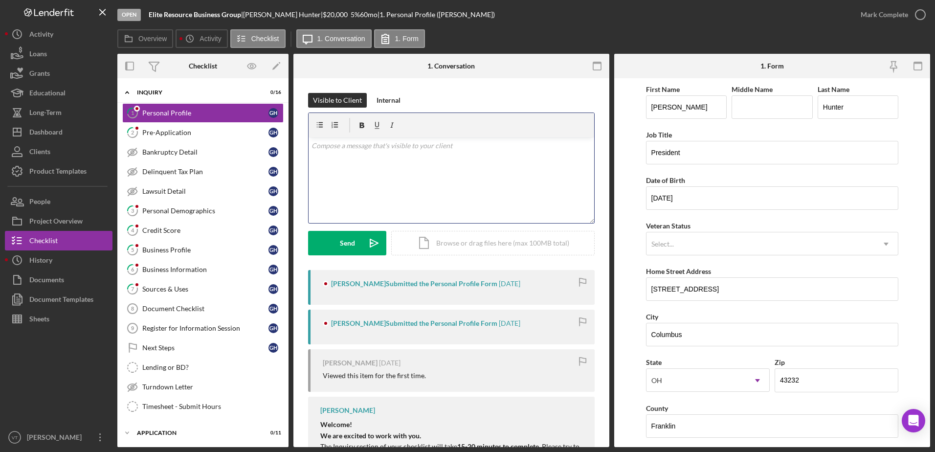
click at [527, 187] on div "v Color teal Color pink Remove color Add row above Add row below Add column bef…" at bounding box center [452, 180] width 286 height 86
click at [336, 245] on button "Send Icon/icon-invite-send" at bounding box center [347, 243] width 78 height 24
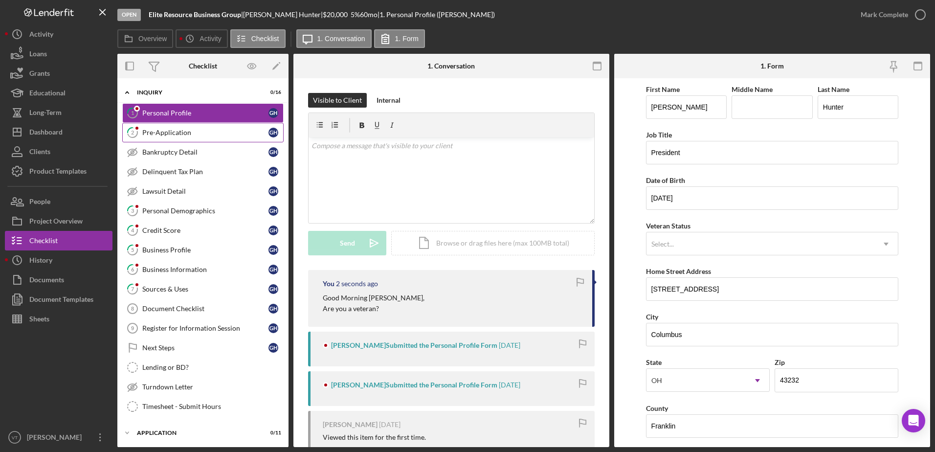
click at [215, 138] on link "2 Pre-Application G H" at bounding box center [202, 133] width 161 height 20
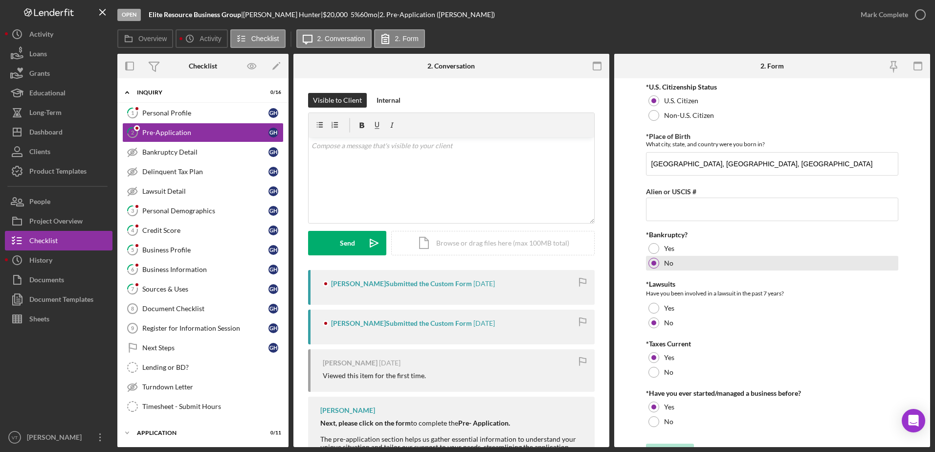
scroll to position [18, 0]
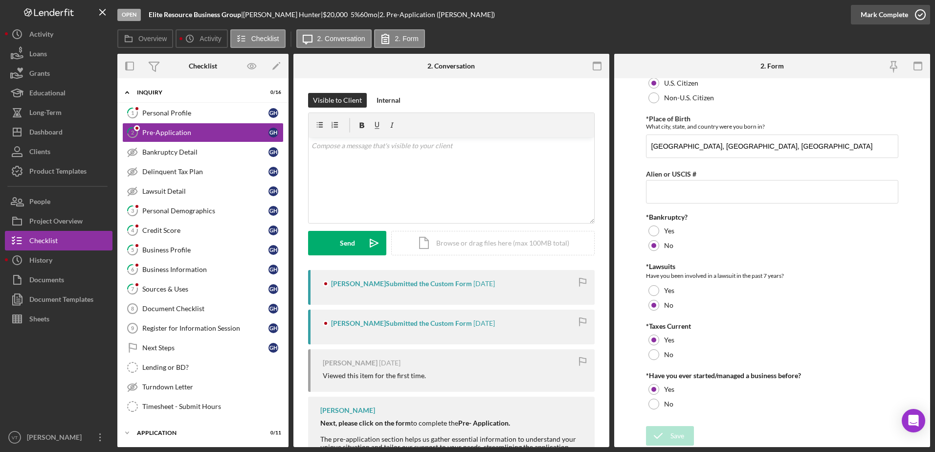
click at [917, 14] on icon "button" at bounding box center [920, 14] width 24 height 24
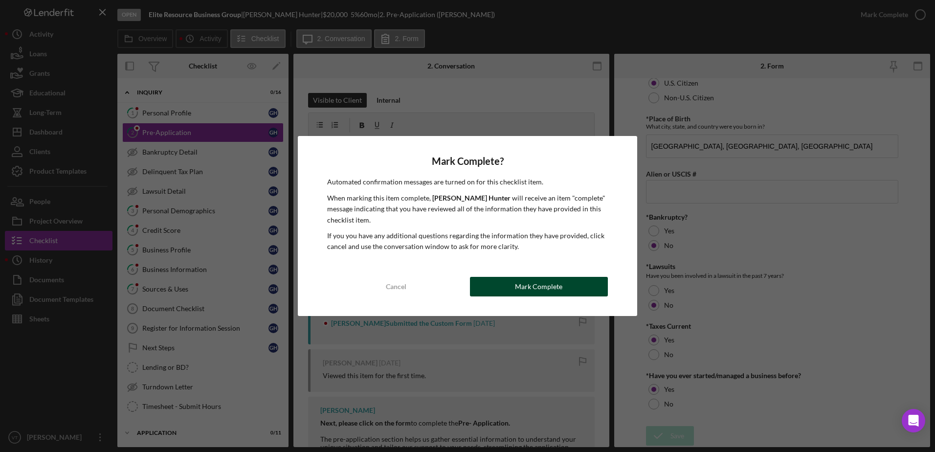
click at [574, 289] on button "Mark Complete" at bounding box center [539, 287] width 138 height 20
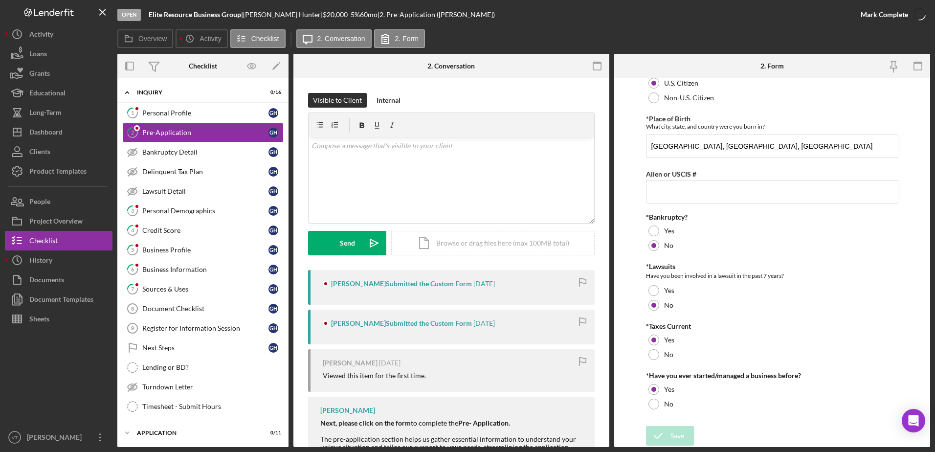
scroll to position [57, 0]
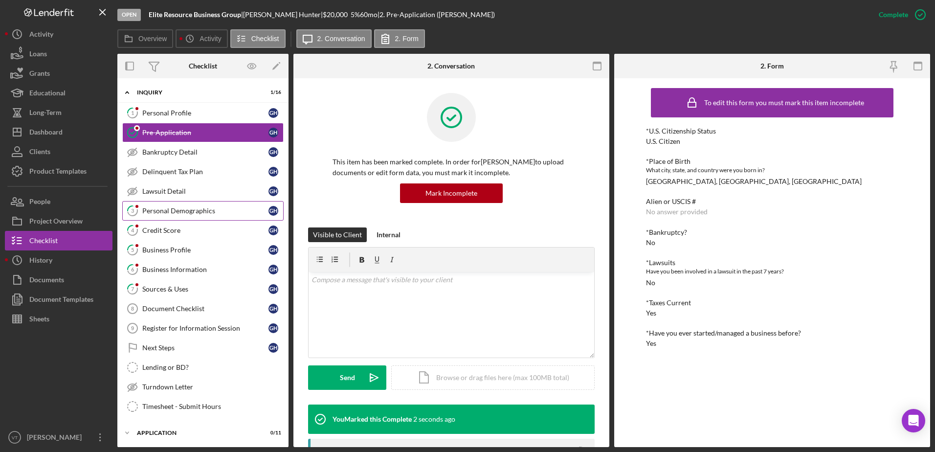
click at [153, 208] on div "Personal Demographics" at bounding box center [205, 211] width 126 height 8
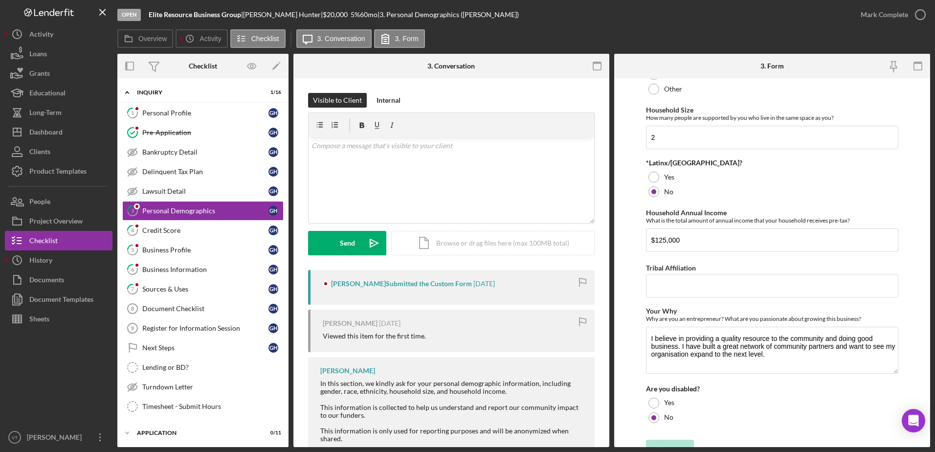
scroll to position [379, 0]
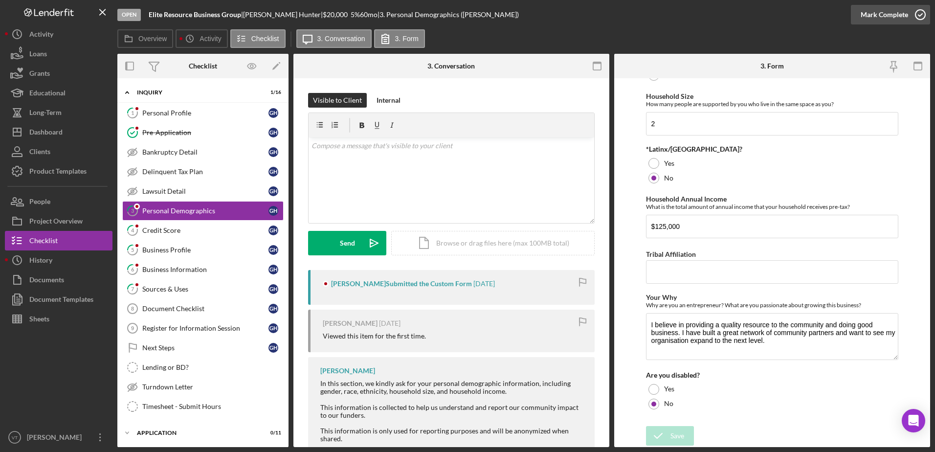
click at [918, 12] on icon "button" at bounding box center [920, 14] width 24 height 24
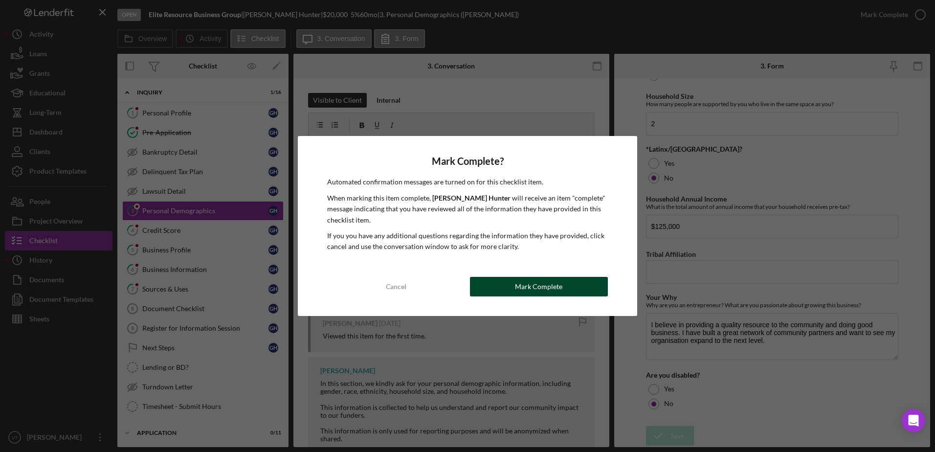
click at [558, 284] on div "Mark Complete" at bounding box center [538, 287] width 47 height 20
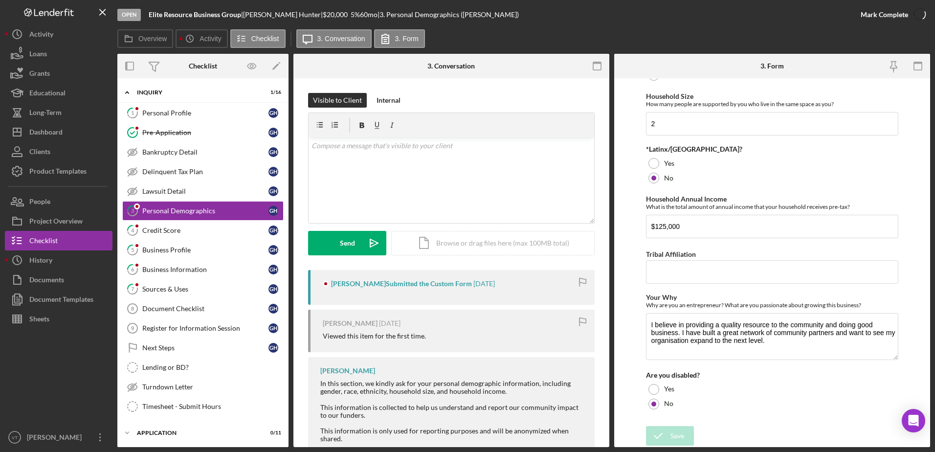
scroll to position [418, 0]
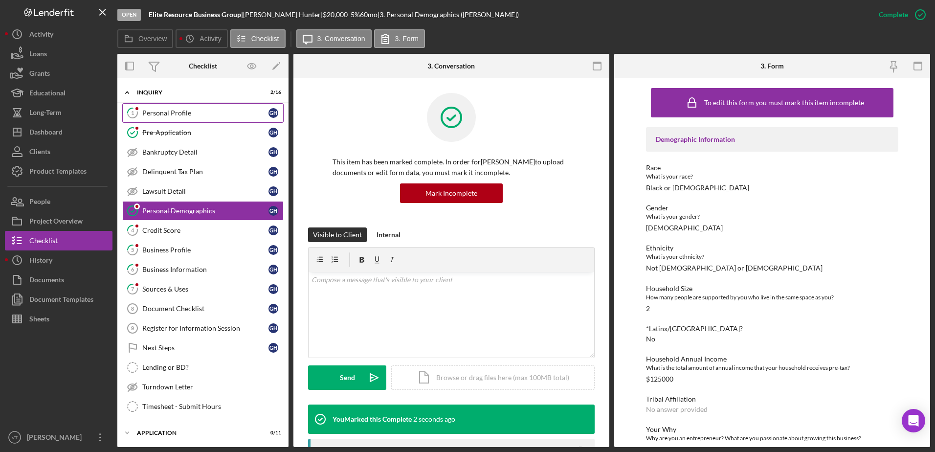
click at [212, 115] on div "Personal Profile" at bounding box center [205, 113] width 126 height 8
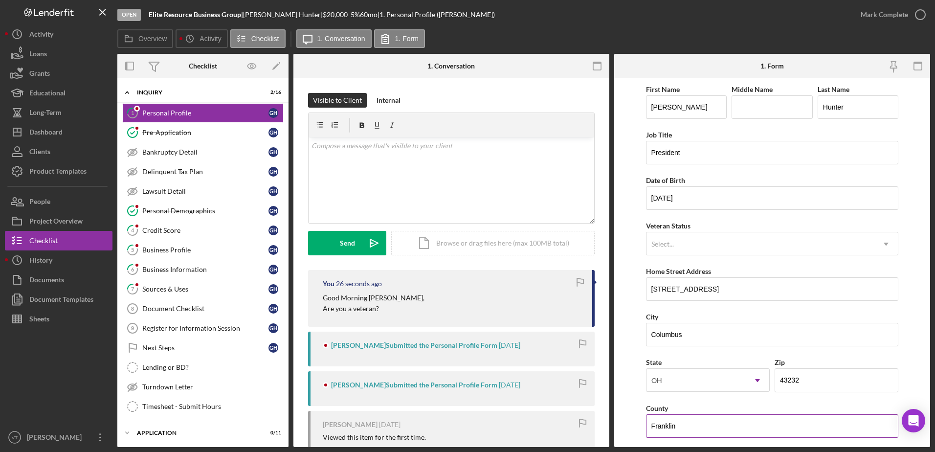
scroll to position [284, 0]
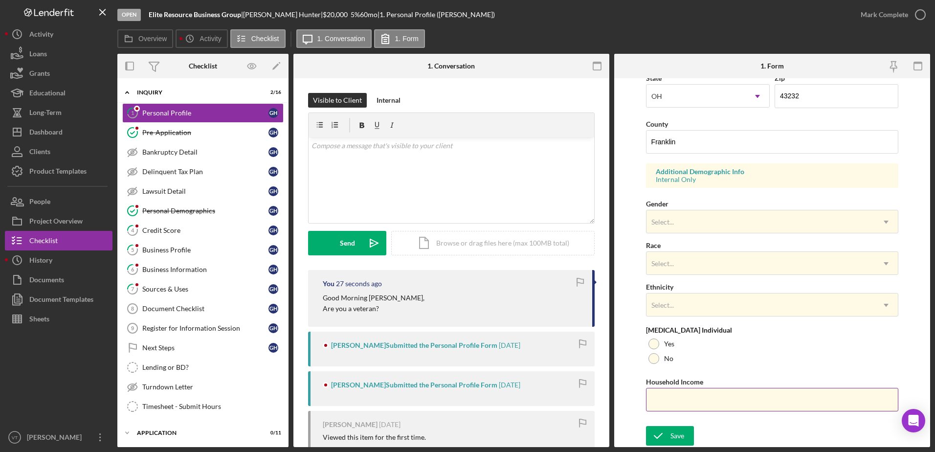
click at [695, 401] on input "Household Income" at bounding box center [772, 399] width 253 height 23
type input "$125,000"
click at [668, 351] on div "No" at bounding box center [772, 358] width 253 height 15
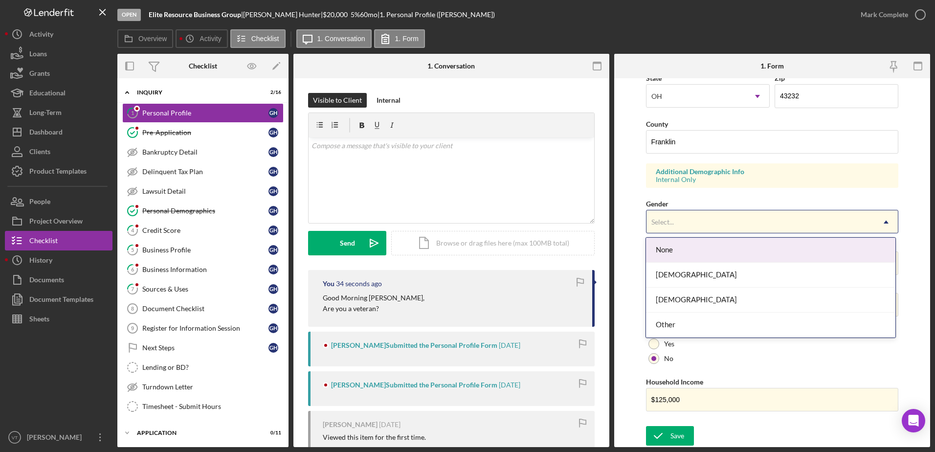
click at [694, 219] on div "Select..." at bounding box center [761, 222] width 228 height 22
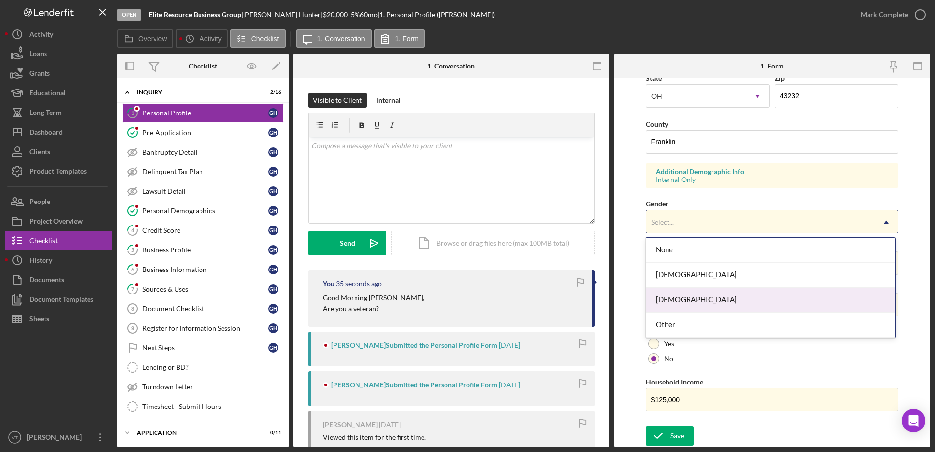
click at [680, 298] on div "[DEMOGRAPHIC_DATA]" at bounding box center [770, 300] width 249 height 25
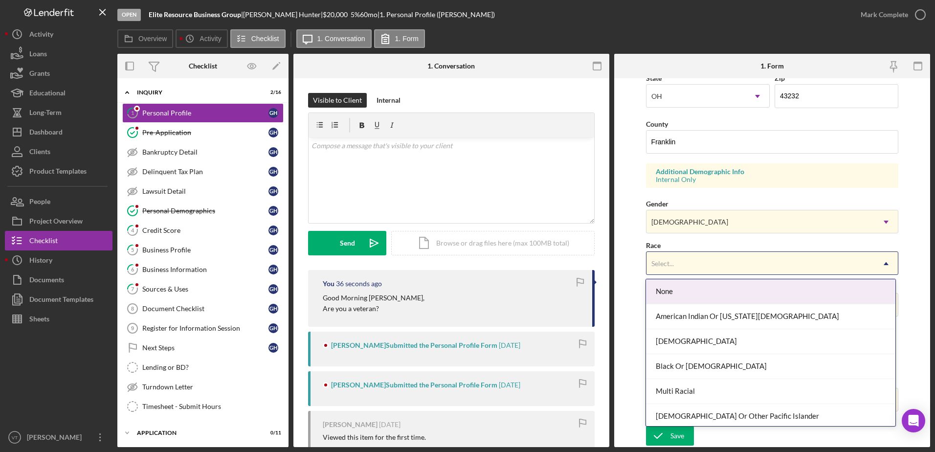
click at [676, 265] on div "Select..." at bounding box center [761, 263] width 228 height 22
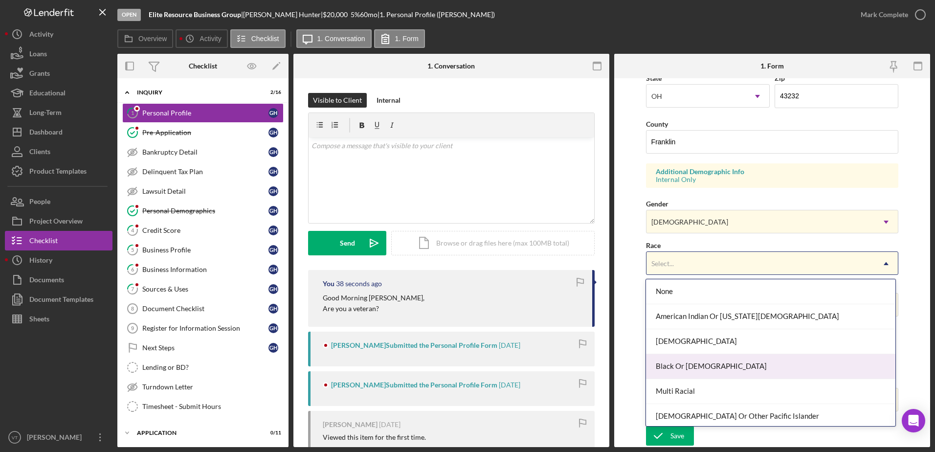
click at [668, 359] on div "Black Or [DEMOGRAPHIC_DATA]" at bounding box center [770, 366] width 249 height 25
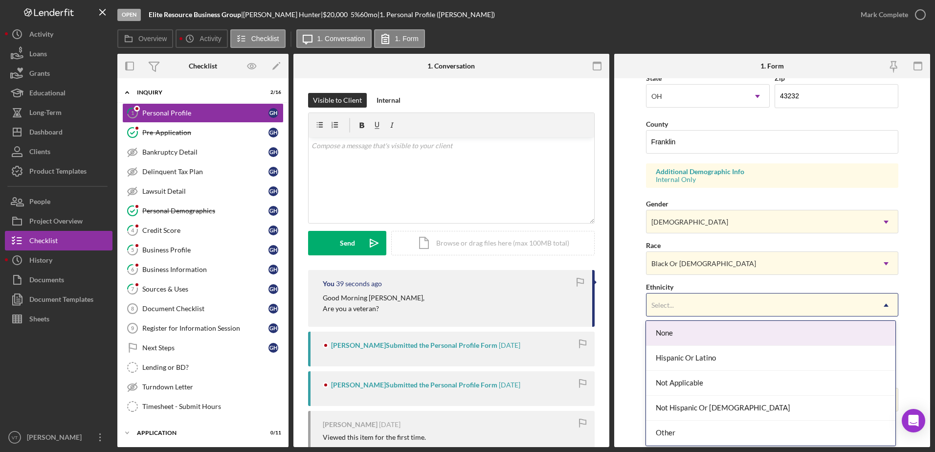
click at [670, 298] on div "Select..." at bounding box center [761, 305] width 228 height 22
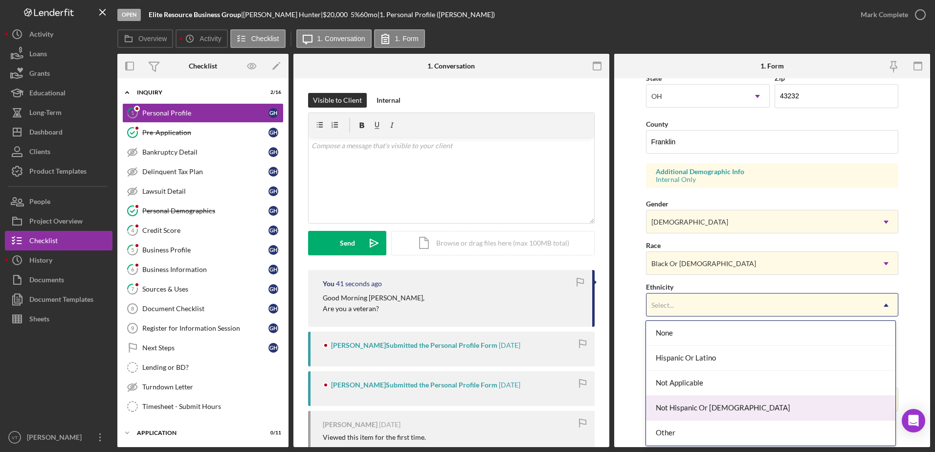
click at [664, 404] on div "Not Hispanic Or [DEMOGRAPHIC_DATA]" at bounding box center [770, 408] width 249 height 25
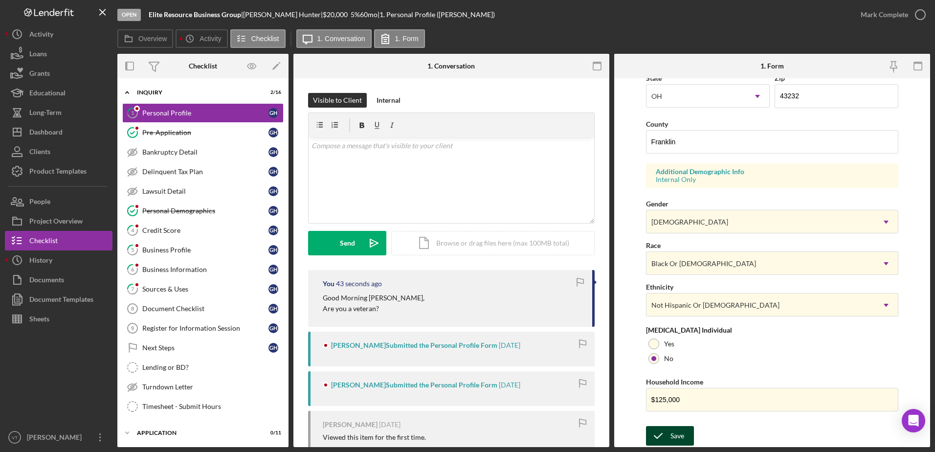
click at [660, 433] on icon "submit" at bounding box center [658, 436] width 24 height 24
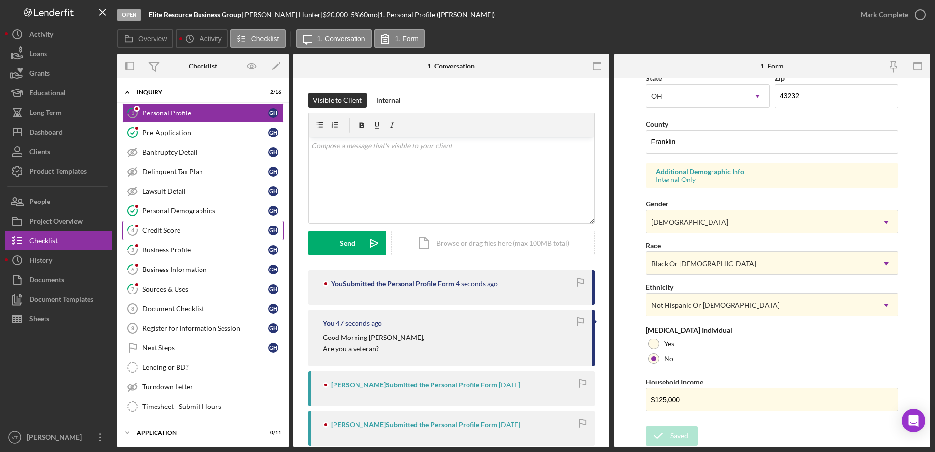
click at [180, 231] on div "Credit Score" at bounding box center [205, 230] width 126 height 8
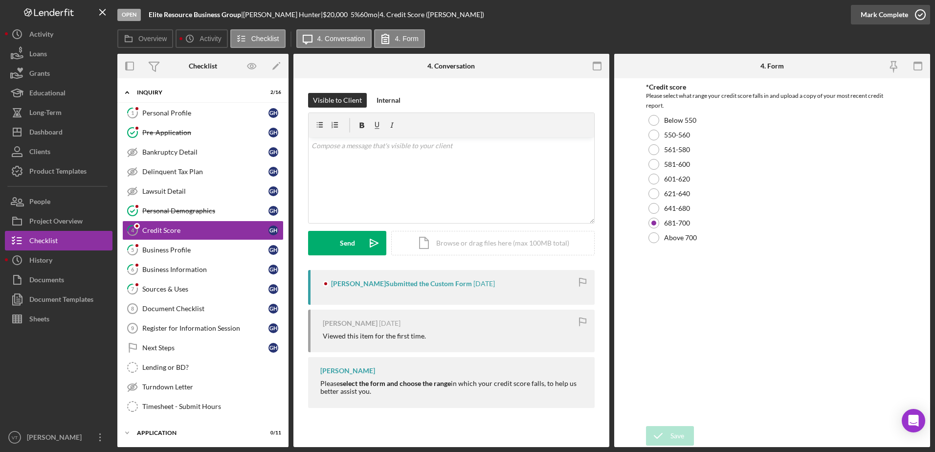
click at [914, 17] on icon "button" at bounding box center [920, 14] width 24 height 24
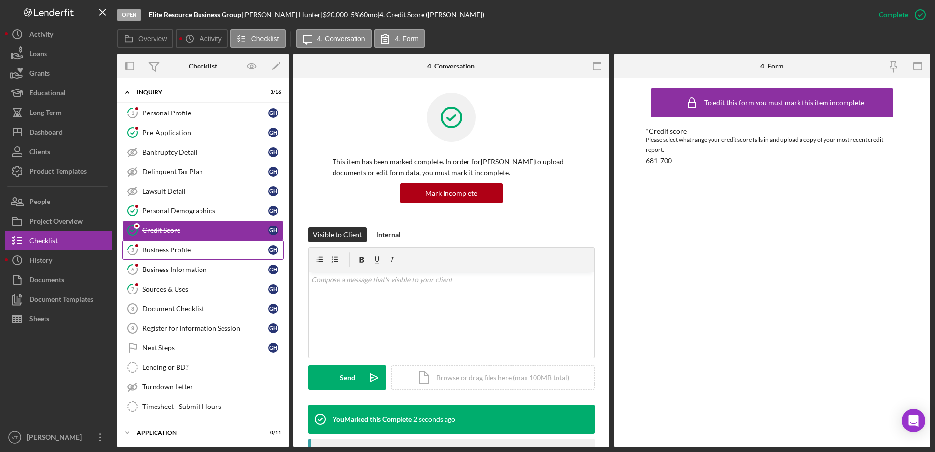
click at [180, 255] on link "5 Business Profile G H" at bounding box center [202, 250] width 161 height 20
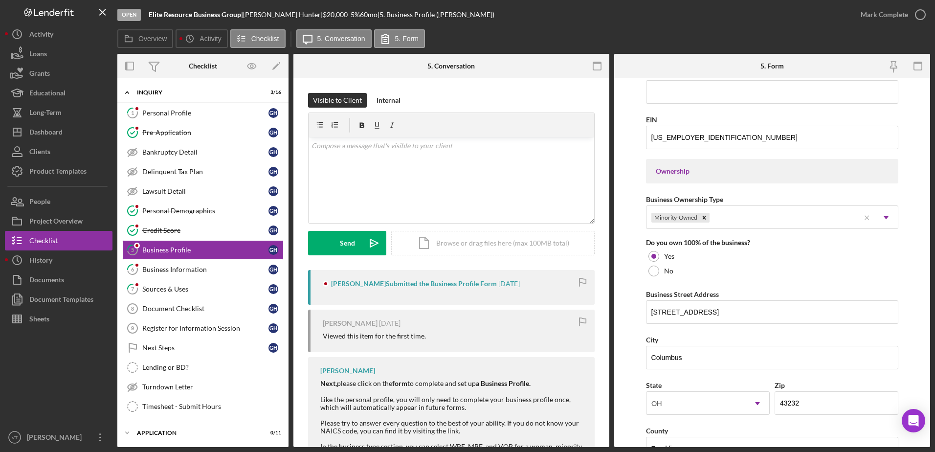
scroll to position [376, 0]
click at [209, 278] on link "6 Business Information G H" at bounding box center [202, 270] width 161 height 20
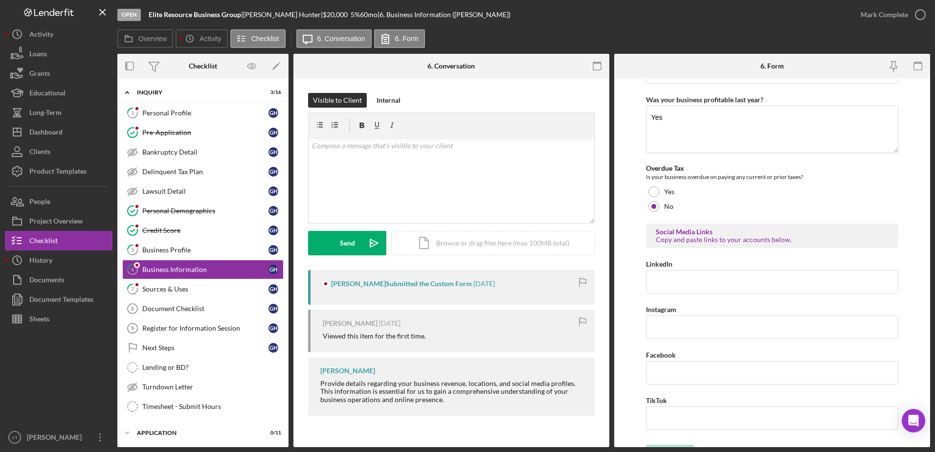
scroll to position [350, 0]
click at [204, 289] on div "Sources & Uses" at bounding box center [205, 289] width 126 height 8
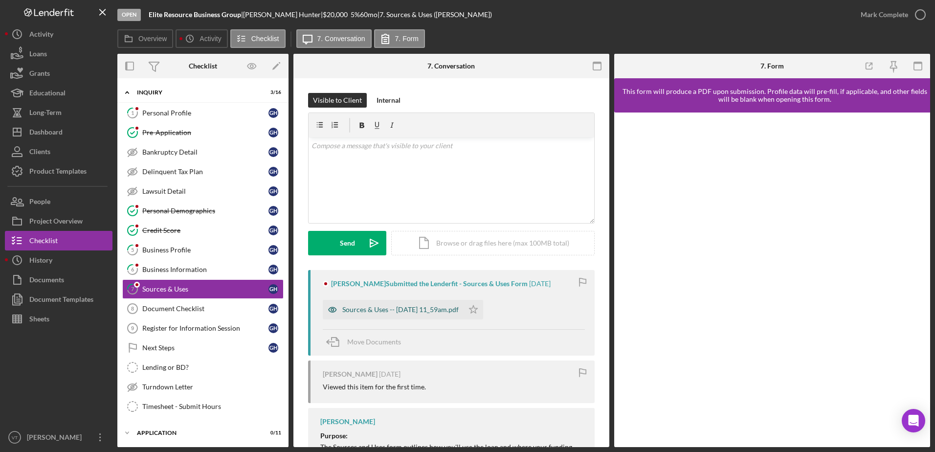
click at [436, 301] on div "Sources & Uses -- [DATE] 11_59am.pdf" at bounding box center [393, 310] width 141 height 20
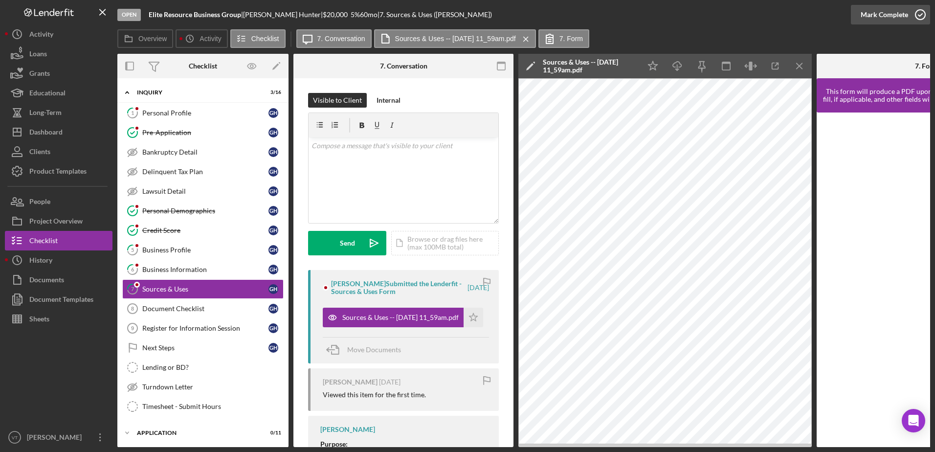
click at [925, 9] on icon "button" at bounding box center [920, 14] width 24 height 24
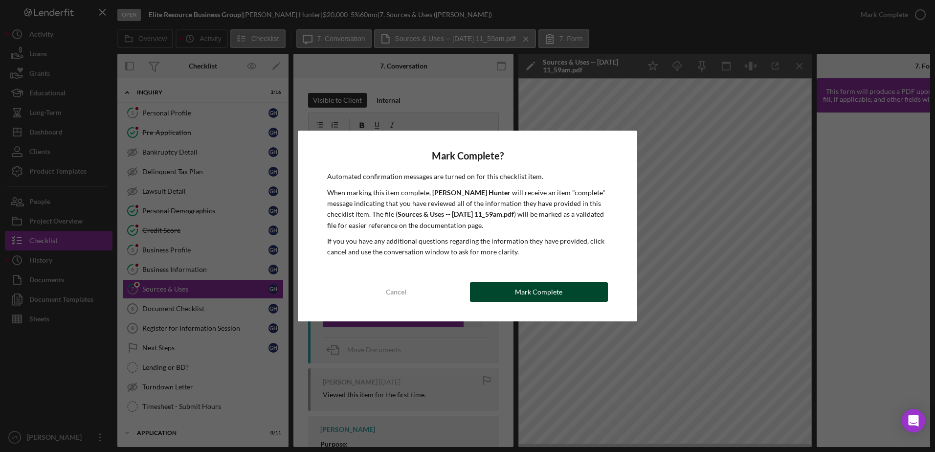
click at [567, 289] on button "Mark Complete" at bounding box center [539, 292] width 138 height 20
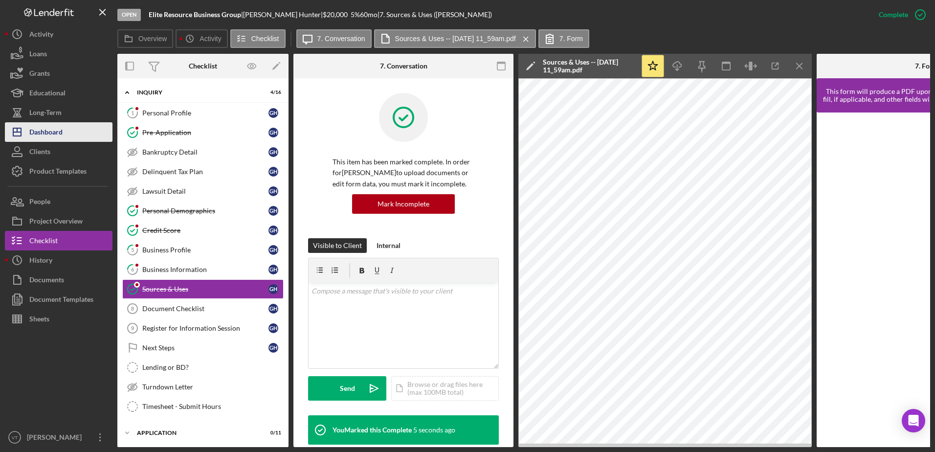
click at [37, 134] on div "Dashboard" at bounding box center [45, 133] width 33 height 22
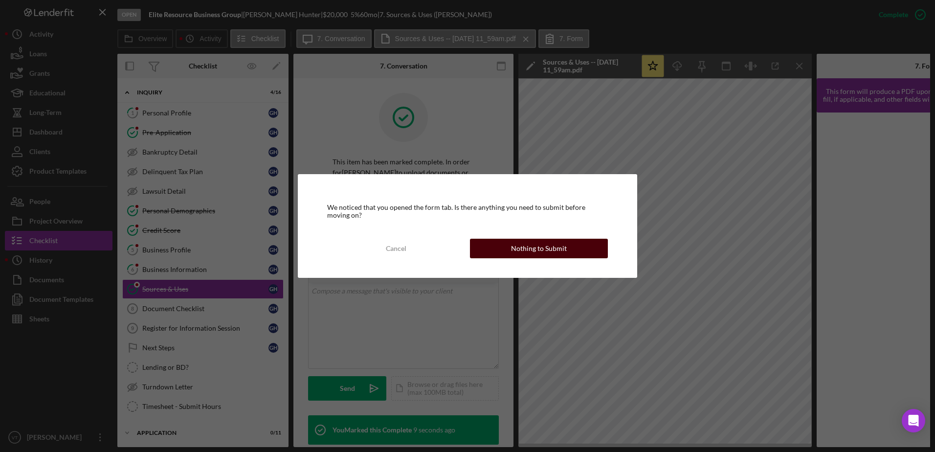
click at [504, 243] on button "Nothing to Submit" at bounding box center [539, 249] width 138 height 20
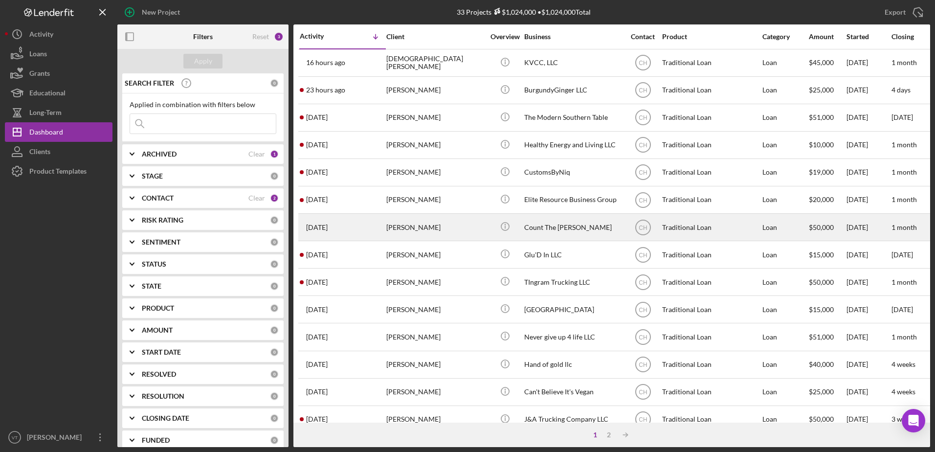
click at [391, 235] on div "[PERSON_NAME]" at bounding box center [435, 227] width 98 height 26
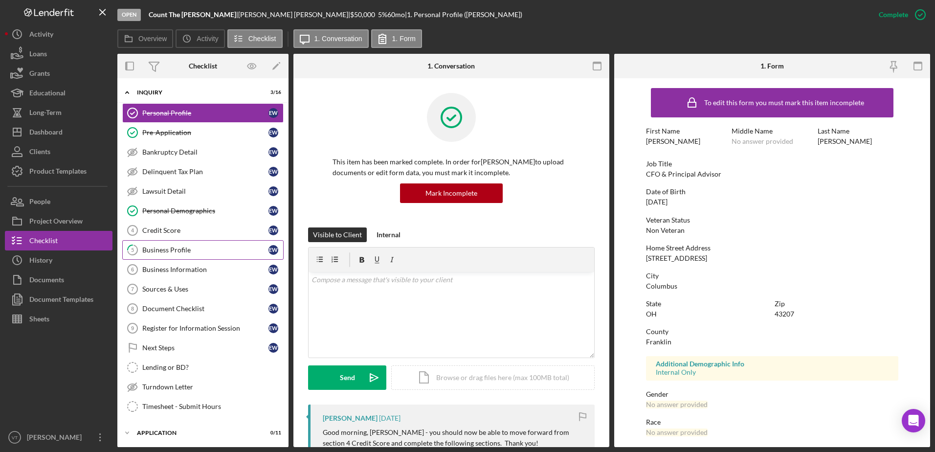
click at [212, 244] on link "5 Business Profile E W" at bounding box center [202, 250] width 161 height 20
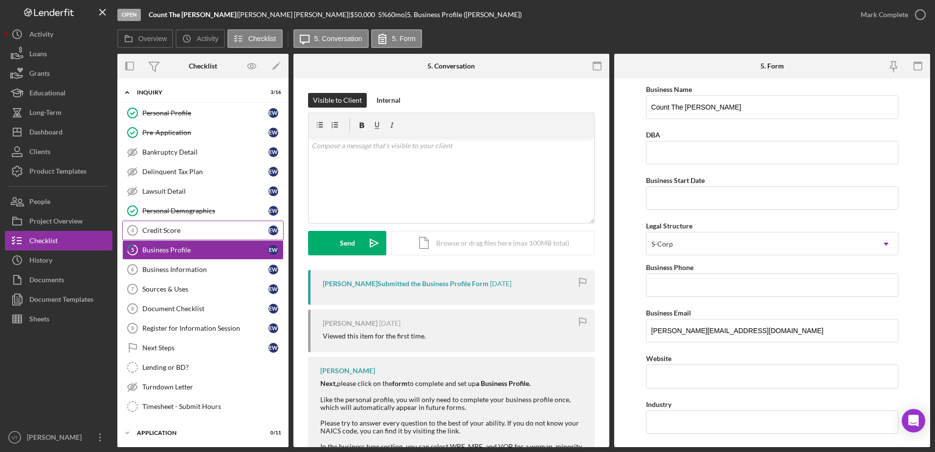
click at [219, 227] on div "Credit Score" at bounding box center [205, 230] width 126 height 8
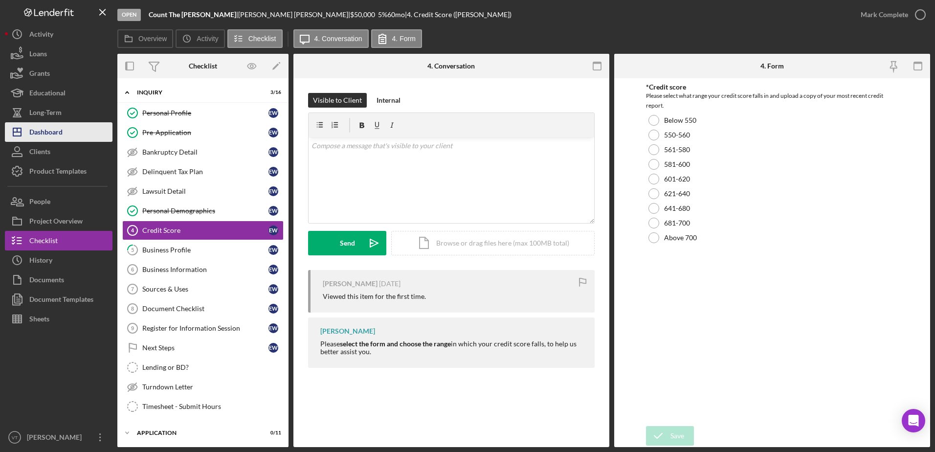
click at [62, 133] on div "Dashboard" at bounding box center [45, 133] width 33 height 22
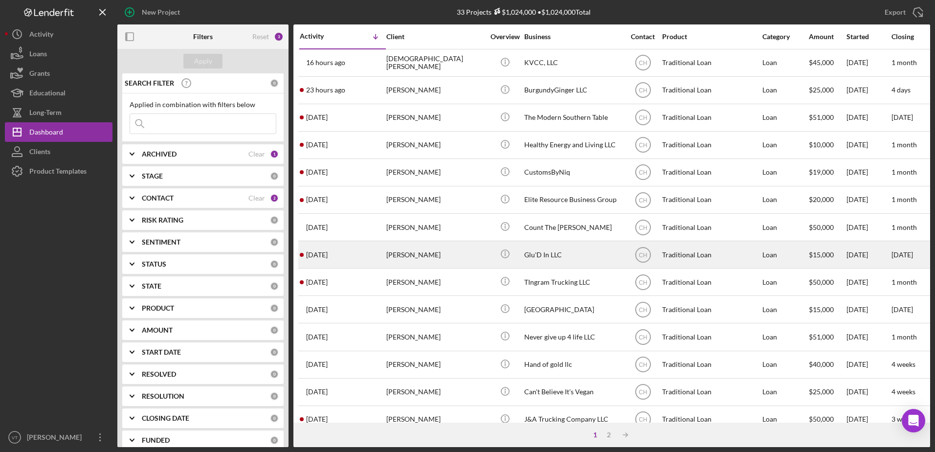
click at [389, 252] on div "[PERSON_NAME]" at bounding box center [435, 255] width 98 height 26
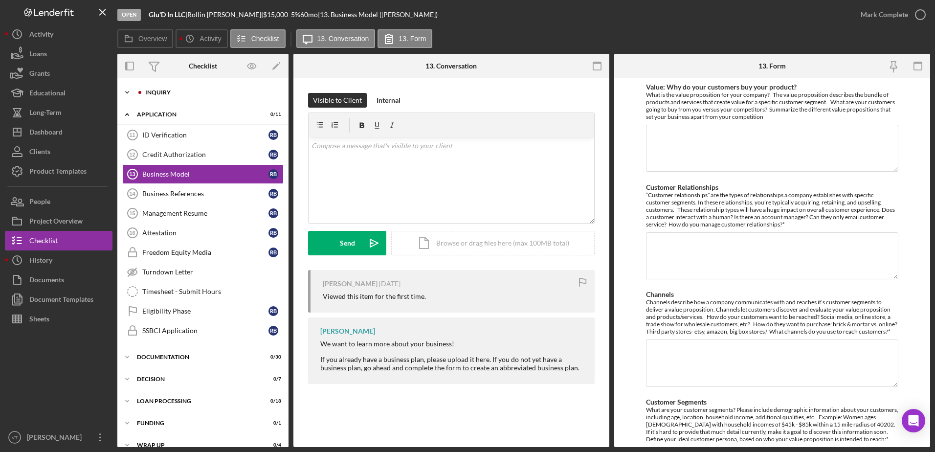
click at [205, 93] on div "Inquiry" at bounding box center [210, 93] width 131 height 6
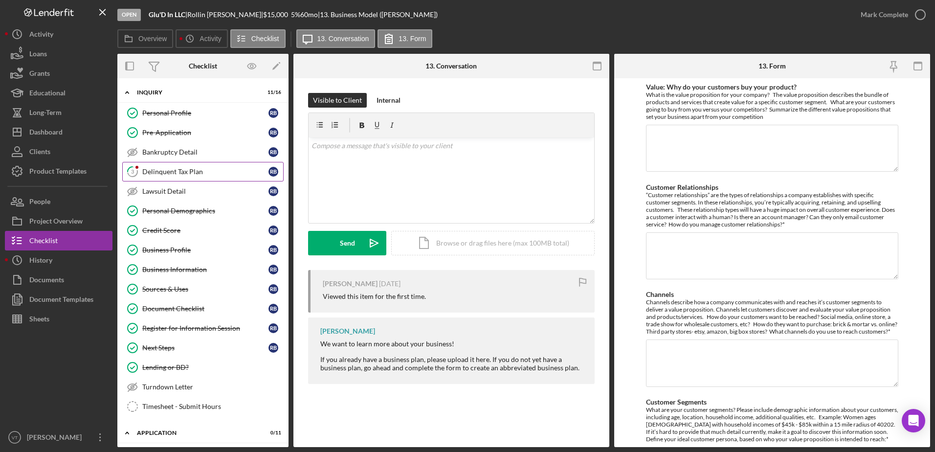
click at [191, 180] on link "3 Delinquent Tax Plan R B" at bounding box center [202, 172] width 161 height 20
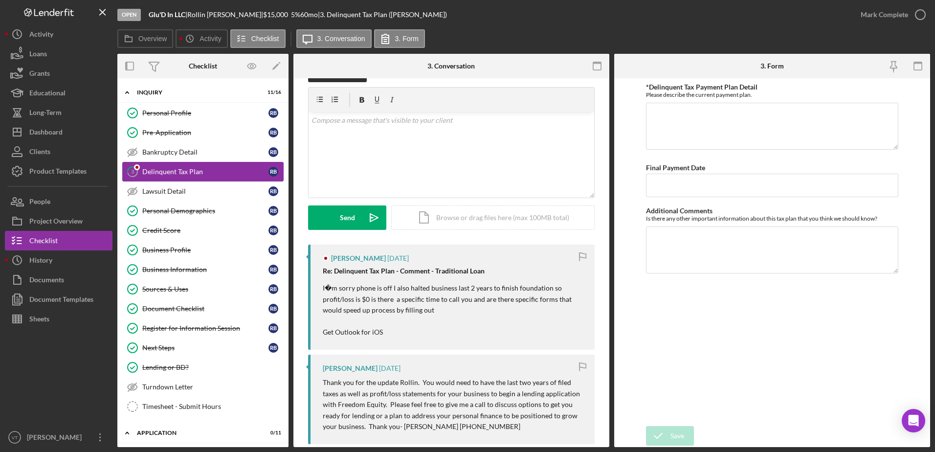
scroll to position [25, 0]
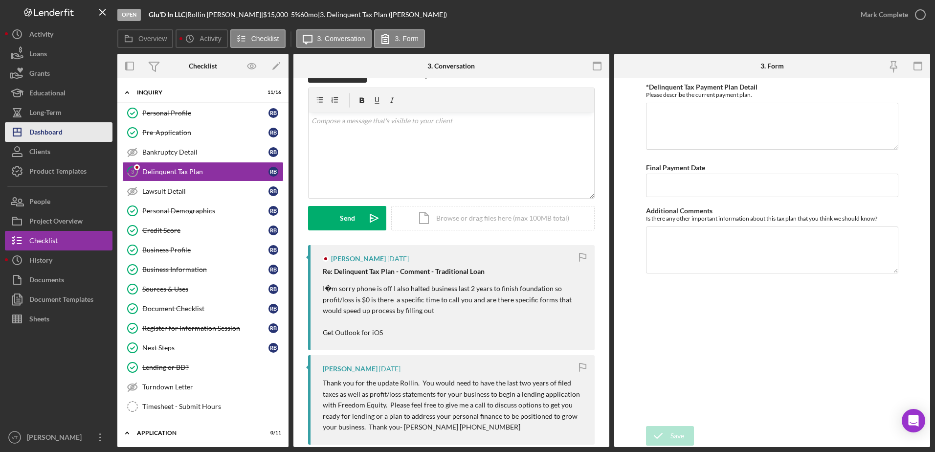
click at [79, 125] on button "Icon/Dashboard Dashboard" at bounding box center [59, 132] width 108 height 20
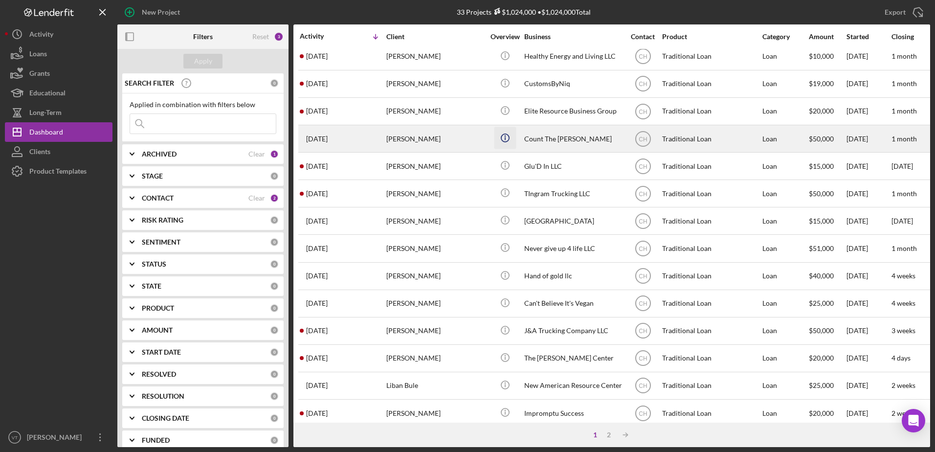
scroll to position [89, 0]
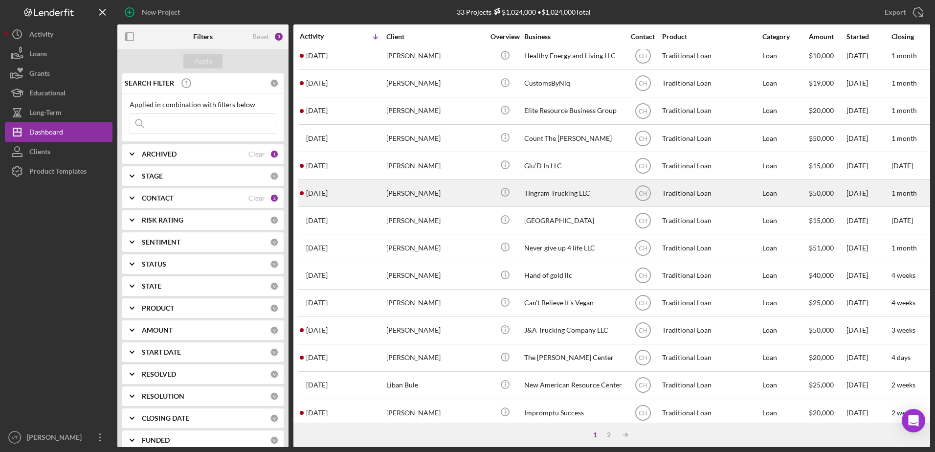
click at [477, 197] on div "[PERSON_NAME]" at bounding box center [435, 193] width 98 height 26
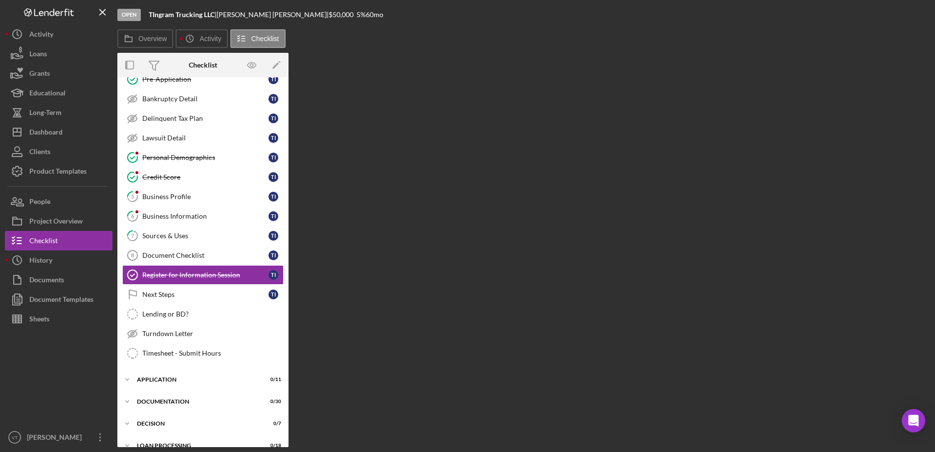
scroll to position [65, 0]
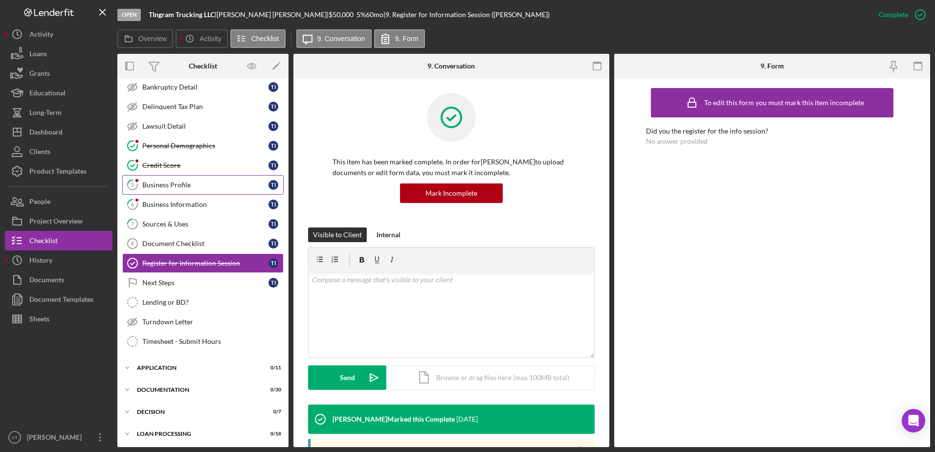
click at [233, 187] on div "Business Profile" at bounding box center [205, 185] width 126 height 8
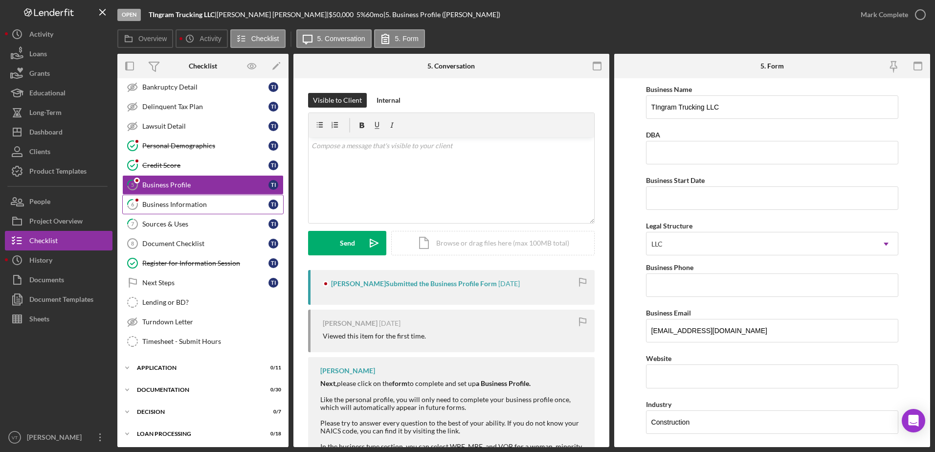
click at [228, 202] on div "Business Information" at bounding box center [205, 205] width 126 height 8
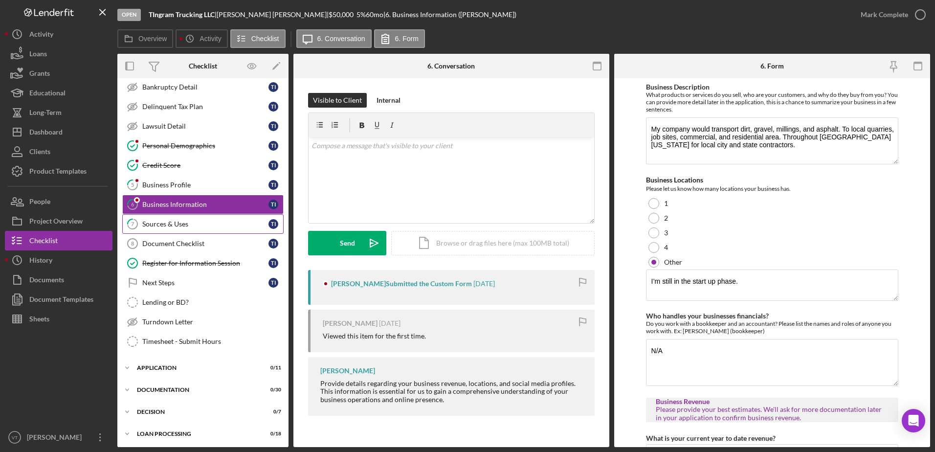
click at [217, 228] on div "Sources & Uses" at bounding box center [205, 224] width 126 height 8
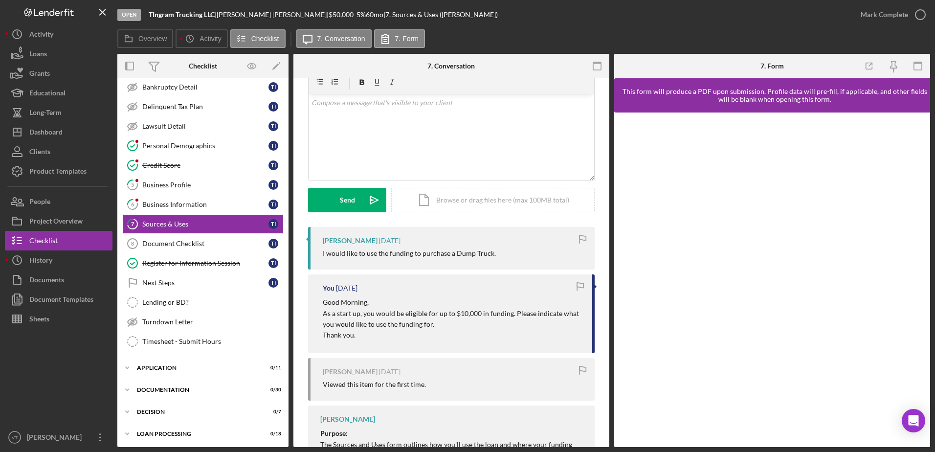
scroll to position [44, 0]
click at [458, 151] on div "v Color teal Color pink Remove color Add row above Add row below Add column bef…" at bounding box center [452, 137] width 286 height 86
click at [332, 103] on p "Okay, would $10,000 be enough to purchase one?" at bounding box center [452, 102] width 280 height 11
click at [331, 195] on button "Send Icon/icon-invite-send" at bounding box center [347, 199] width 78 height 24
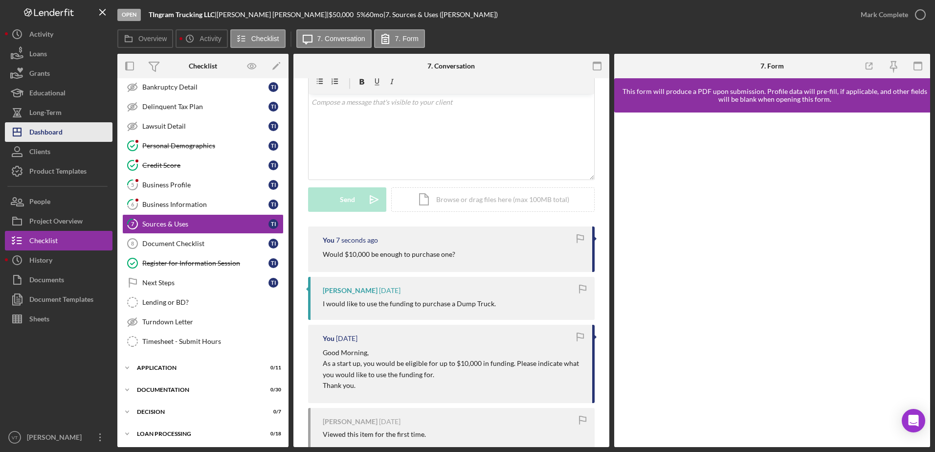
click at [57, 137] on div "Dashboard" at bounding box center [45, 133] width 33 height 22
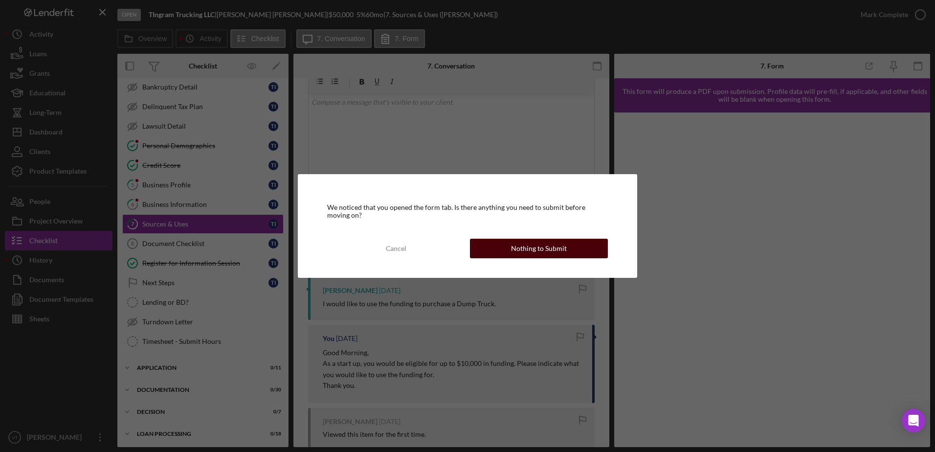
click at [584, 241] on button "Nothing to Submit" at bounding box center [539, 249] width 138 height 20
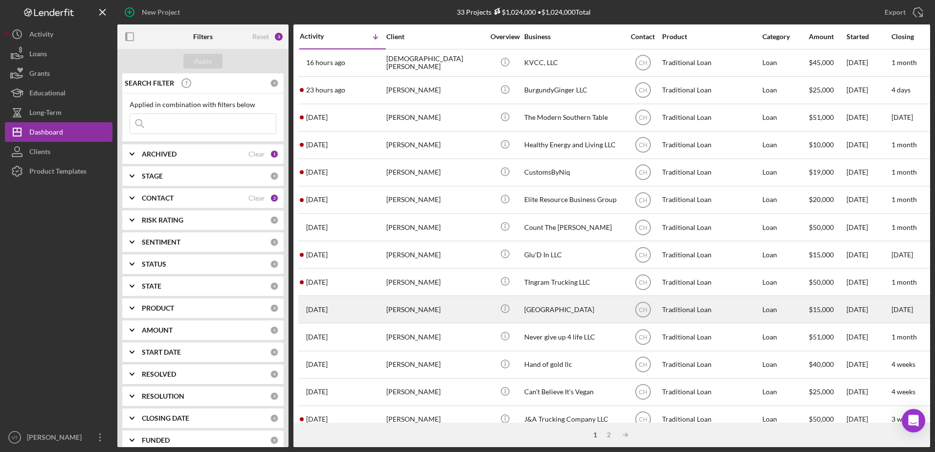
click at [438, 308] on div "[PERSON_NAME]" at bounding box center [435, 309] width 98 height 26
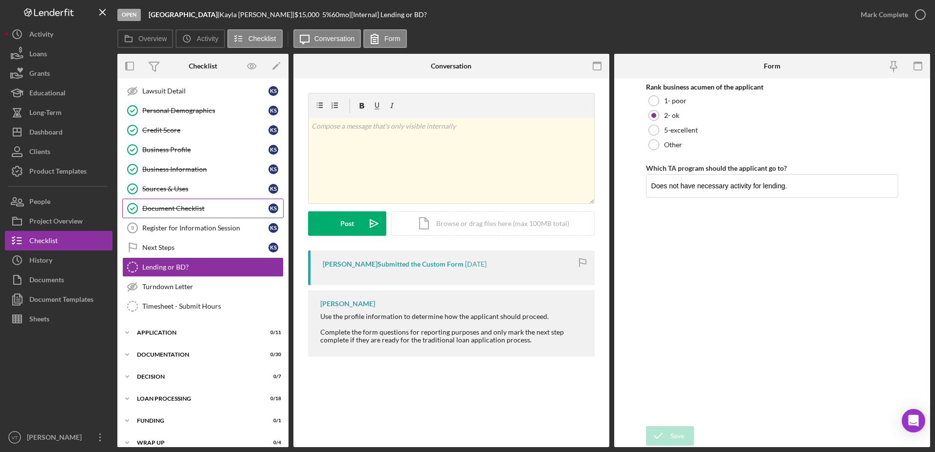
scroll to position [102, 0]
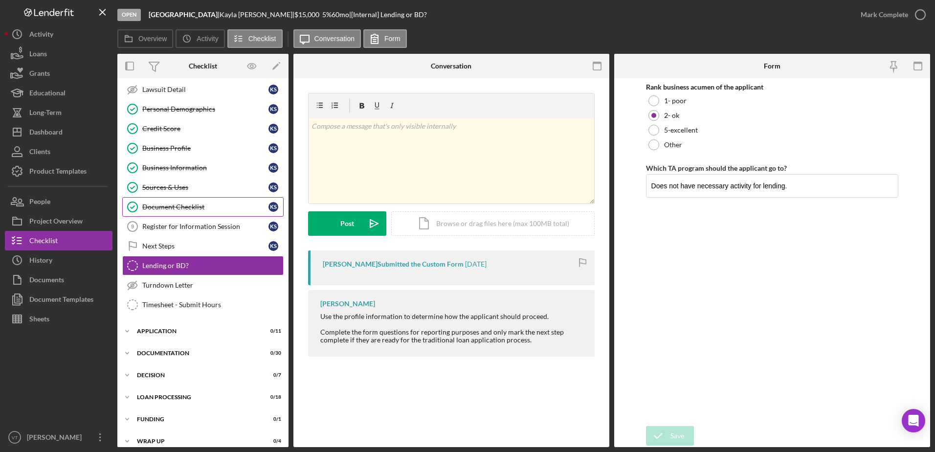
click at [212, 214] on link "Document Checklist Document Checklist K S" at bounding box center [202, 207] width 161 height 20
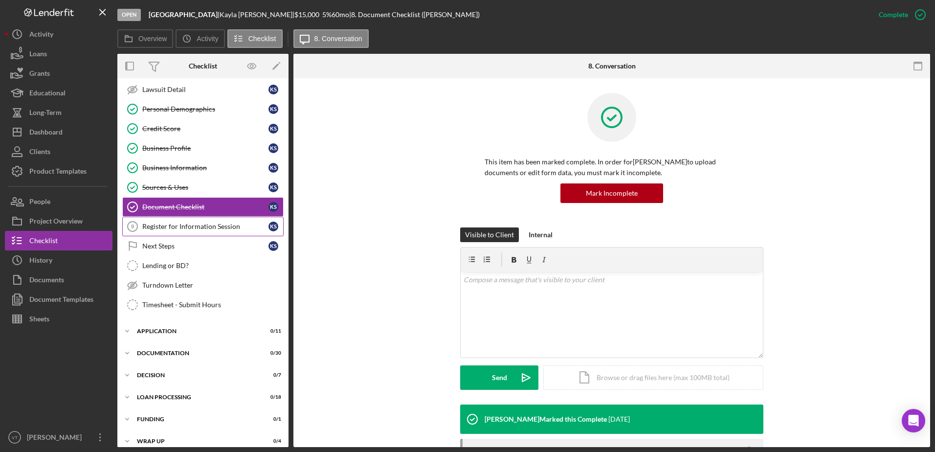
click at [211, 218] on link "Register for Information Session 9 Register for Information Session K S" at bounding box center [202, 227] width 161 height 20
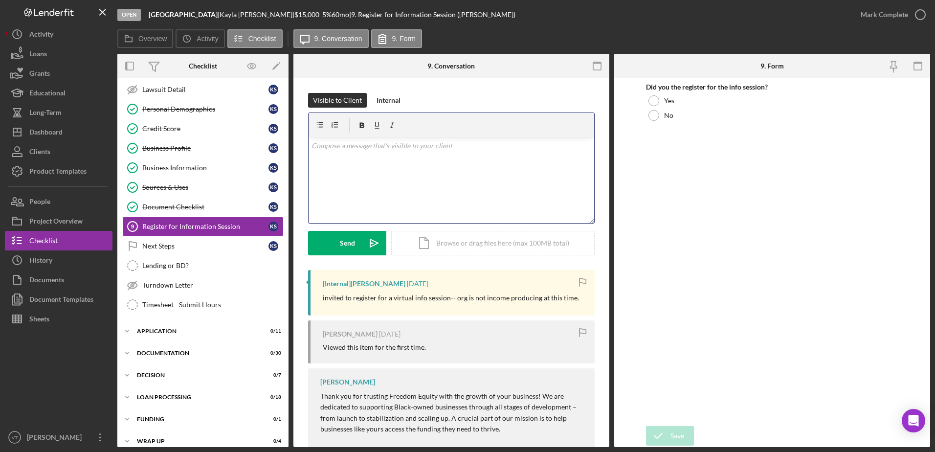
click at [367, 183] on div "v Color teal Color pink Remove color Add row above Add row below Add column bef…" at bounding box center [452, 180] width 286 height 86
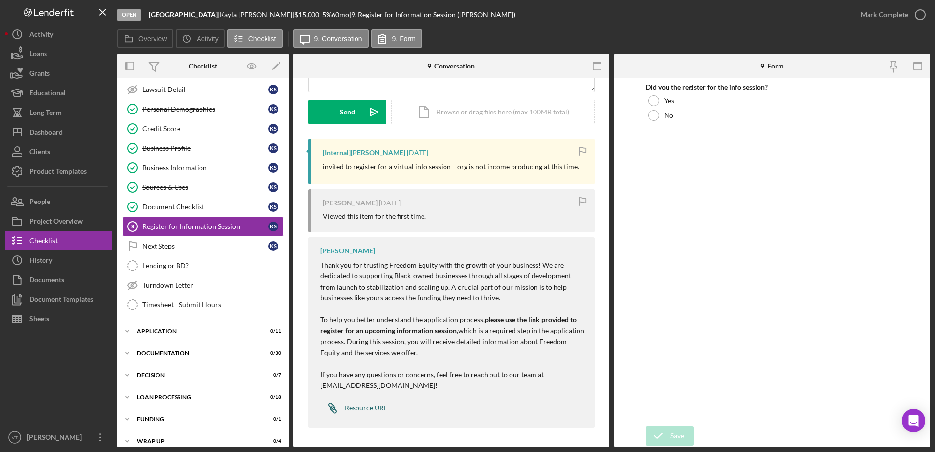
click at [357, 404] on div "Resource URL" at bounding box center [366, 408] width 43 height 8
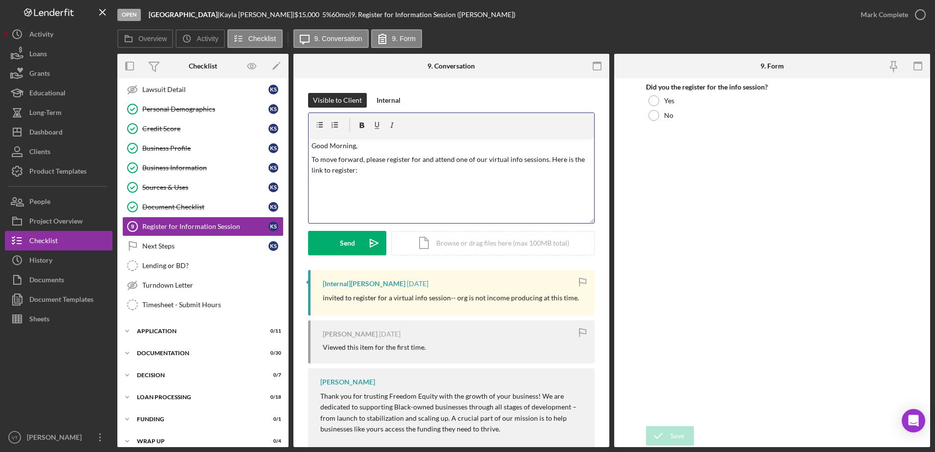
click at [407, 170] on p "To move forward, please register for and attend one of our virtual info session…" at bounding box center [452, 165] width 280 height 22
click at [340, 241] on div "Send" at bounding box center [347, 243] width 15 height 24
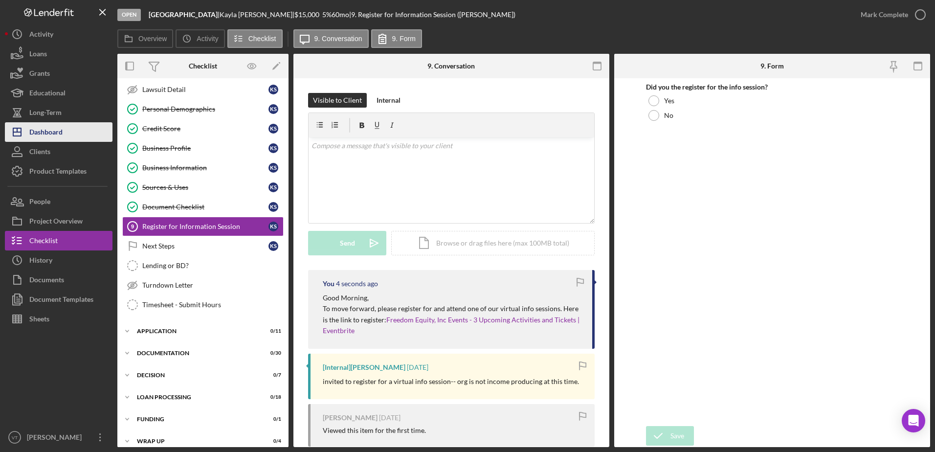
click at [84, 127] on button "Icon/Dashboard Dashboard" at bounding box center [59, 132] width 108 height 20
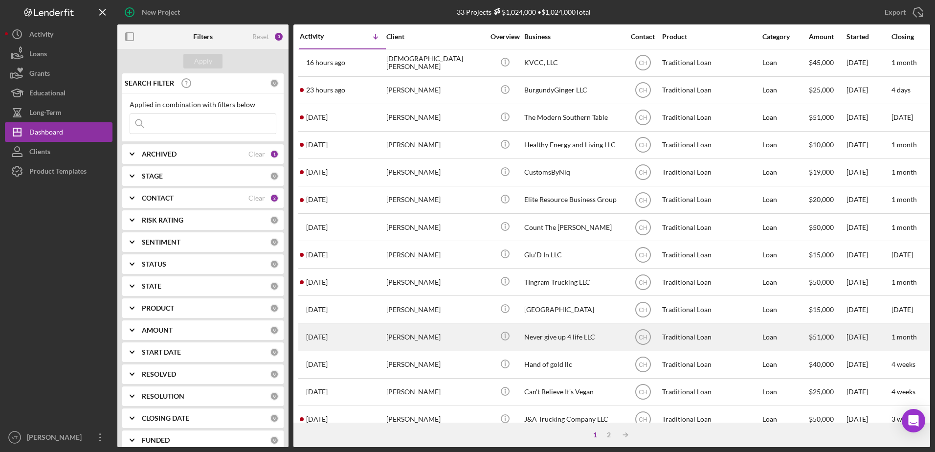
click at [391, 334] on div "[PERSON_NAME]" at bounding box center [435, 337] width 98 height 26
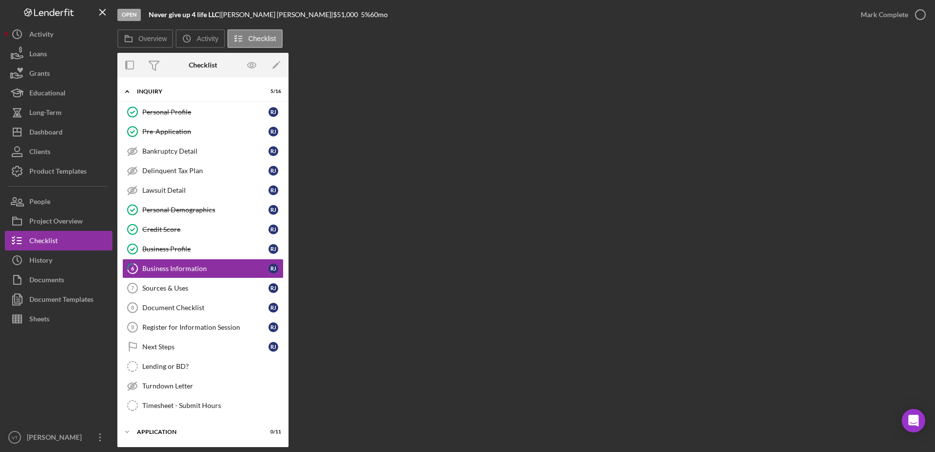
scroll to position [6, 0]
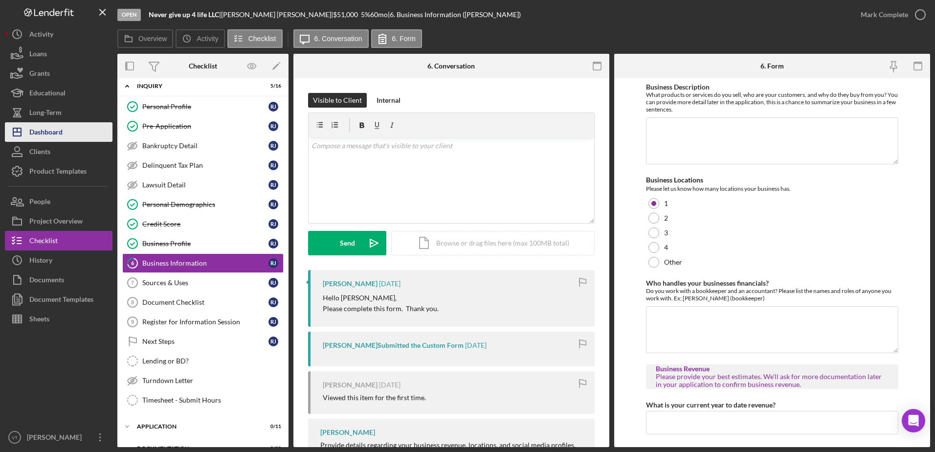
click at [73, 130] on button "Icon/Dashboard Dashboard" at bounding box center [59, 132] width 108 height 20
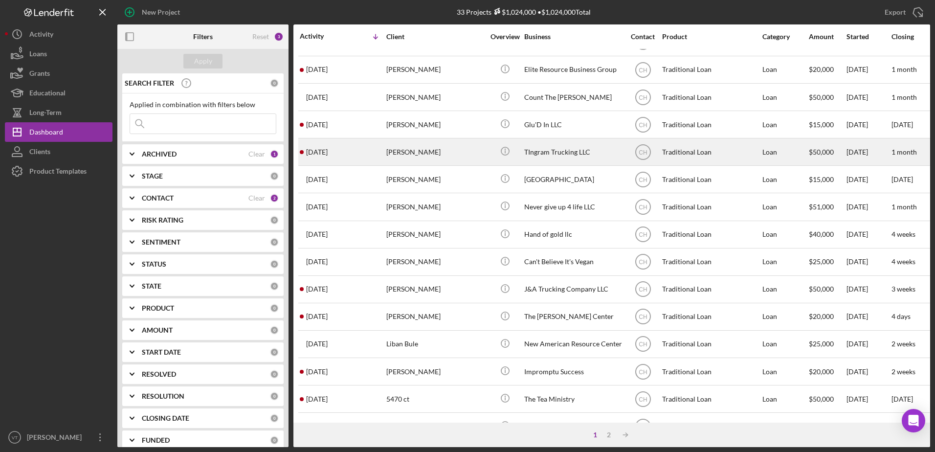
scroll to position [131, 0]
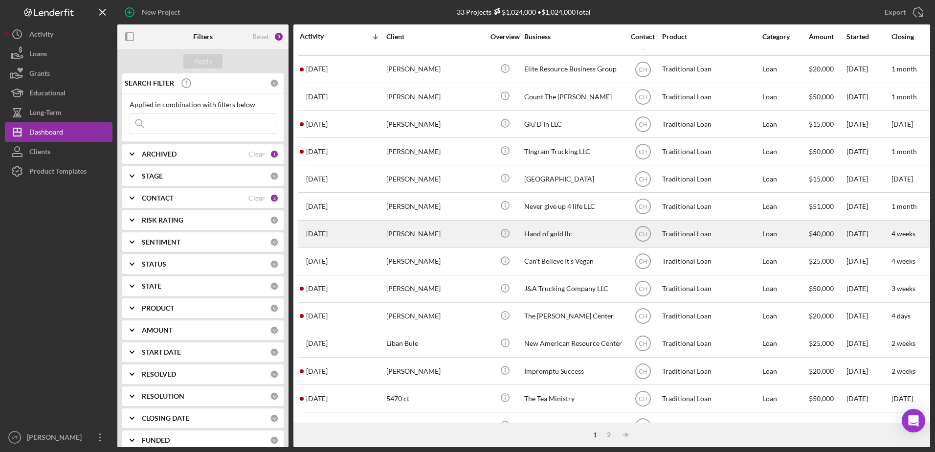
click at [350, 241] on div "[DATE] [PERSON_NAME]" at bounding box center [343, 234] width 86 height 26
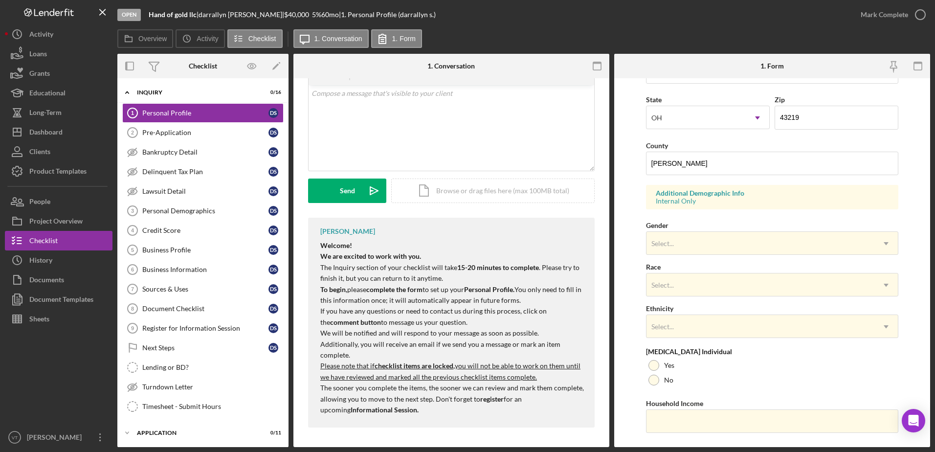
scroll to position [269, 0]
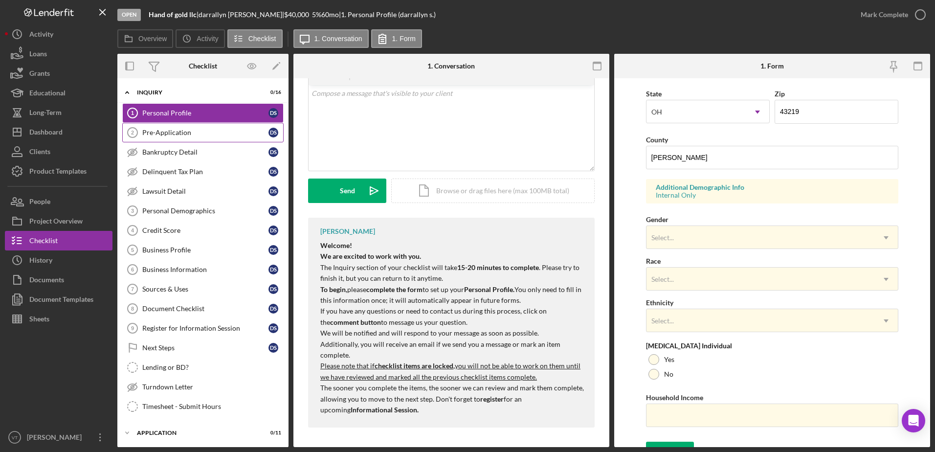
click at [205, 129] on div "Pre-Application" at bounding box center [205, 133] width 126 height 8
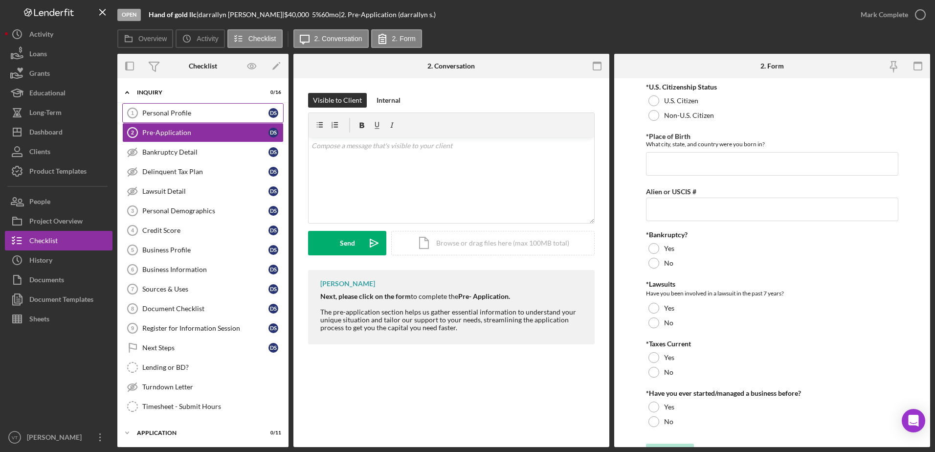
click at [205, 122] on link "Personal Profile 1 Personal Profile d s" at bounding box center [202, 113] width 161 height 20
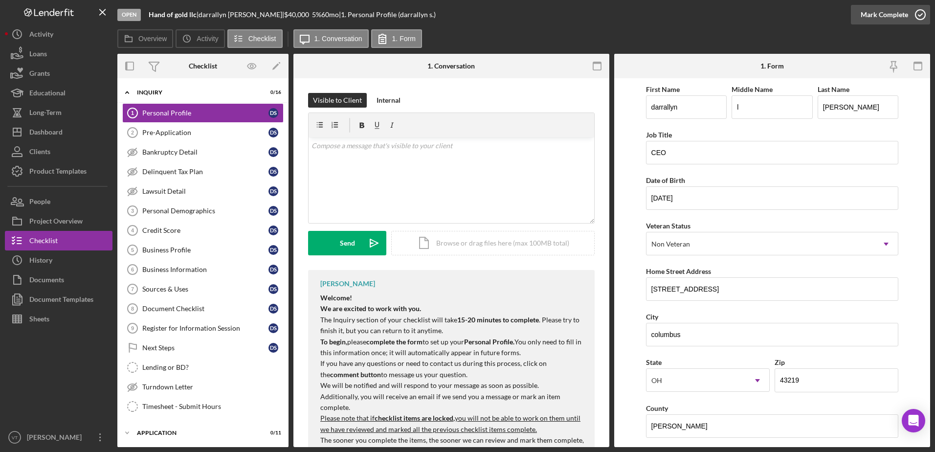
click at [920, 14] on icon "button" at bounding box center [920, 14] width 24 height 24
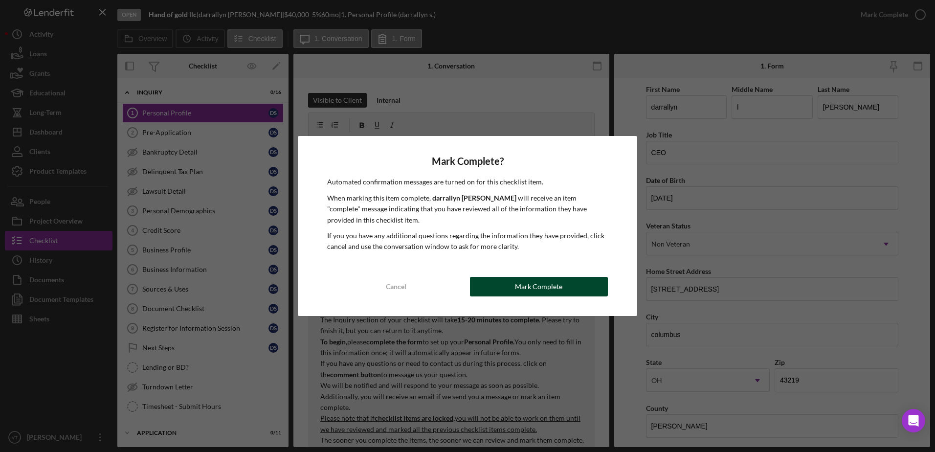
click at [571, 283] on button "Mark Complete" at bounding box center [539, 287] width 138 height 20
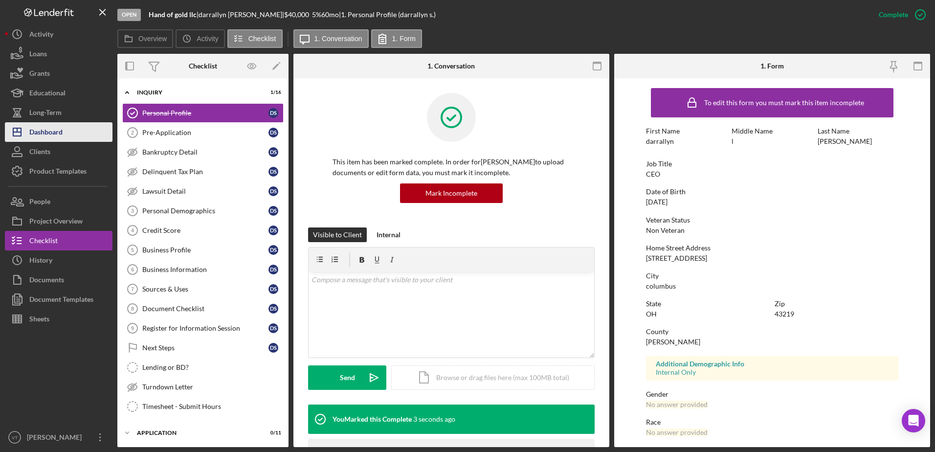
click at [82, 137] on button "Icon/Dashboard Dashboard" at bounding box center [59, 132] width 108 height 20
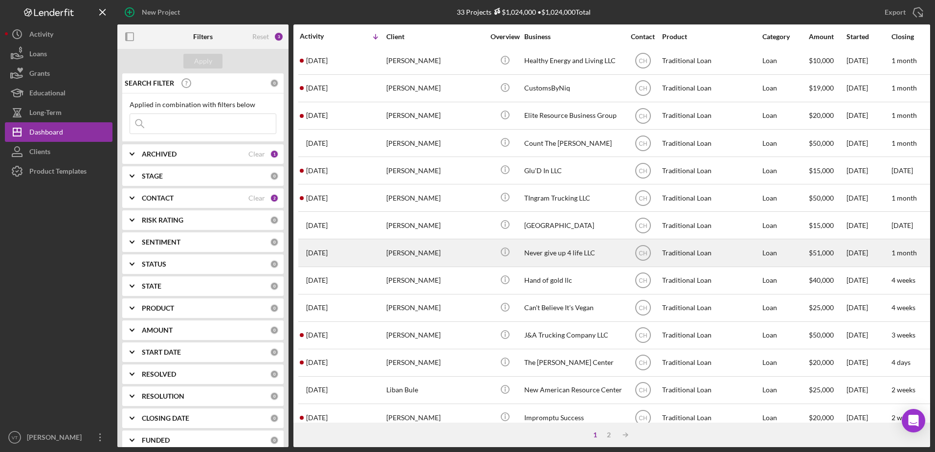
scroll to position [85, 0]
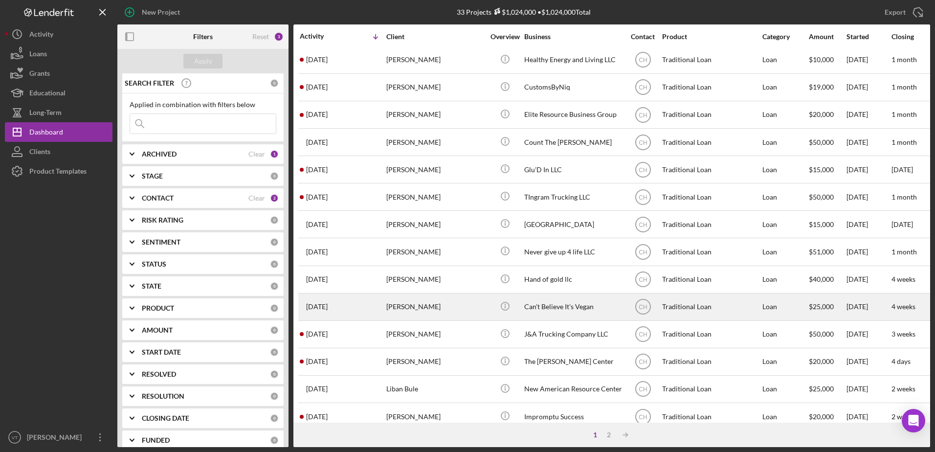
click at [455, 310] on div "[PERSON_NAME]" at bounding box center [435, 307] width 98 height 26
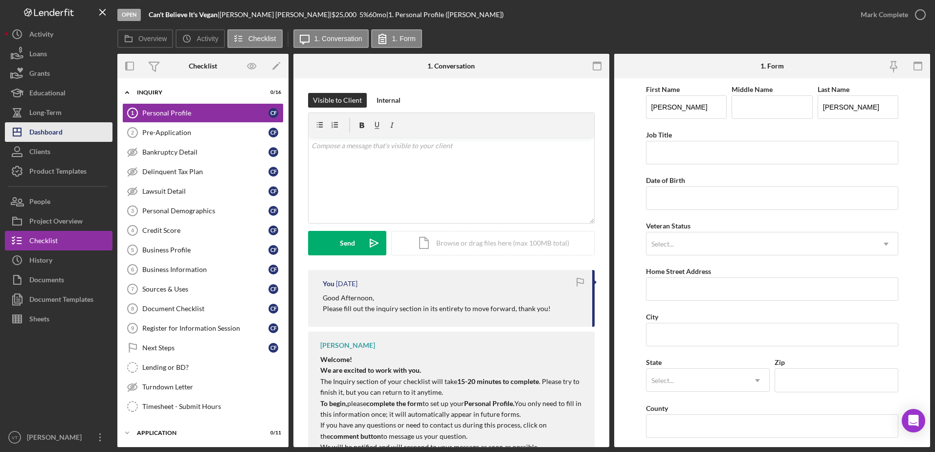
click at [62, 134] on div "Dashboard" at bounding box center [45, 133] width 33 height 22
